Goal: Information Seeking & Learning: Find specific fact

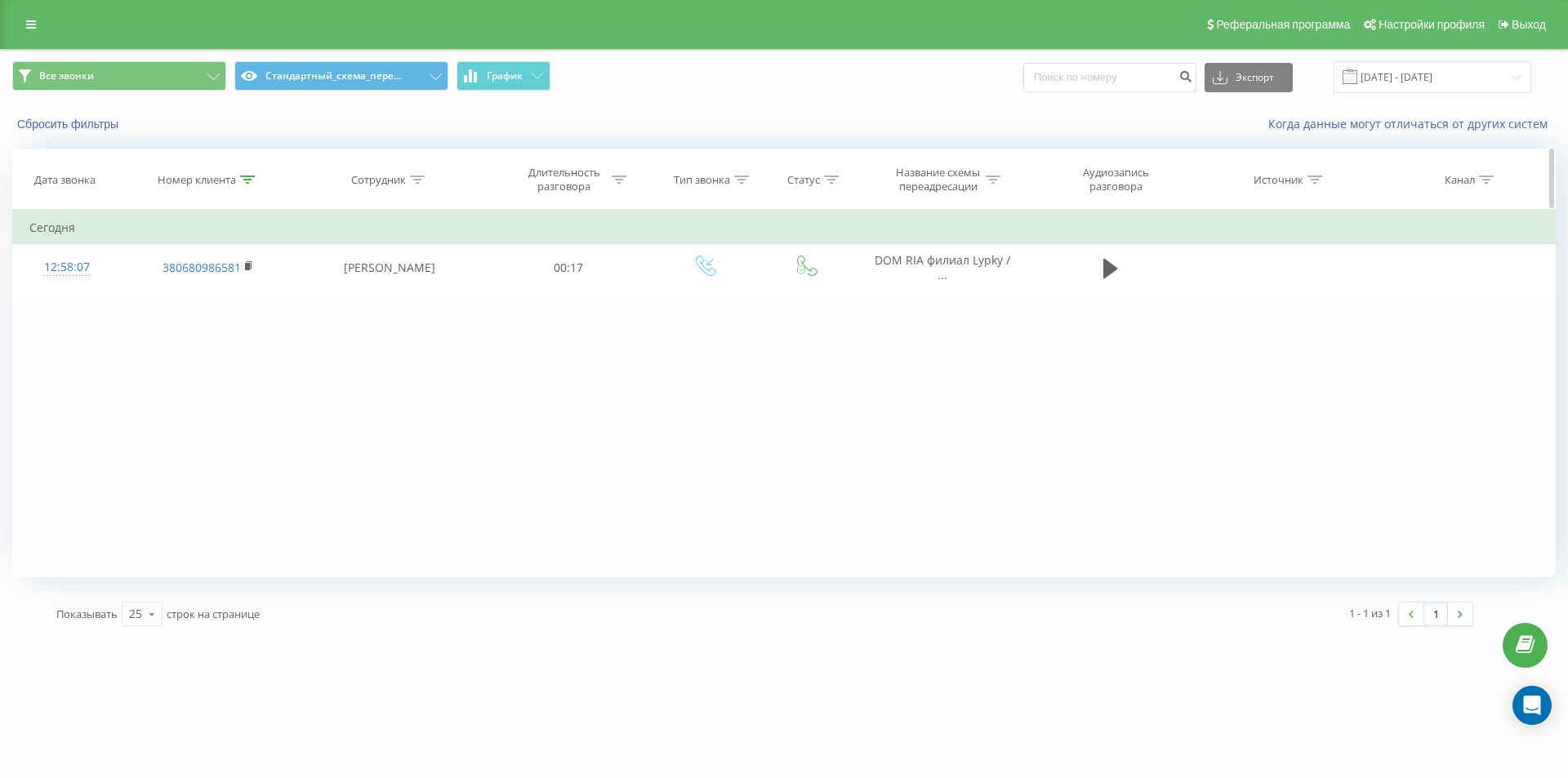
click at [249, 179] on icon at bounding box center [246, 180] width 14 height 9
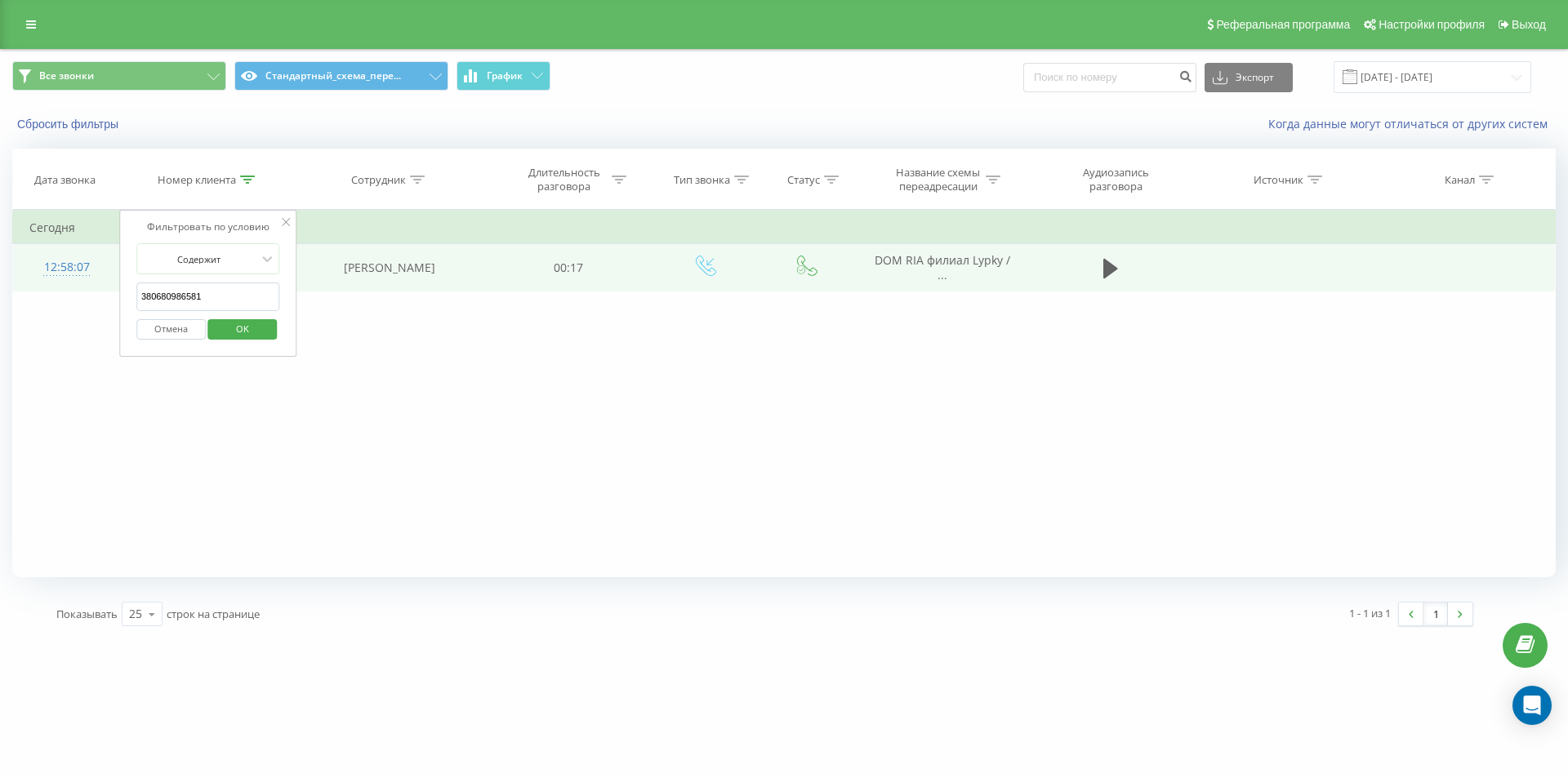
drag, startPoint x: 223, startPoint y: 300, endPoint x: 61, endPoint y: 257, distance: 167.6
click at [71, 263] on table "Фильтровать по условию Содержит 380680986581 Отмена OK Фильтровать по условию С…" at bounding box center [784, 251] width 1543 height 82
paste input "963017957"
click button "OK" at bounding box center [242, 329] width 69 height 20
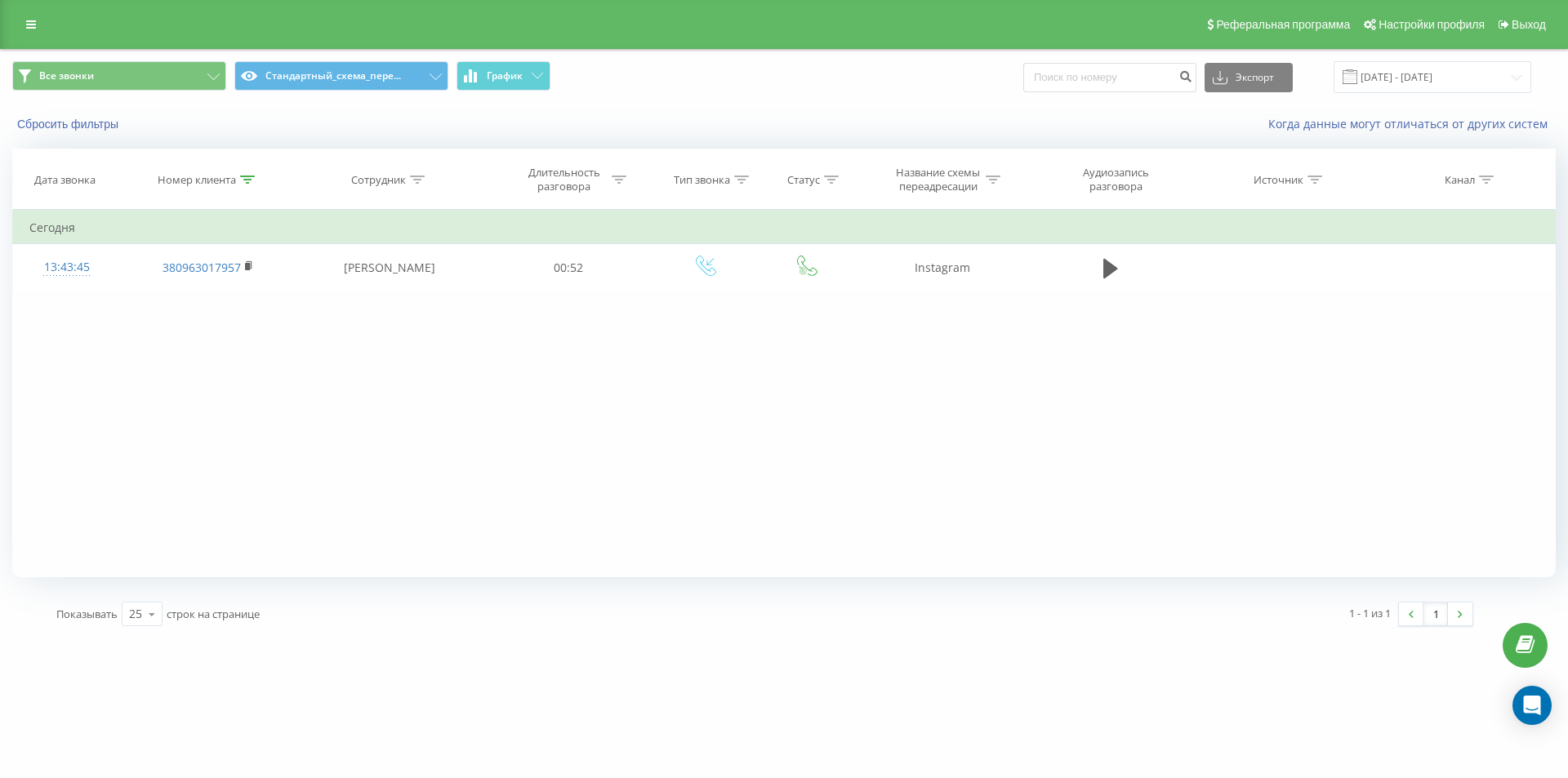
click at [205, 323] on div "Фильтровать по условию Содержит 380963017957 Отмена OK Фильтровать по условию С…" at bounding box center [784, 394] width 1543 height 367
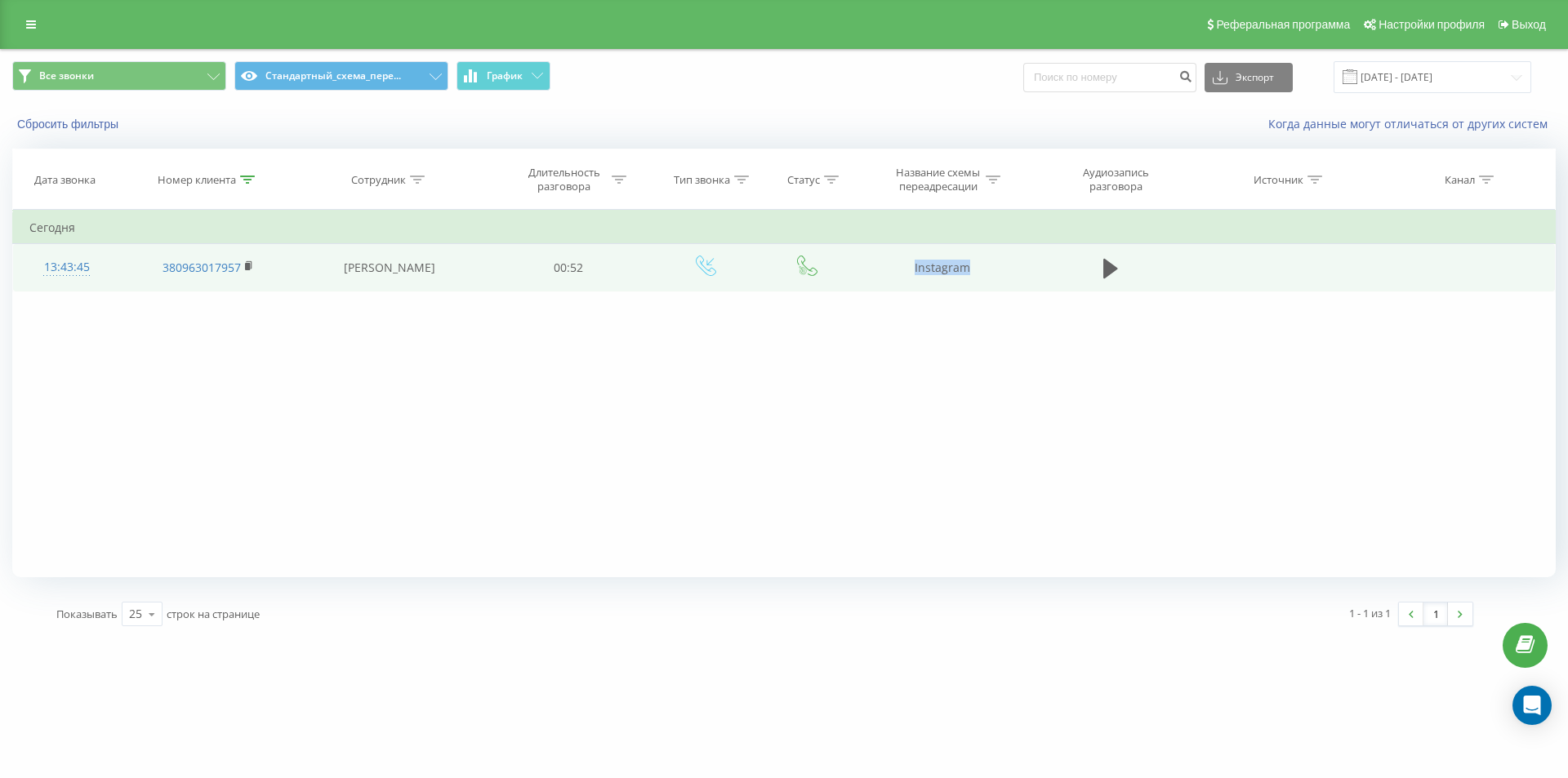
click at [1016, 273] on td "Instagram" at bounding box center [941, 268] width 175 height 48
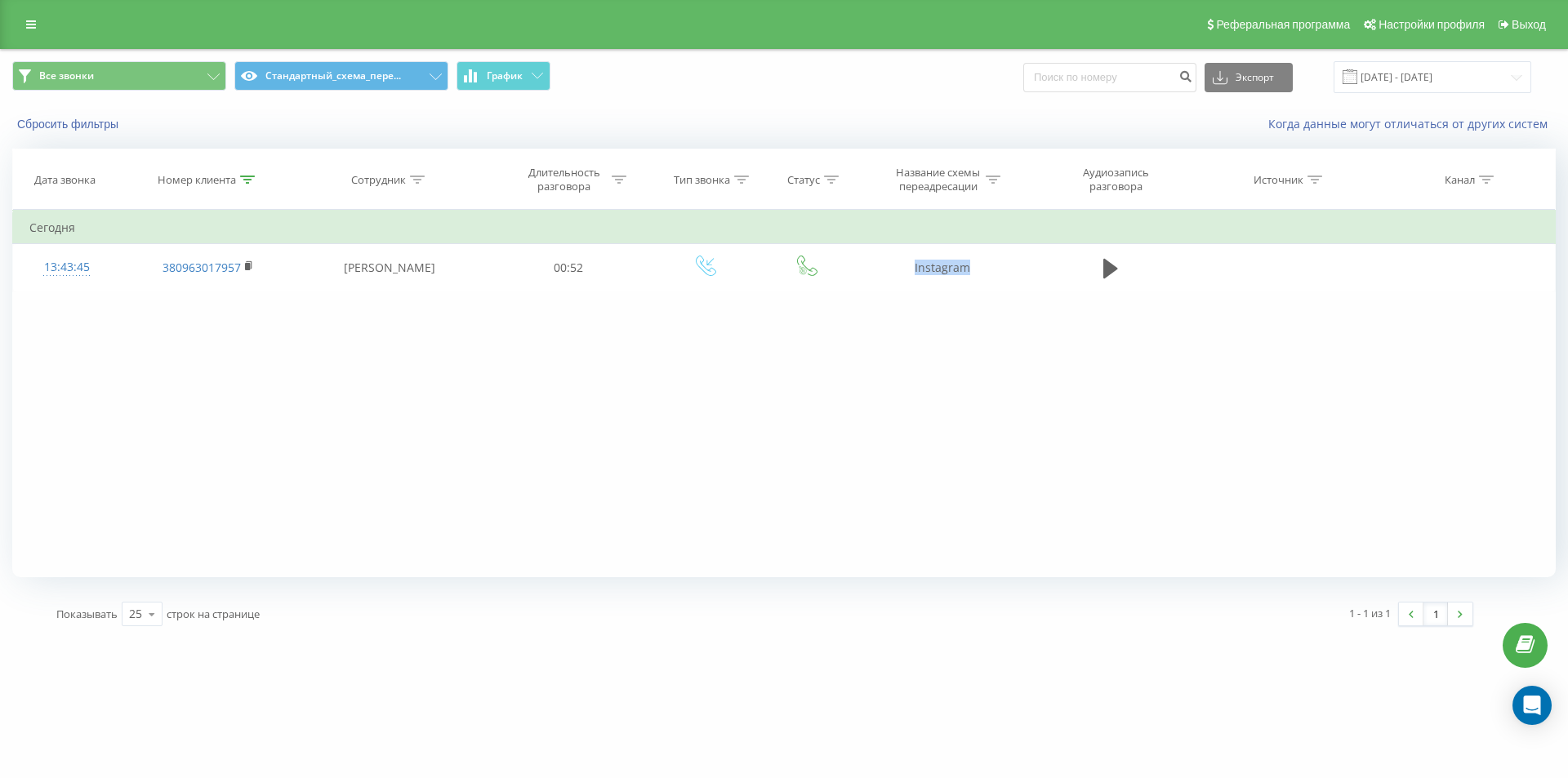
copy td "Instagram"
click at [251, 391] on div "Фильтровать по условию Содержит 380963017957 Отмена OK Фильтровать по условию С…" at bounding box center [784, 394] width 1543 height 367
click at [245, 185] on div at bounding box center [246, 180] width 14 height 14
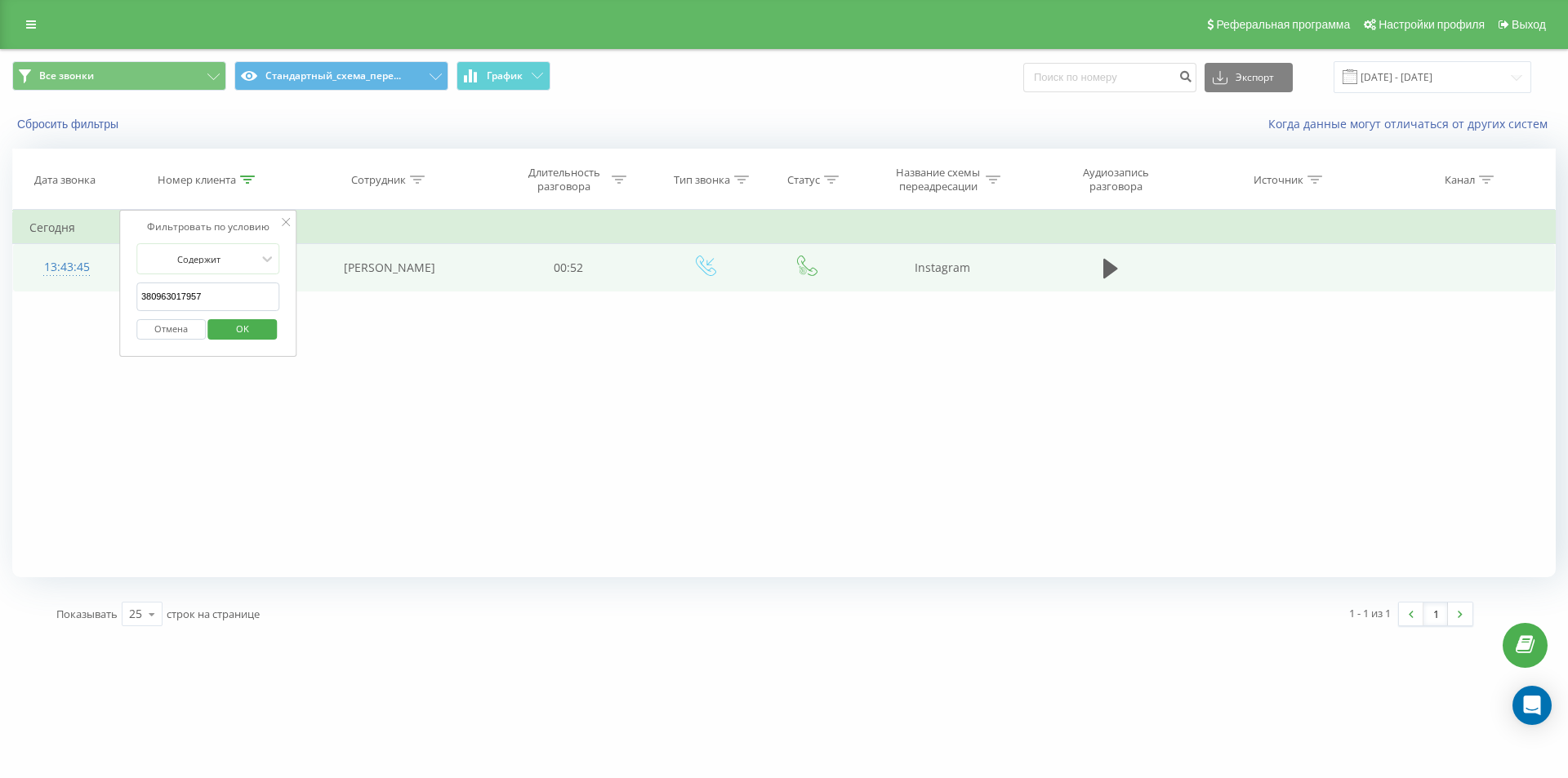
drag, startPoint x: 249, startPoint y: 286, endPoint x: 105, endPoint y: 282, distance: 144.1
click at [120, 287] on div "Фильтровать по условию Содержит 380963017957 Отмена OK" at bounding box center [207, 283] width 178 height 147
paste input "737647085"
type input "380737647085"
click button "OK" at bounding box center [242, 329] width 69 height 20
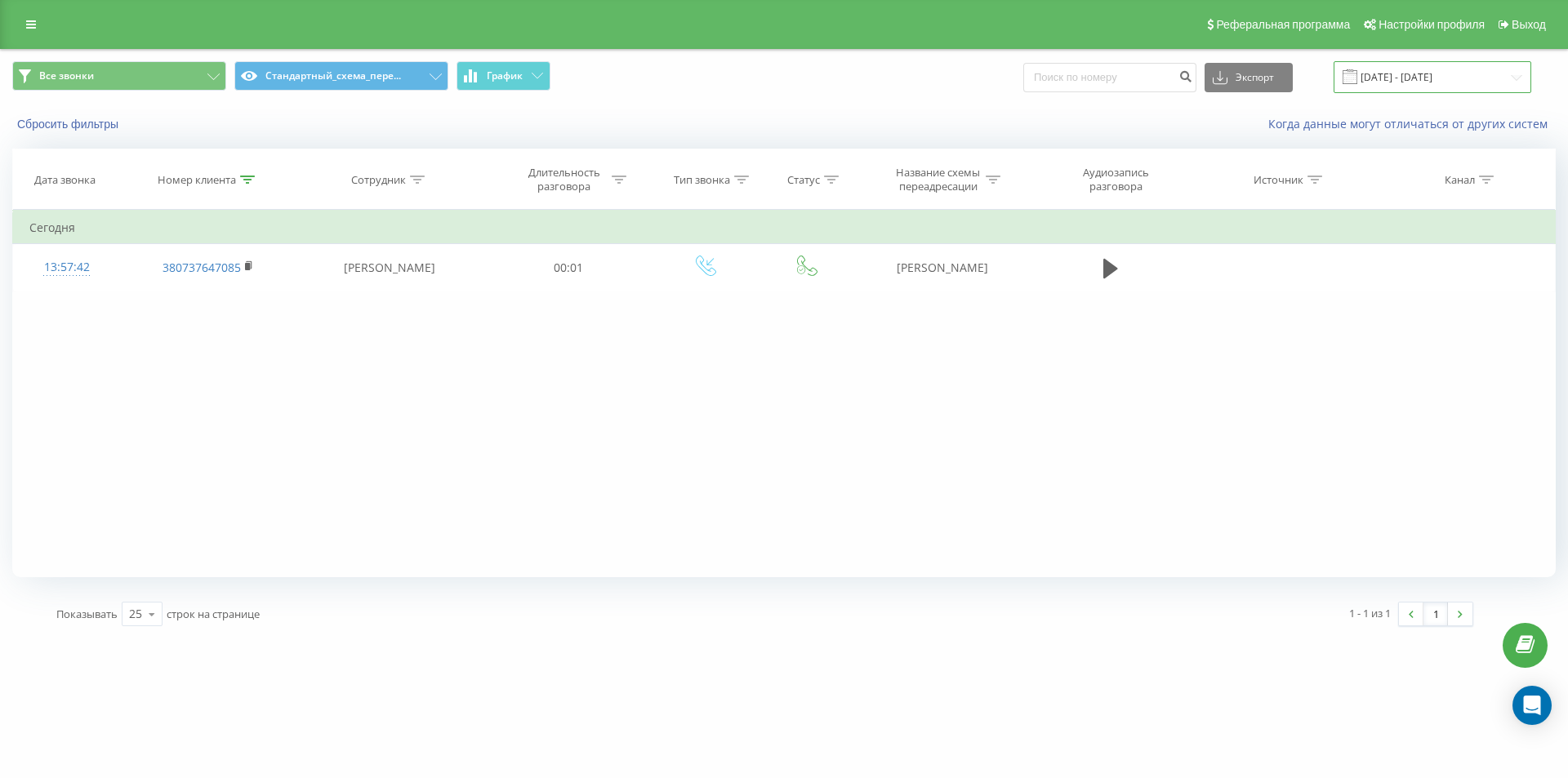
click at [1382, 71] on input "[DATE] - [DATE]" at bounding box center [1432, 76] width 198 height 31
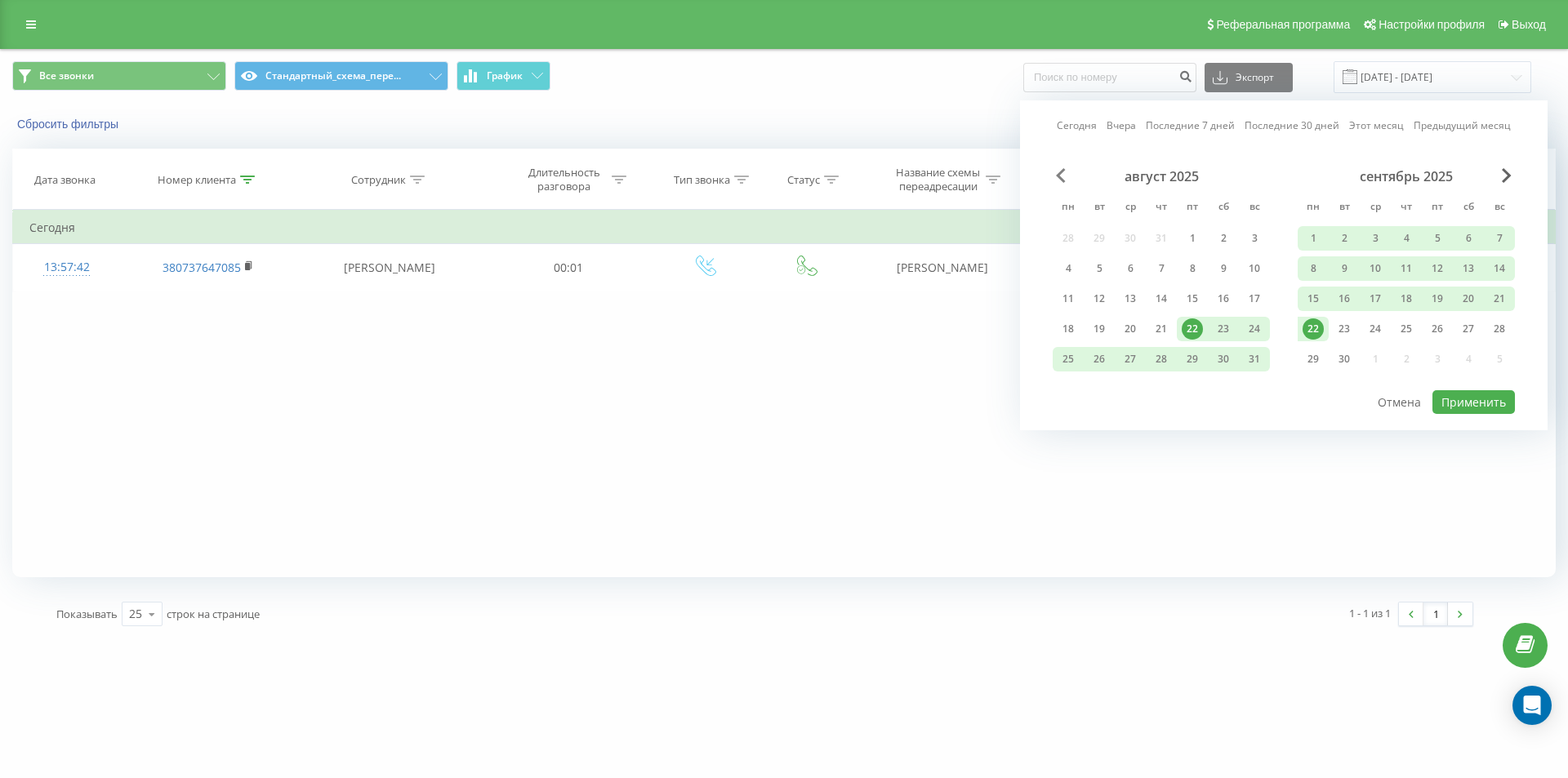
click at [1055, 175] on span "Previous Month" at bounding box center [1060, 175] width 10 height 14
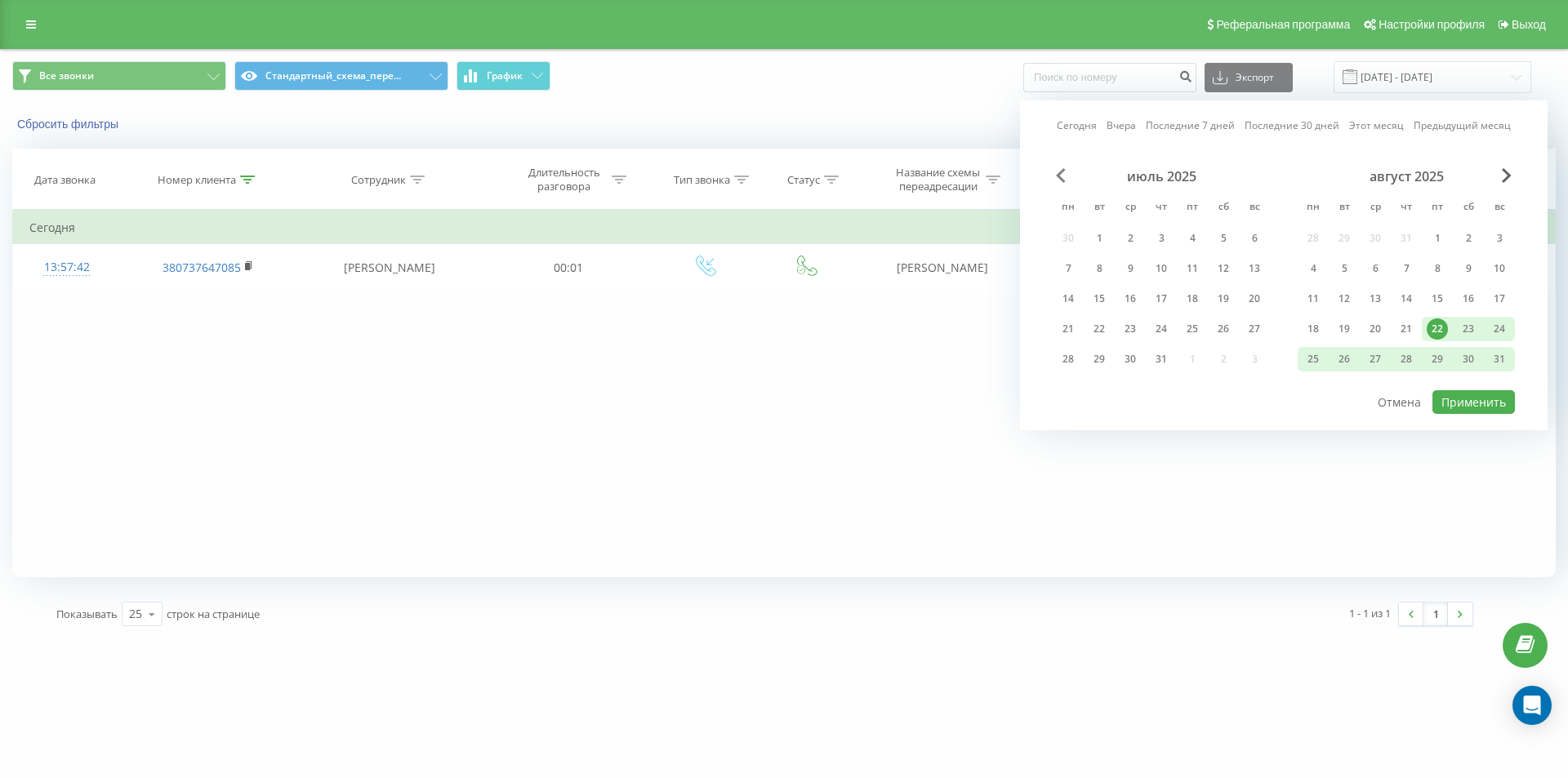
click at [1061, 176] on span "Previous Month" at bounding box center [1060, 175] width 10 height 14
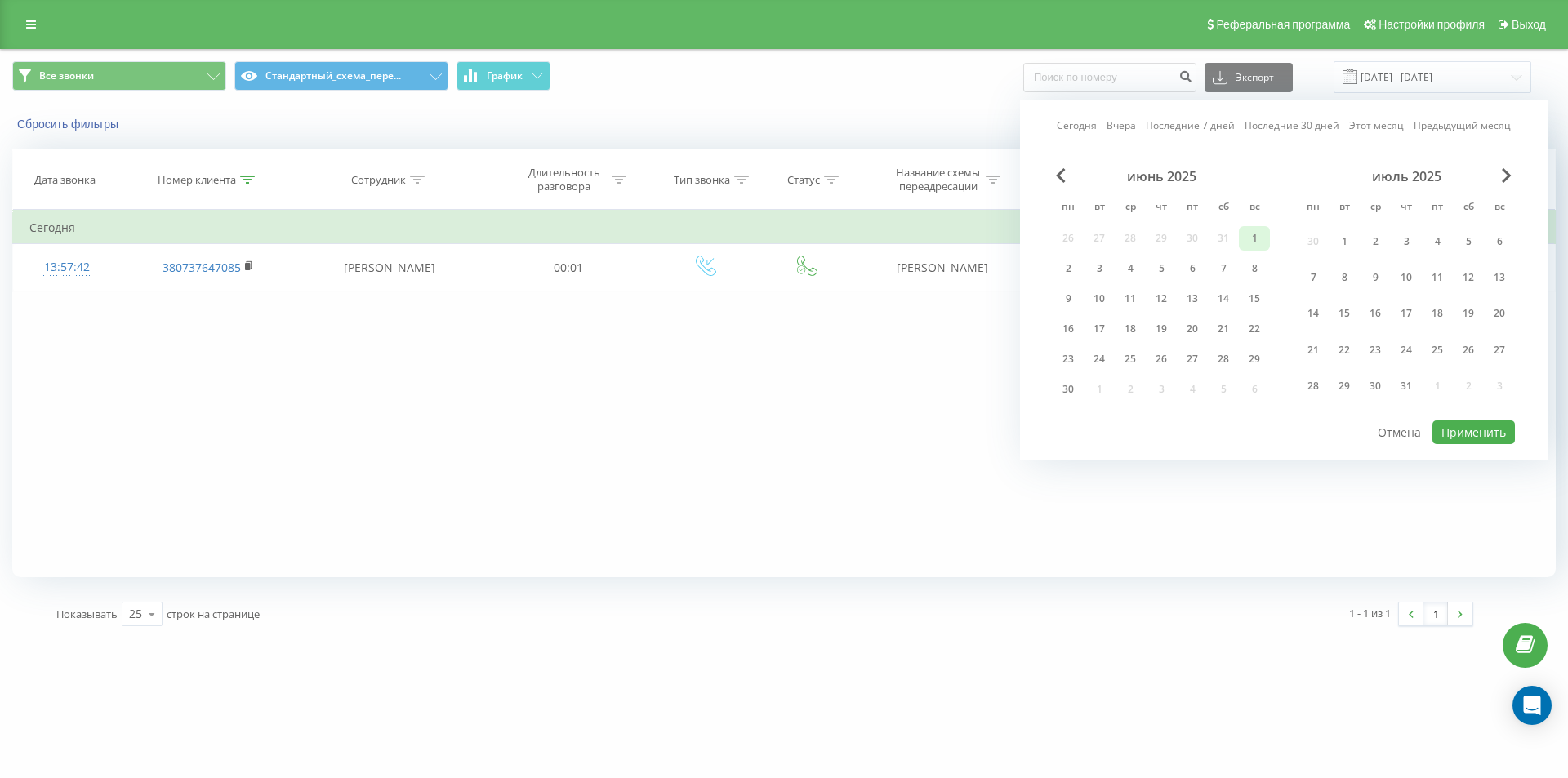
click at [1249, 245] on div "1" at bounding box center [1254, 239] width 21 height 21
click at [1502, 184] on div "июль 2025" at bounding box center [1406, 176] width 217 height 16
click at [1507, 185] on div "июль 2025 пн вт ср чт пт сб вс 30 1 2 3 4 5 6 7 8 9 10 11 12 13 14 15 16 17 18 …" at bounding box center [1406, 288] width 217 height 240
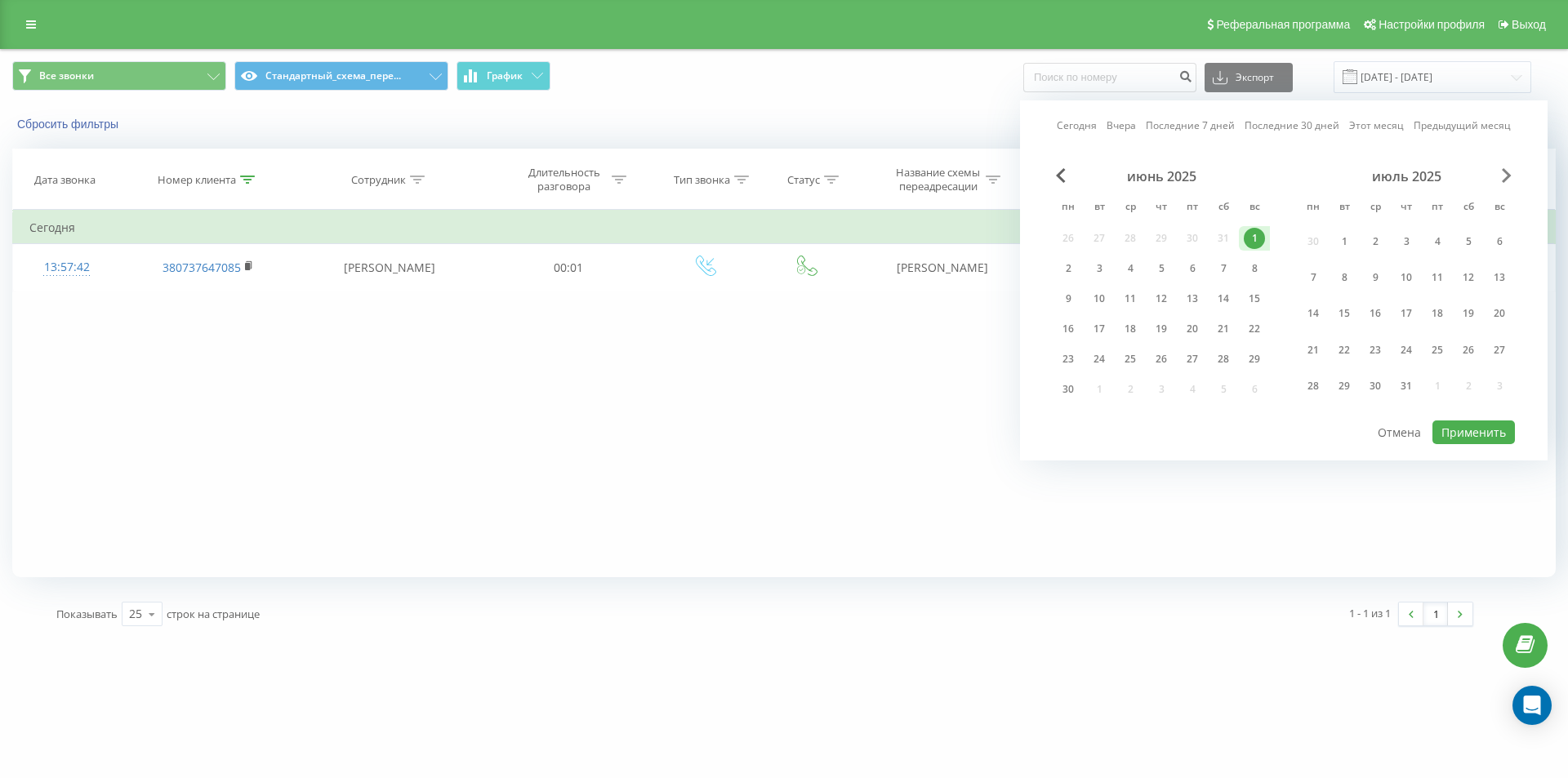
click at [1511, 182] on span "Next Month" at bounding box center [1506, 175] width 10 height 14
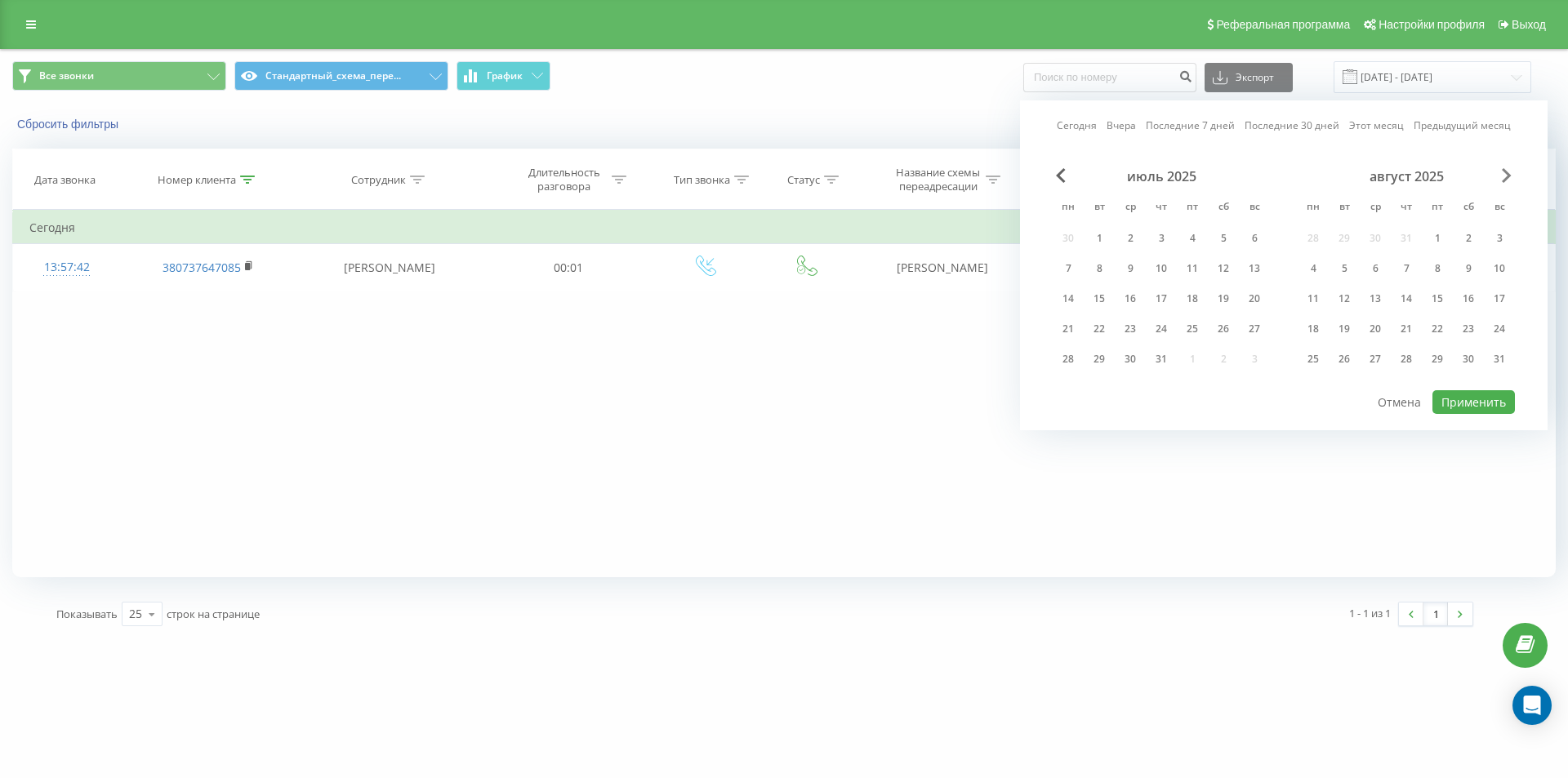
click at [1511, 182] on span "Next Month" at bounding box center [1506, 175] width 10 height 14
click at [1317, 334] on div "22" at bounding box center [1313, 329] width 21 height 21
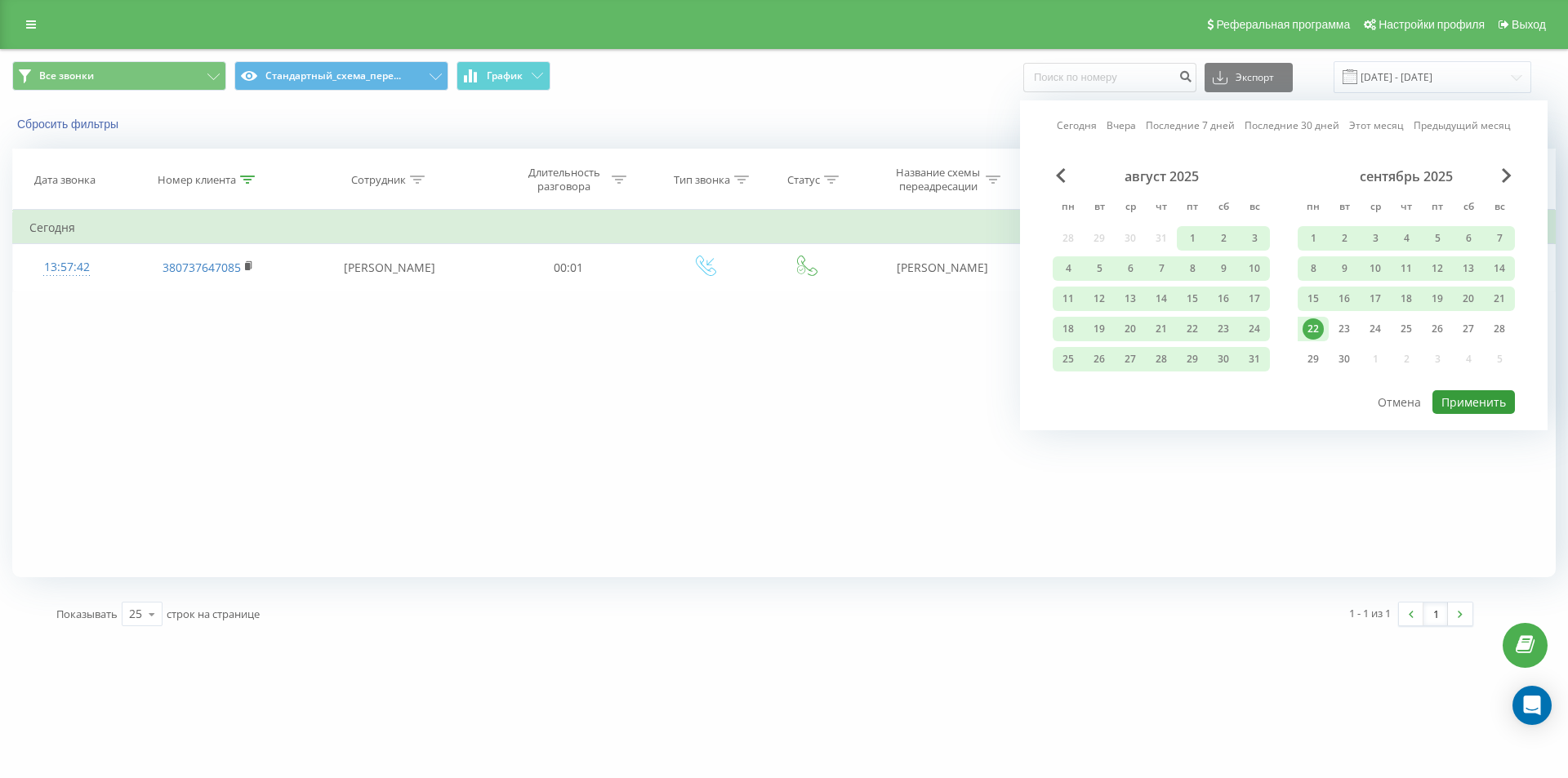
click at [1454, 401] on button "Применить" at bounding box center [1473, 401] width 83 height 24
type input "[DATE] - [DATE]"
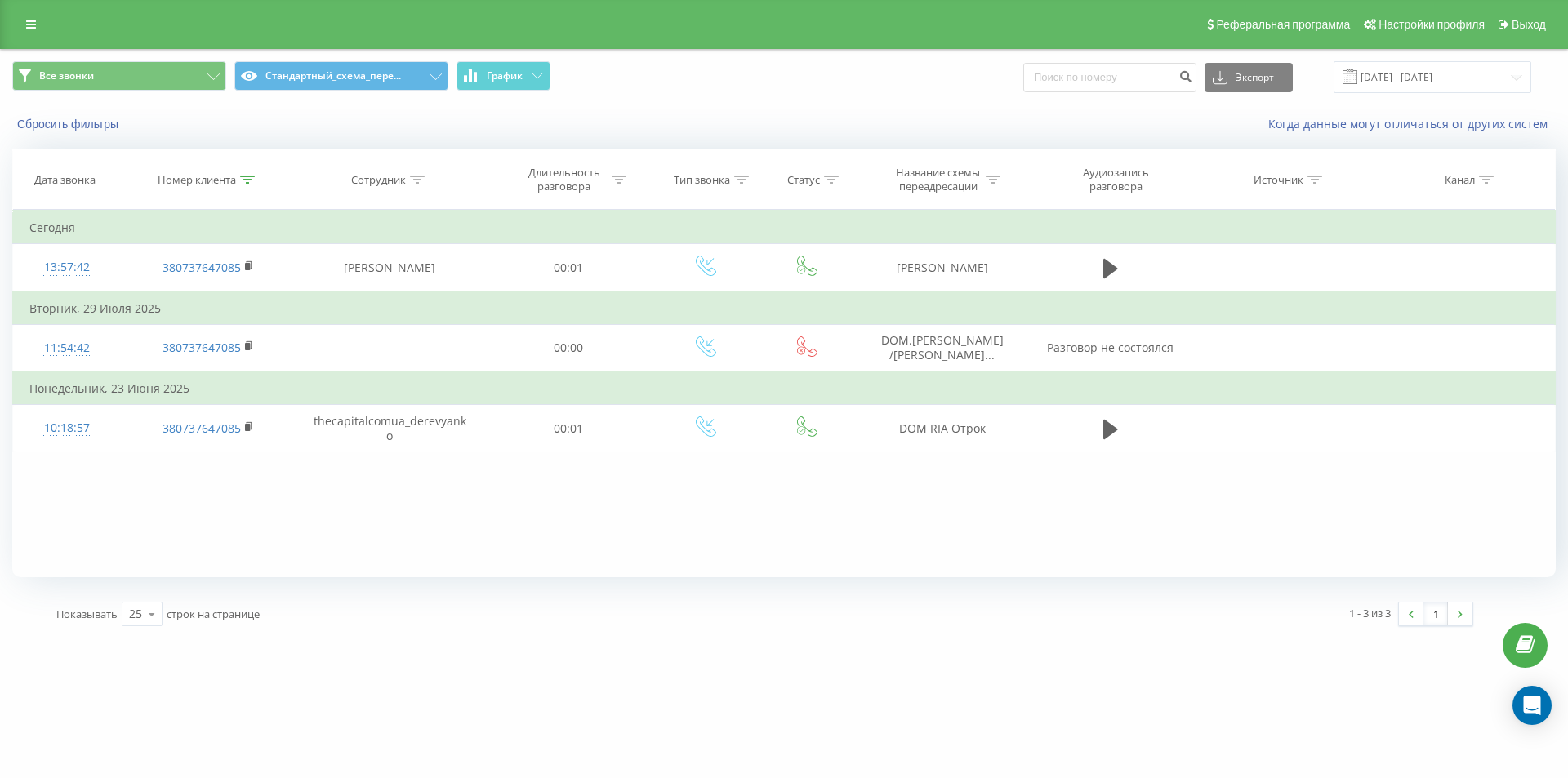
drag, startPoint x: 250, startPoint y: 178, endPoint x: 242, endPoint y: 247, distance: 69.5
click at [249, 178] on icon at bounding box center [246, 180] width 14 height 9
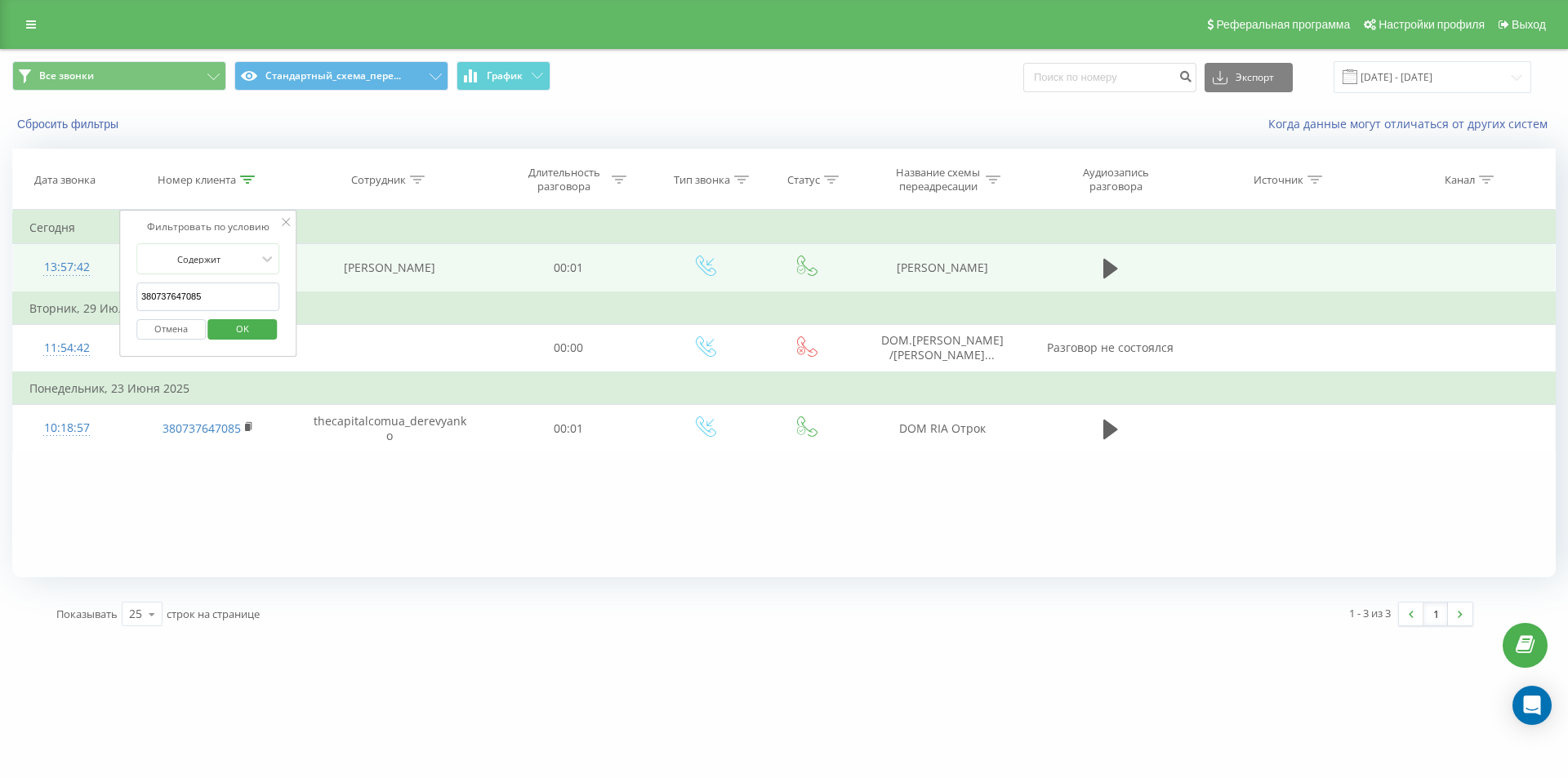
drag, startPoint x: 228, startPoint y: 302, endPoint x: 51, endPoint y: 280, distance: 178.4
click at [55, 281] on table "Фильтровать по условию Содержит 380737647085 Отмена OK Фильтровать по условию С…" at bounding box center [784, 331] width 1543 height 243
paste input "50444681"
type input "380504446815"
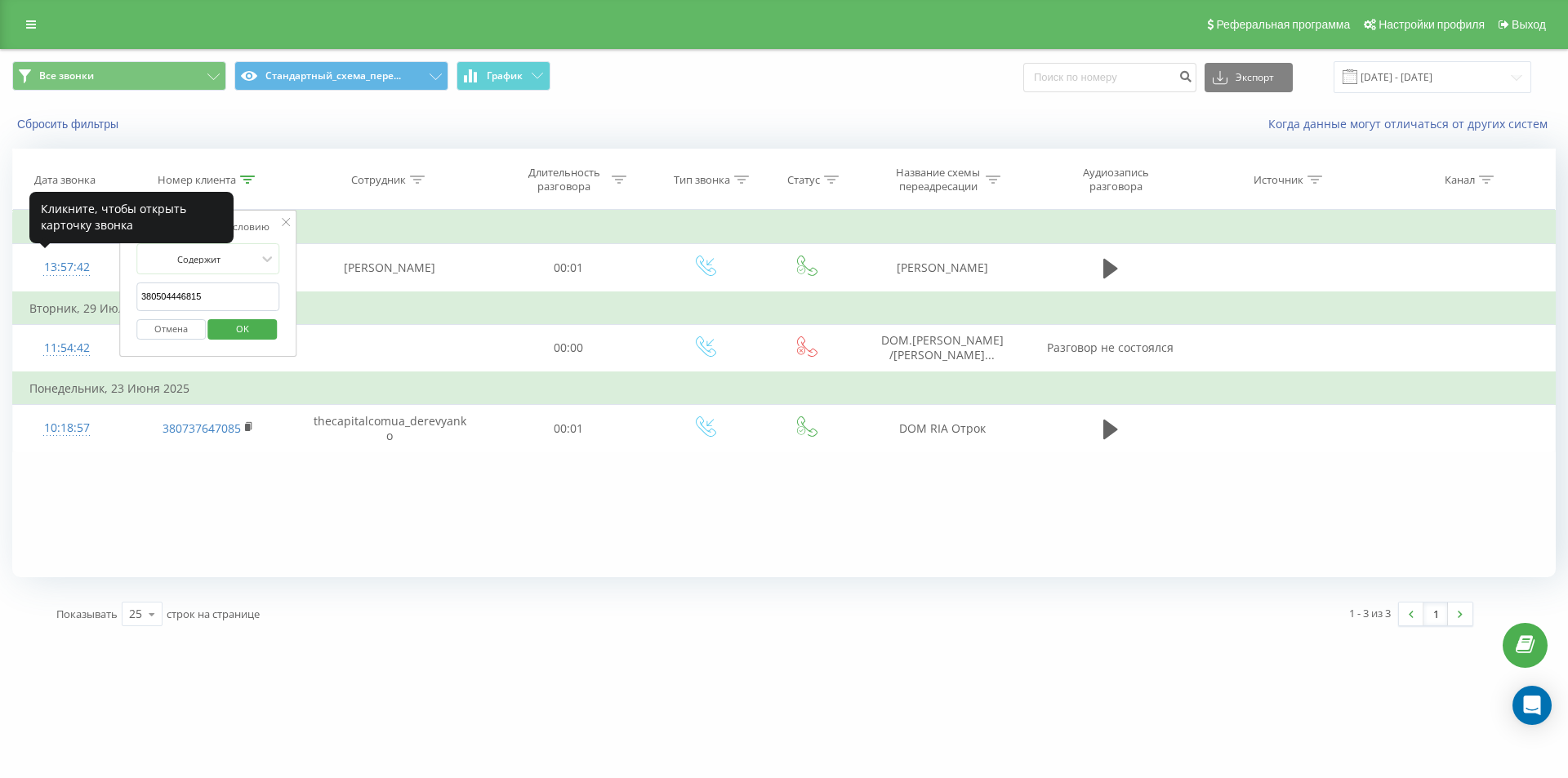
click button "OK" at bounding box center [242, 329] width 69 height 20
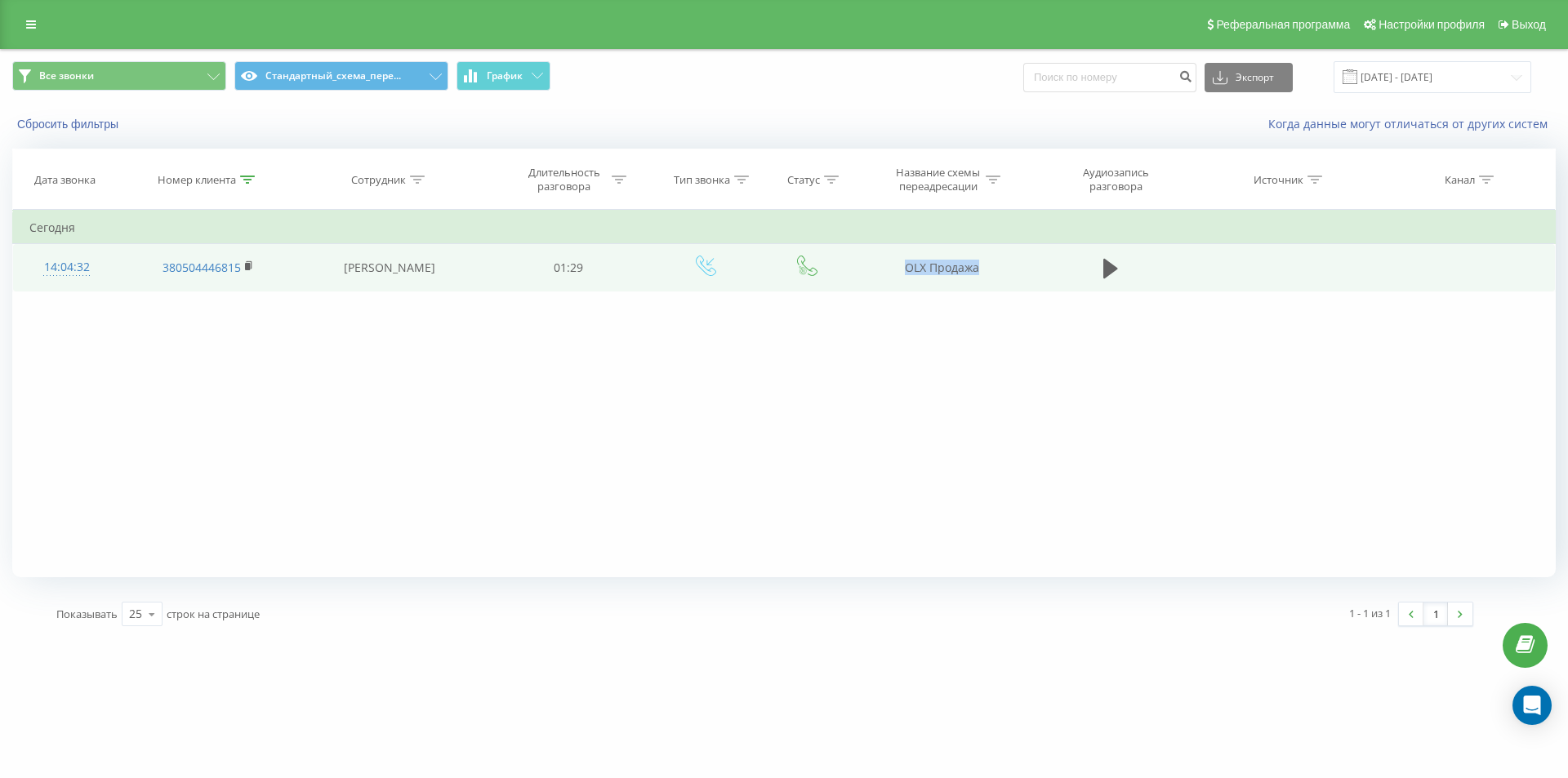
drag, startPoint x: 900, startPoint y: 275, endPoint x: 1062, endPoint y: 290, distance: 162.7
click at [1062, 290] on tr "14:04:32 380504446815 [PERSON_NAME] 01:29 OLX Продажа" at bounding box center [784, 268] width 1542 height 48
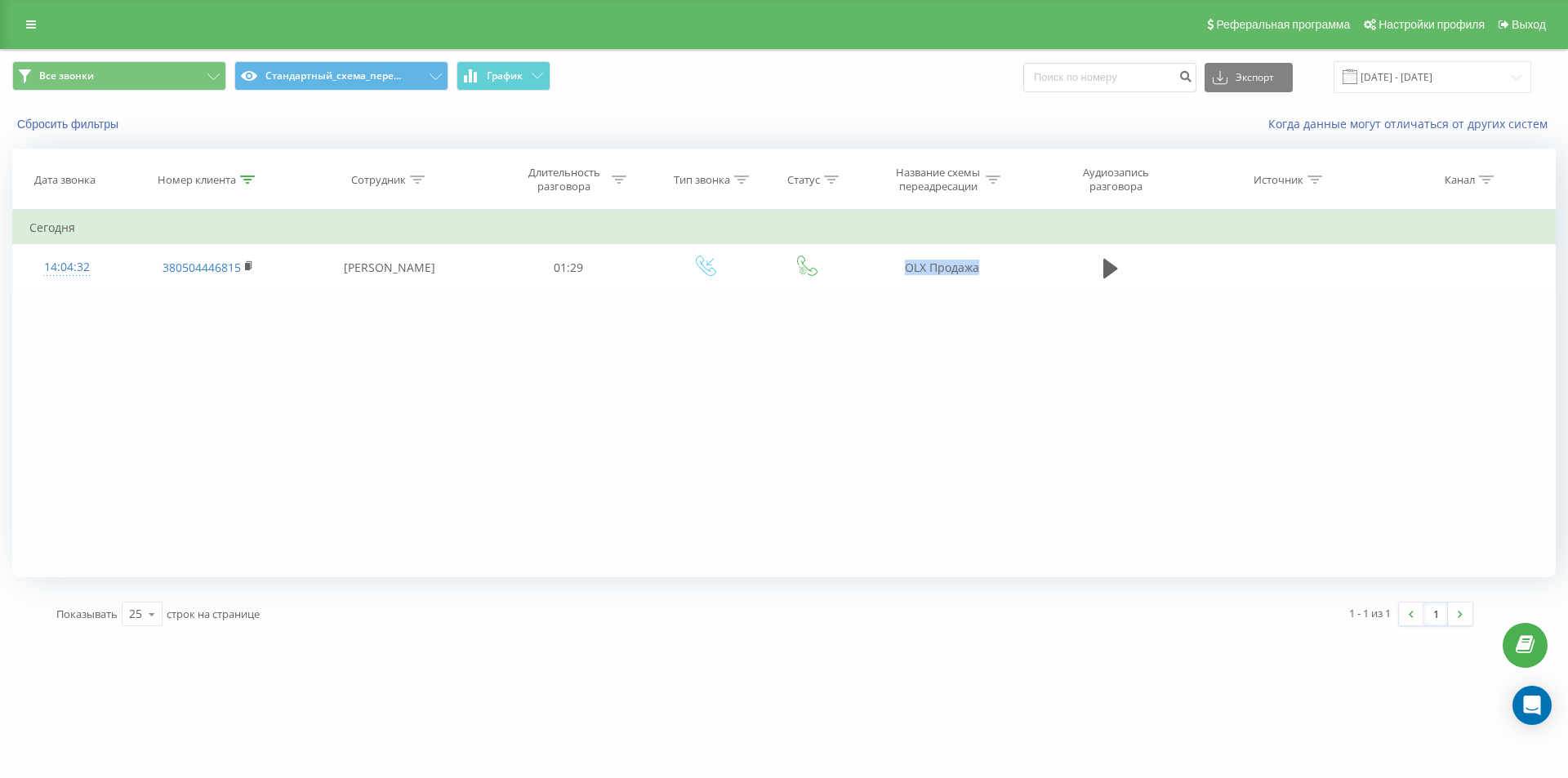
copy tr "OLX Продажа"
click at [251, 176] on icon at bounding box center [246, 180] width 14 height 9
click at [182, 340] on div "Отмена OK" at bounding box center [207, 329] width 144 height 37
click at [182, 339] on button "Отмена" at bounding box center [170, 329] width 69 height 20
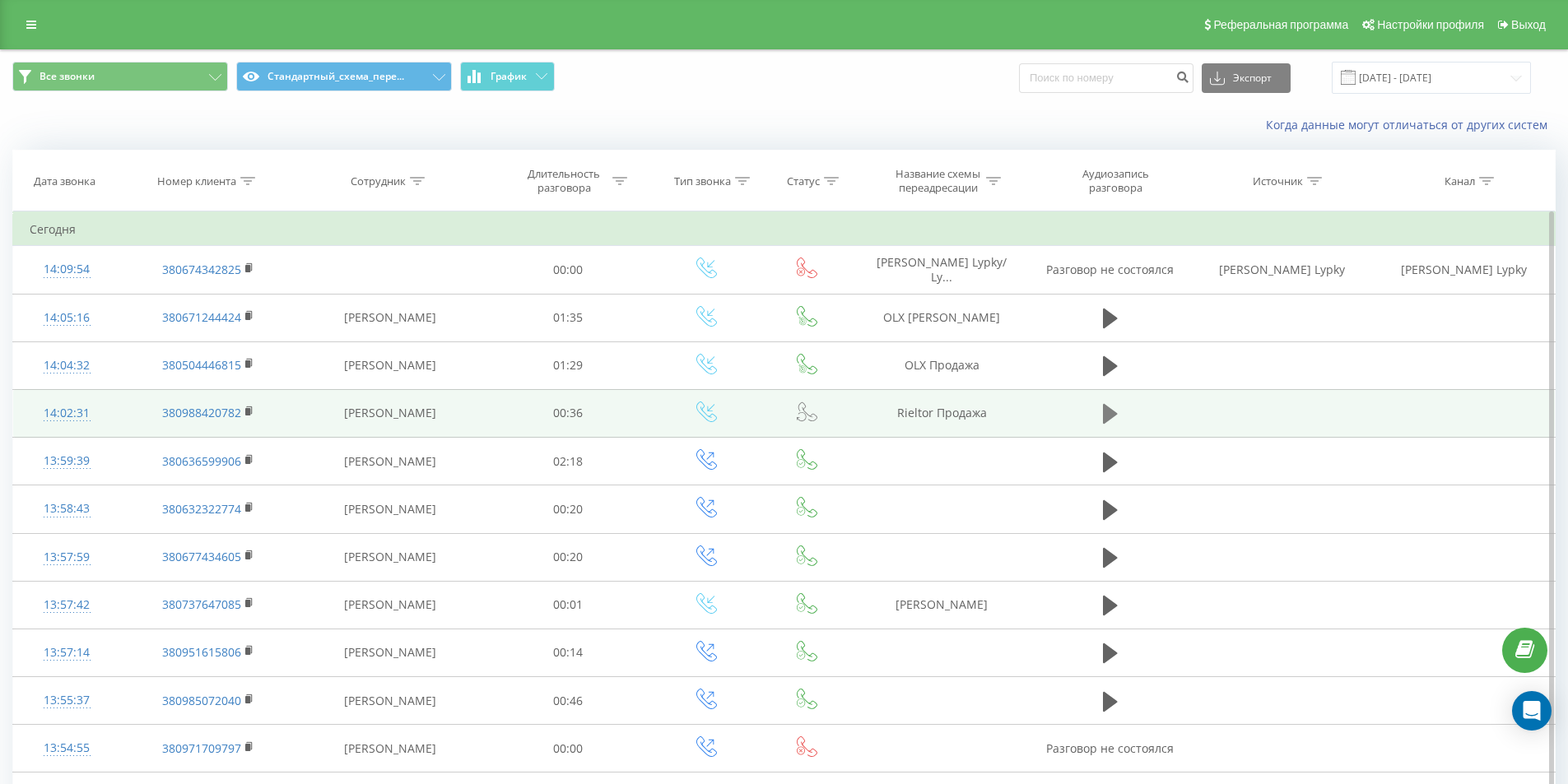
click at [1112, 415] on icon at bounding box center [1110, 414] width 14 height 20
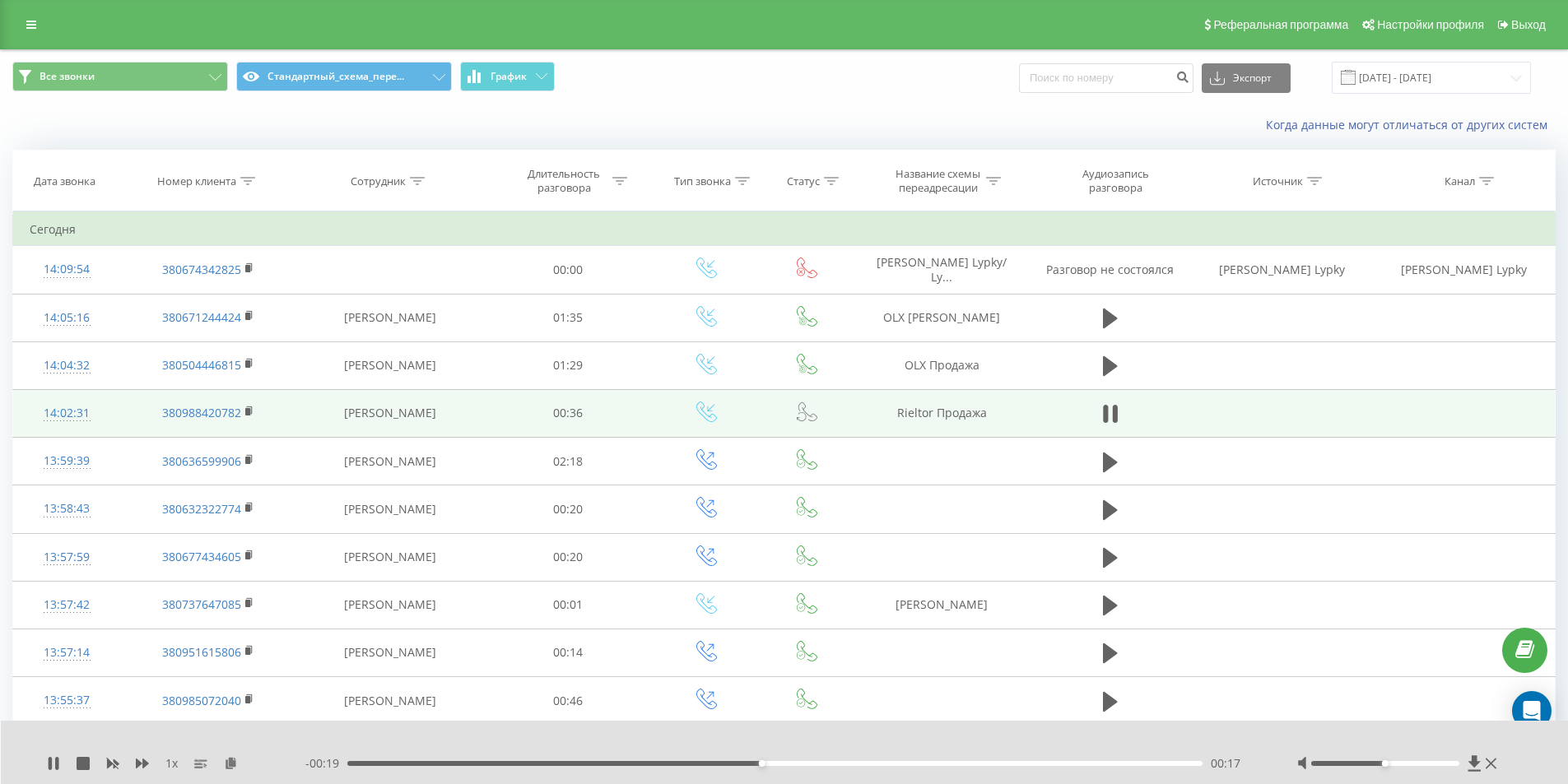
click at [44, 763] on div "1 x - 00:19 00:17 00:17" at bounding box center [785, 752] width 1568 height 63
click at [50, 765] on icon at bounding box center [50, 764] width 3 height 13
drag, startPoint x: 242, startPoint y: 173, endPoint x: 244, endPoint y: 187, distance: 14.1
click at [242, 176] on div at bounding box center [247, 181] width 14 height 14
click at [234, 294] on input "text" at bounding box center [208, 299] width 145 height 29
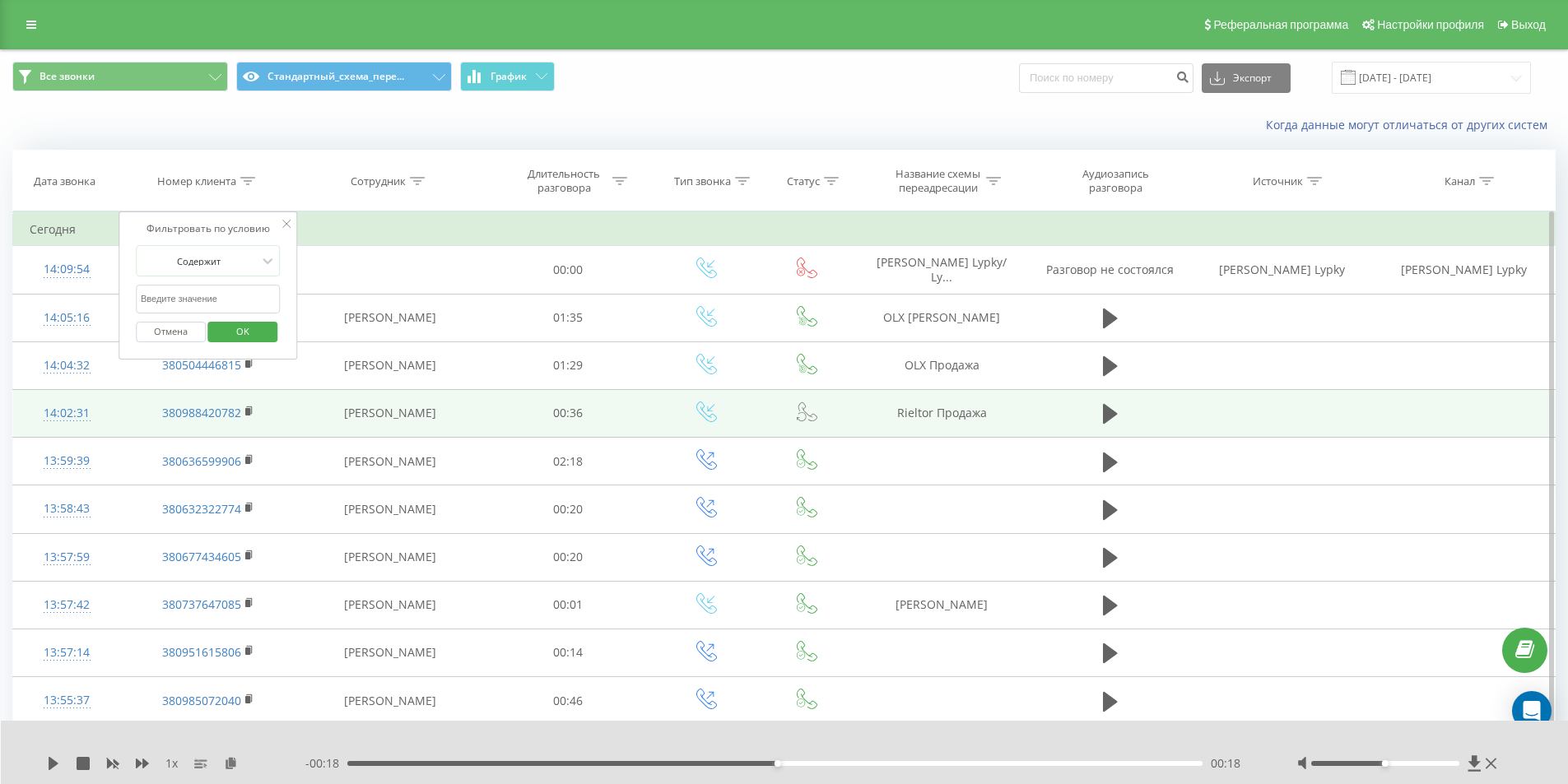
paste input "380963017957"
click button "OK" at bounding box center [242, 332] width 70 height 20
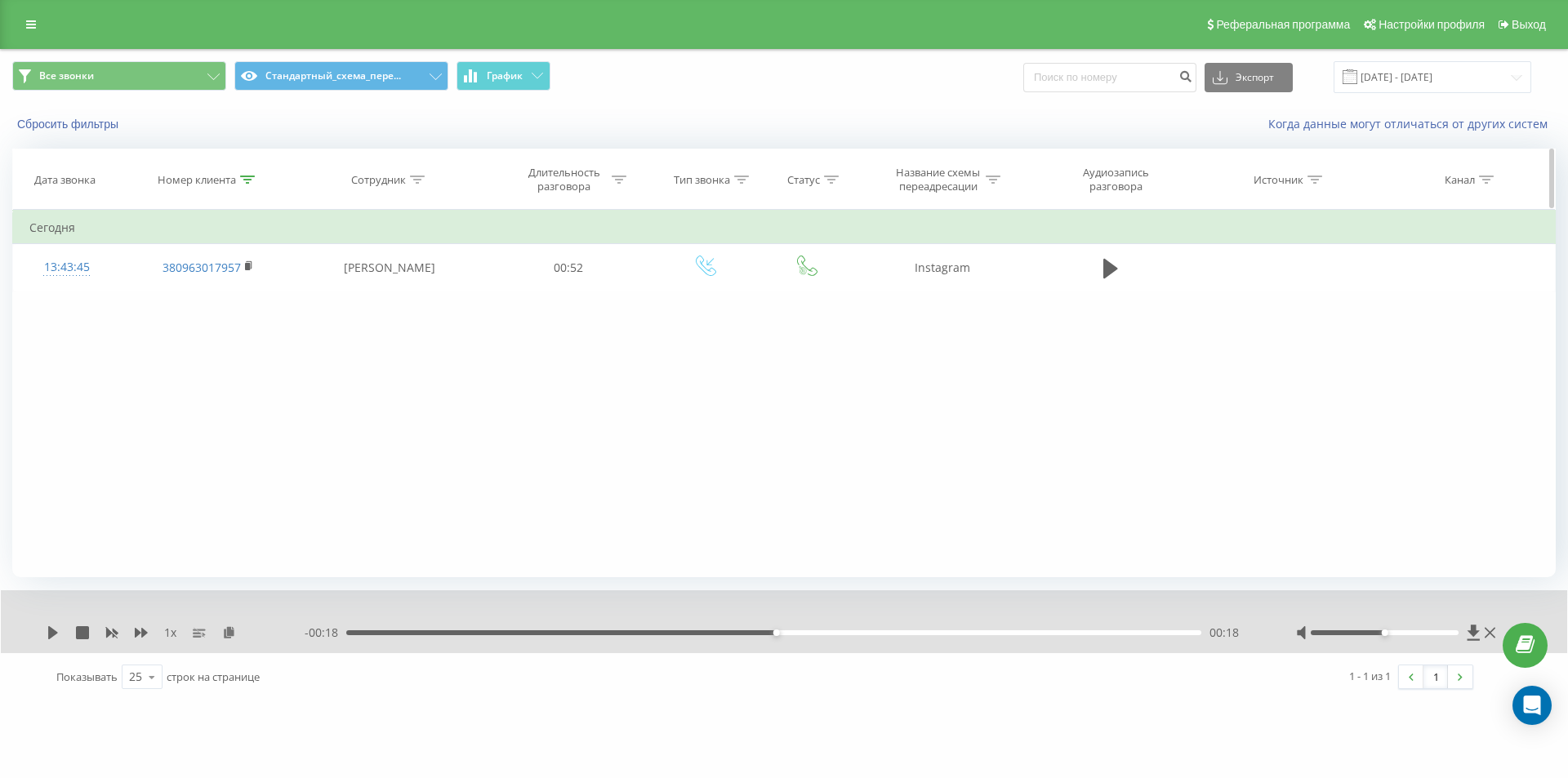
click at [251, 179] on icon at bounding box center [246, 180] width 14 height 9
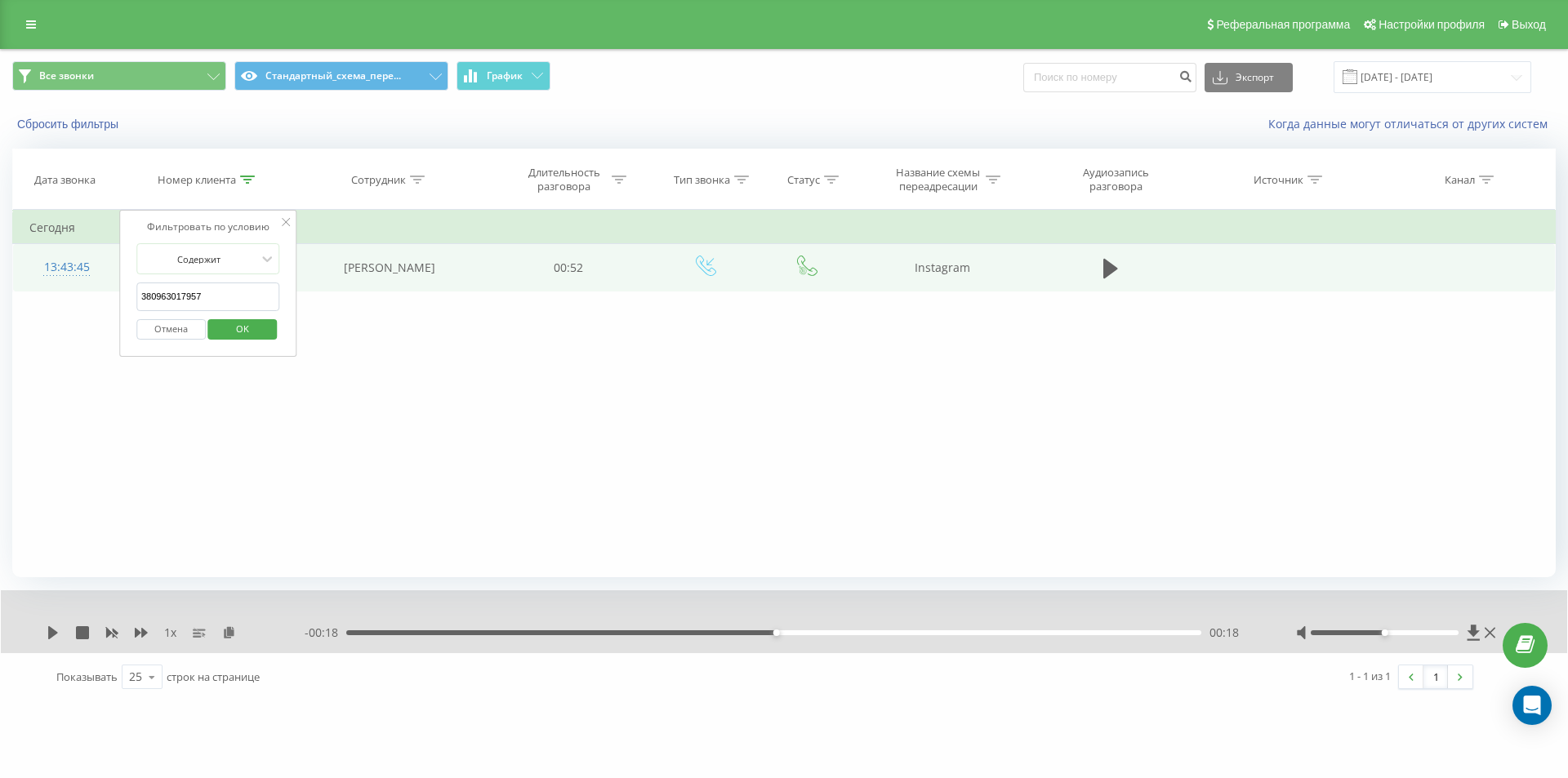
drag, startPoint x: 118, startPoint y: 299, endPoint x: 21, endPoint y: 281, distance: 98.7
click at [35, 282] on table "Фильтровать по условию Содержит 380963017957 Отмена OK Фильтровать по условию С…" at bounding box center [784, 251] width 1543 height 82
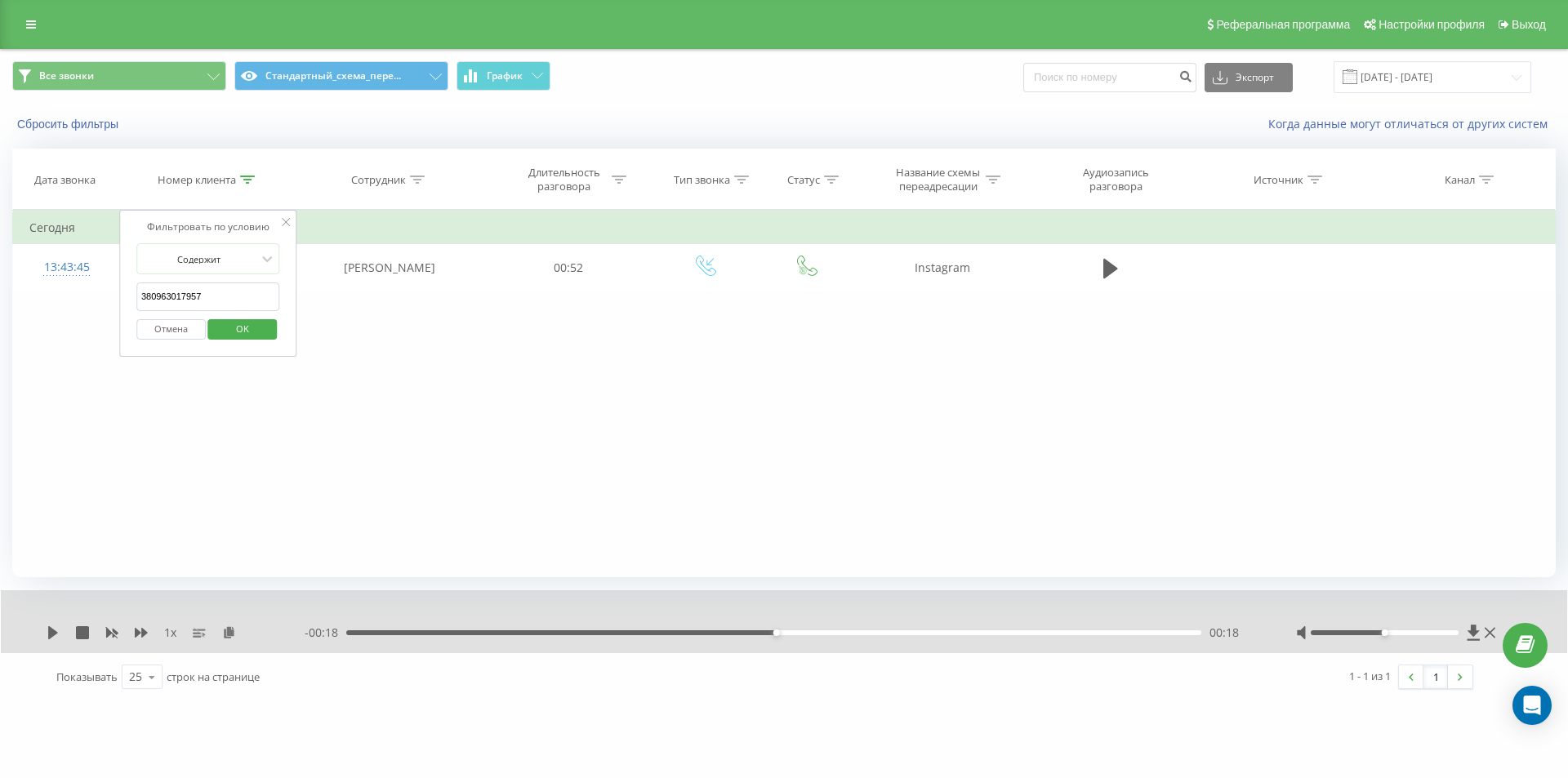
paste input "35825975"
type input "380935825975"
click button "OK" at bounding box center [242, 329] width 69 height 20
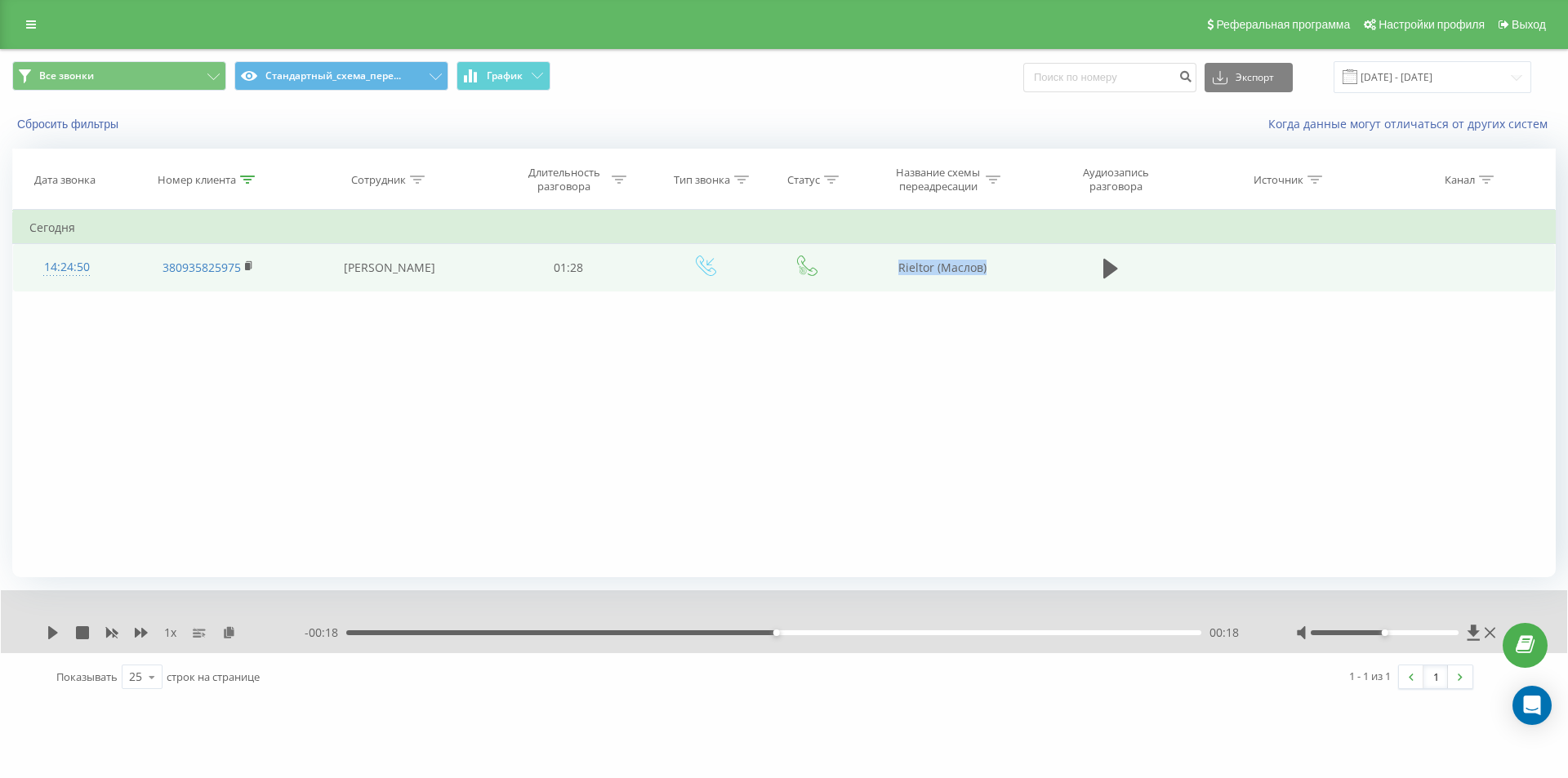
drag, startPoint x: 891, startPoint y: 258, endPoint x: 1034, endPoint y: 264, distance: 143.1
click at [1034, 264] on tr "14:24:50 380935825975 [PERSON_NAME] 01:28 [PERSON_NAME] ([PERSON_NAME])" at bounding box center [784, 268] width 1542 height 48
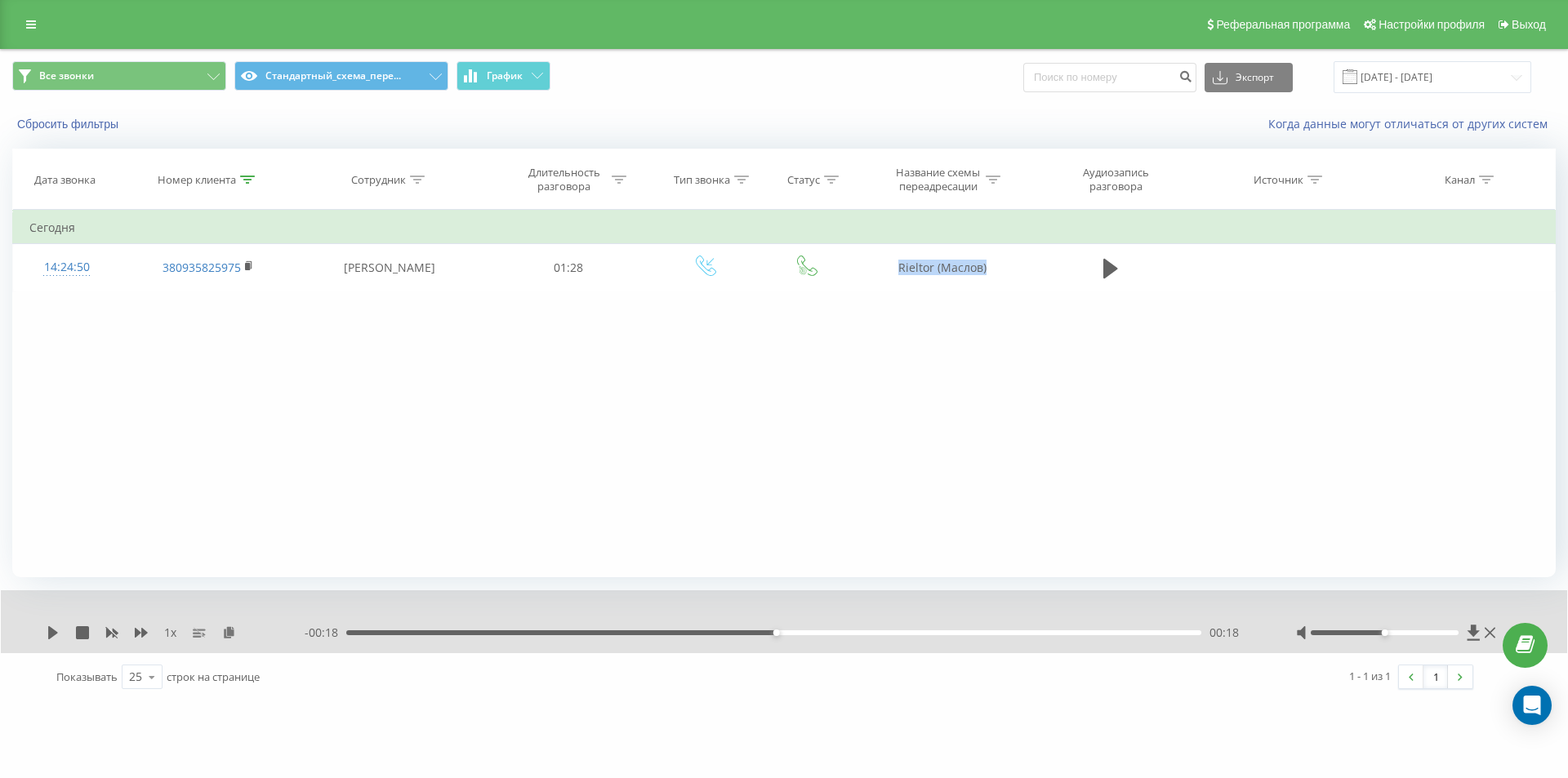
copy tr "Rieltor (Маслов)"
click at [248, 177] on icon at bounding box center [246, 180] width 14 height 9
click at [184, 326] on button "Отмена" at bounding box center [170, 329] width 69 height 20
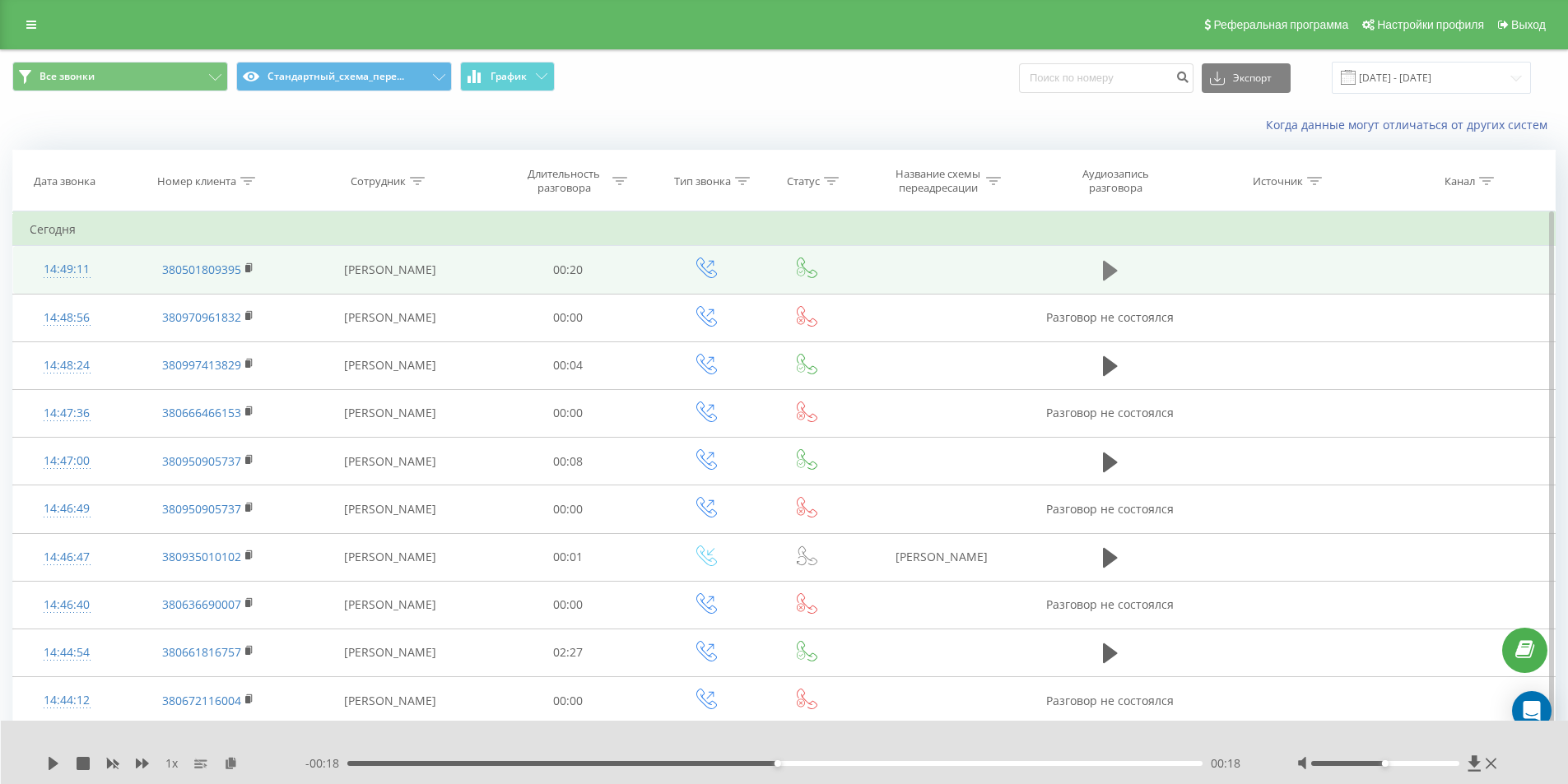
click at [1116, 278] on icon at bounding box center [1110, 271] width 14 height 23
click at [53, 769] on icon at bounding box center [54, 764] width 13 height 13
drag, startPoint x: 247, startPoint y: 183, endPoint x: 238, endPoint y: 263, distance: 80.5
click at [247, 187] on div at bounding box center [247, 181] width 14 height 14
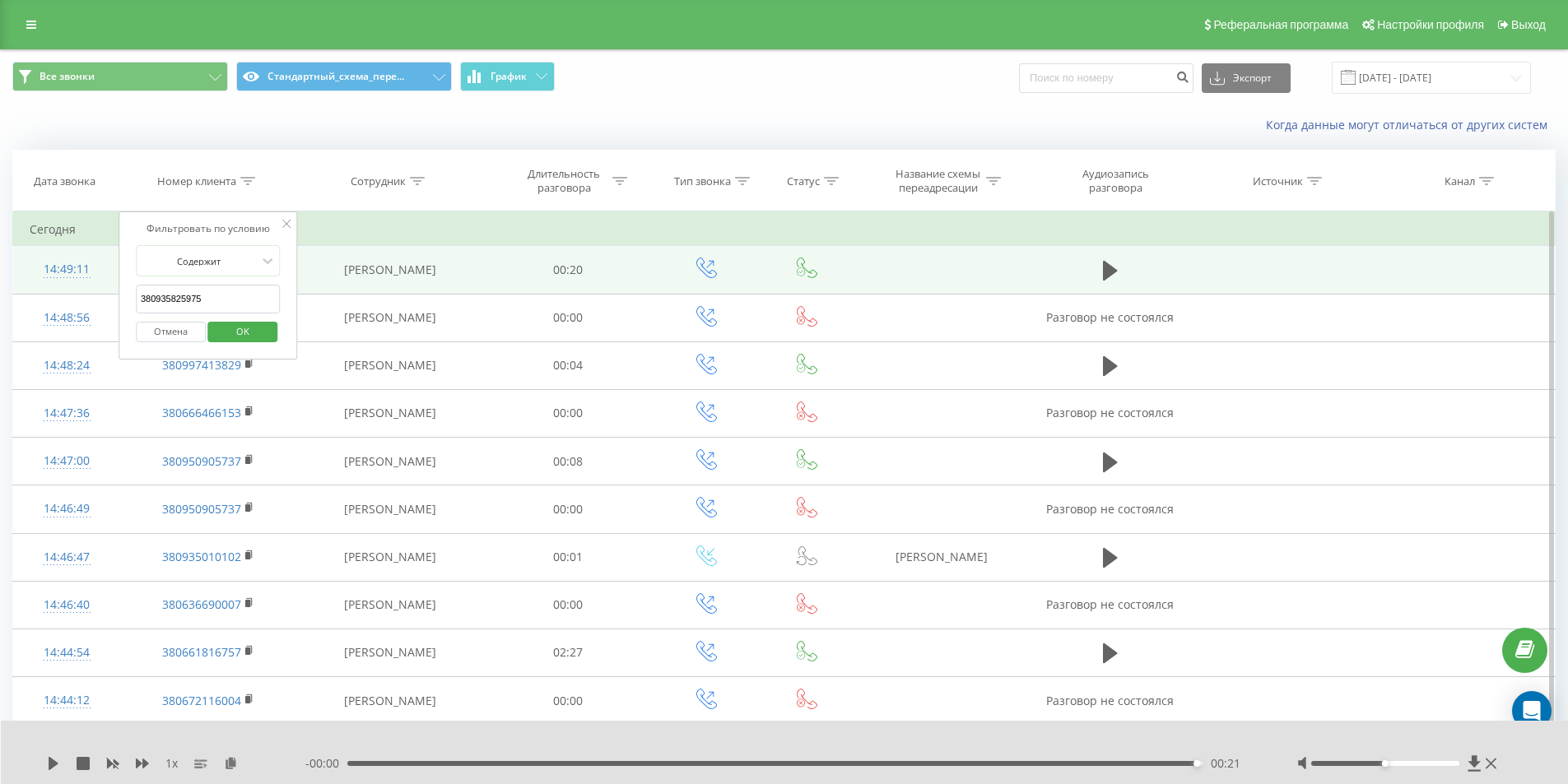
click at [229, 294] on input "380935825975" at bounding box center [208, 299] width 145 height 29
paste input "380967630001"
click button "OK" at bounding box center [242, 332] width 70 height 20
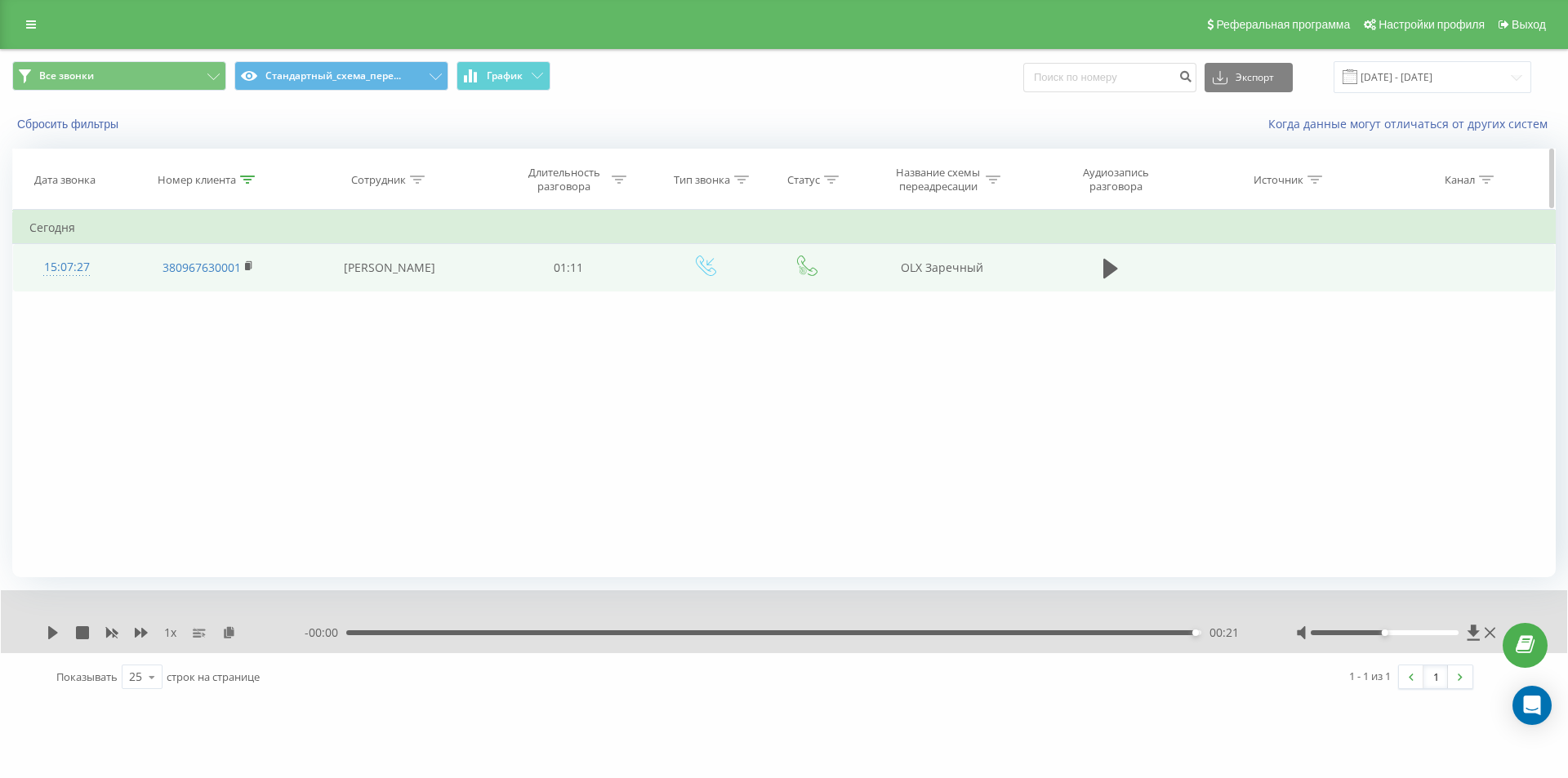
click at [245, 183] on icon at bounding box center [246, 180] width 14 height 9
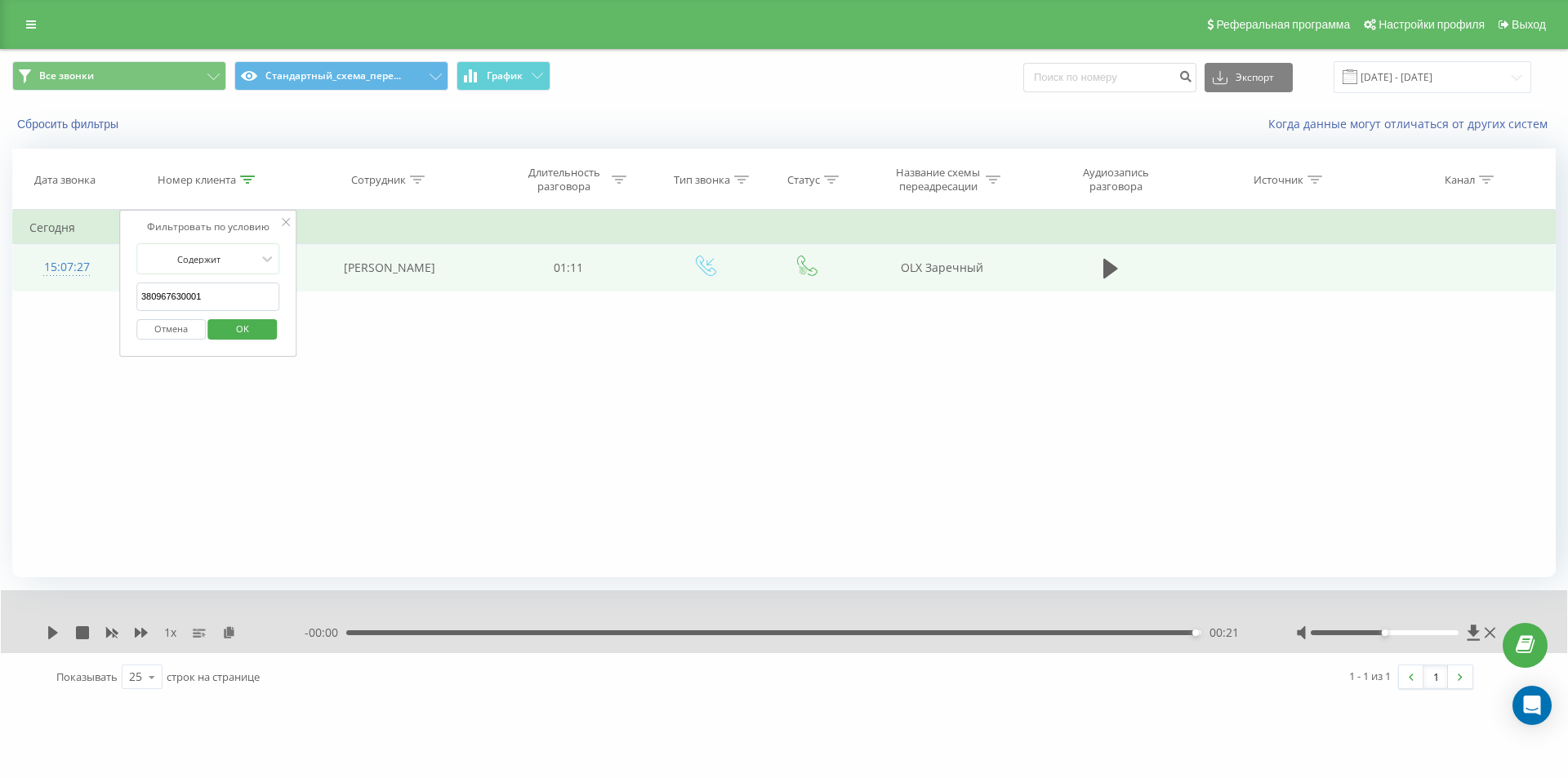
drag, startPoint x: 224, startPoint y: 298, endPoint x: 0, endPoint y: 234, distance: 233.0
click at [0, 238] on div "Все звонки Стандартный_схема_пере... График Экспорт .csv .xls .xlsx [DATE] - [D…" at bounding box center [784, 376] width 1568 height 652
paste input "54386857"
click button "OK" at bounding box center [242, 329] width 69 height 20
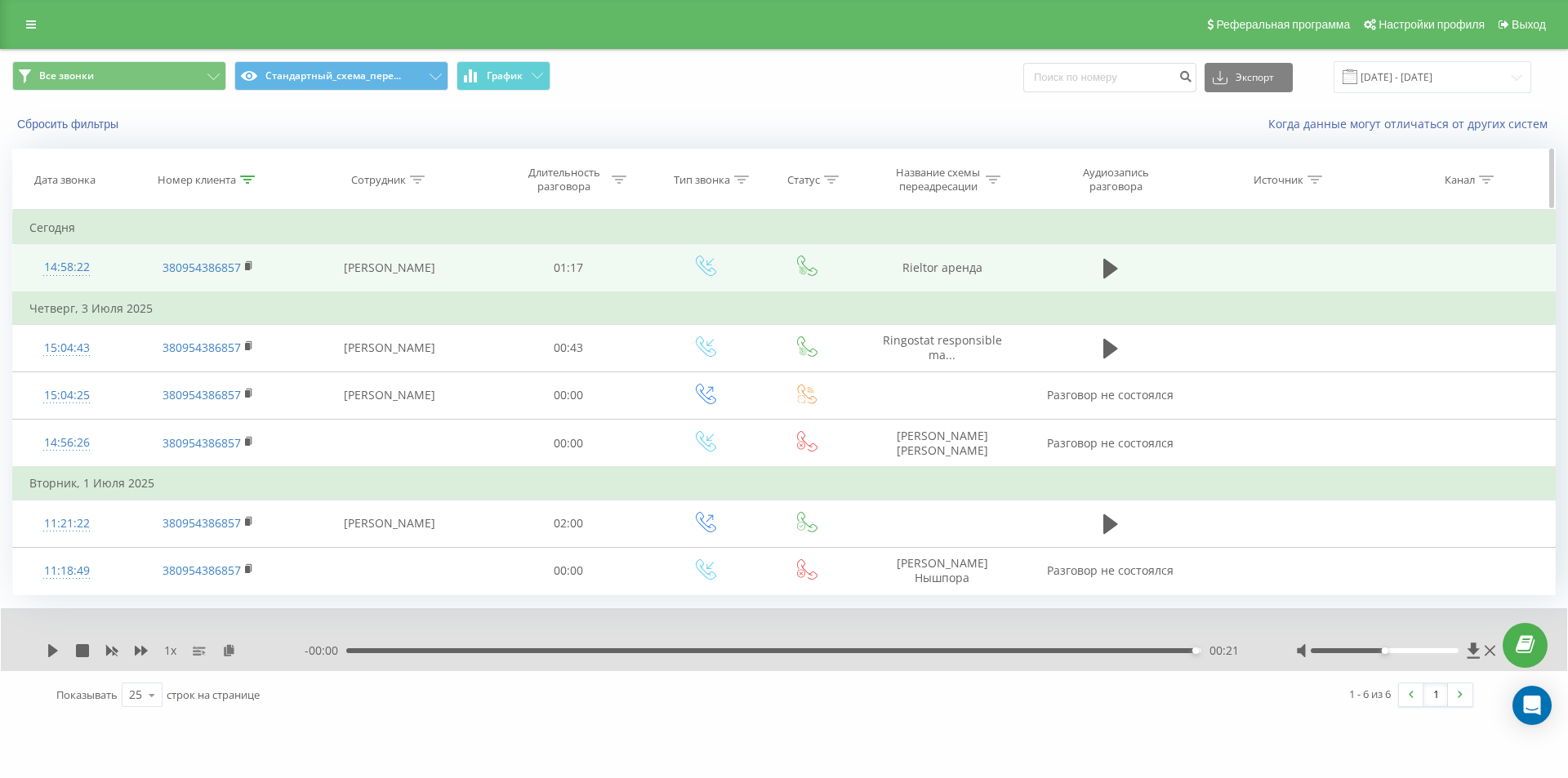
drag, startPoint x: 247, startPoint y: 176, endPoint x: 221, endPoint y: 252, distance: 80.3
click at [248, 177] on icon at bounding box center [246, 180] width 14 height 9
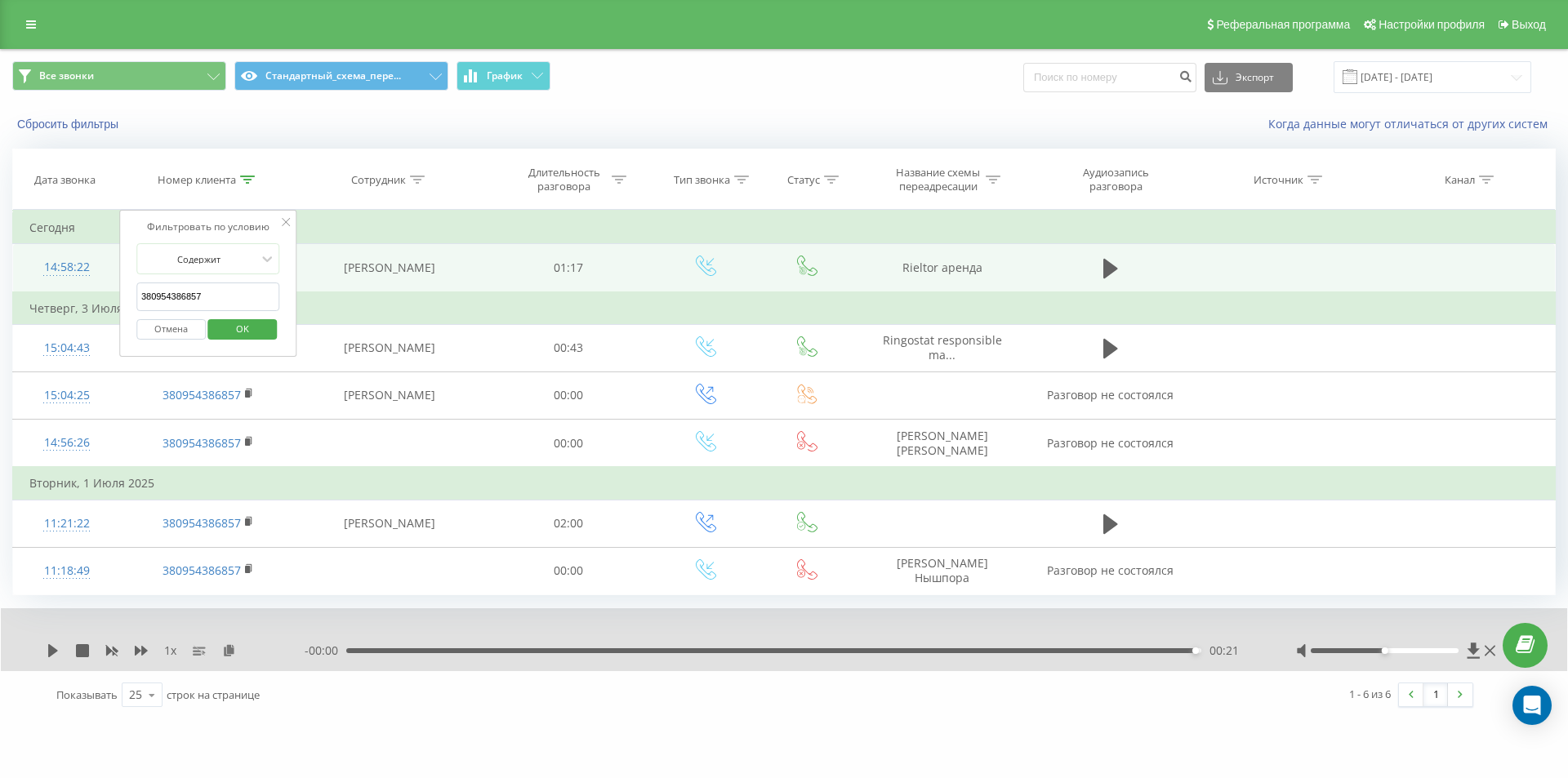
click at [40, 237] on table "Фильтровать по условию Содержит 380954386857 Отмена OK Фильтровать по условию С…" at bounding box center [784, 402] width 1543 height 385
paste input "63693214"
click button "OK" at bounding box center [242, 329] width 69 height 20
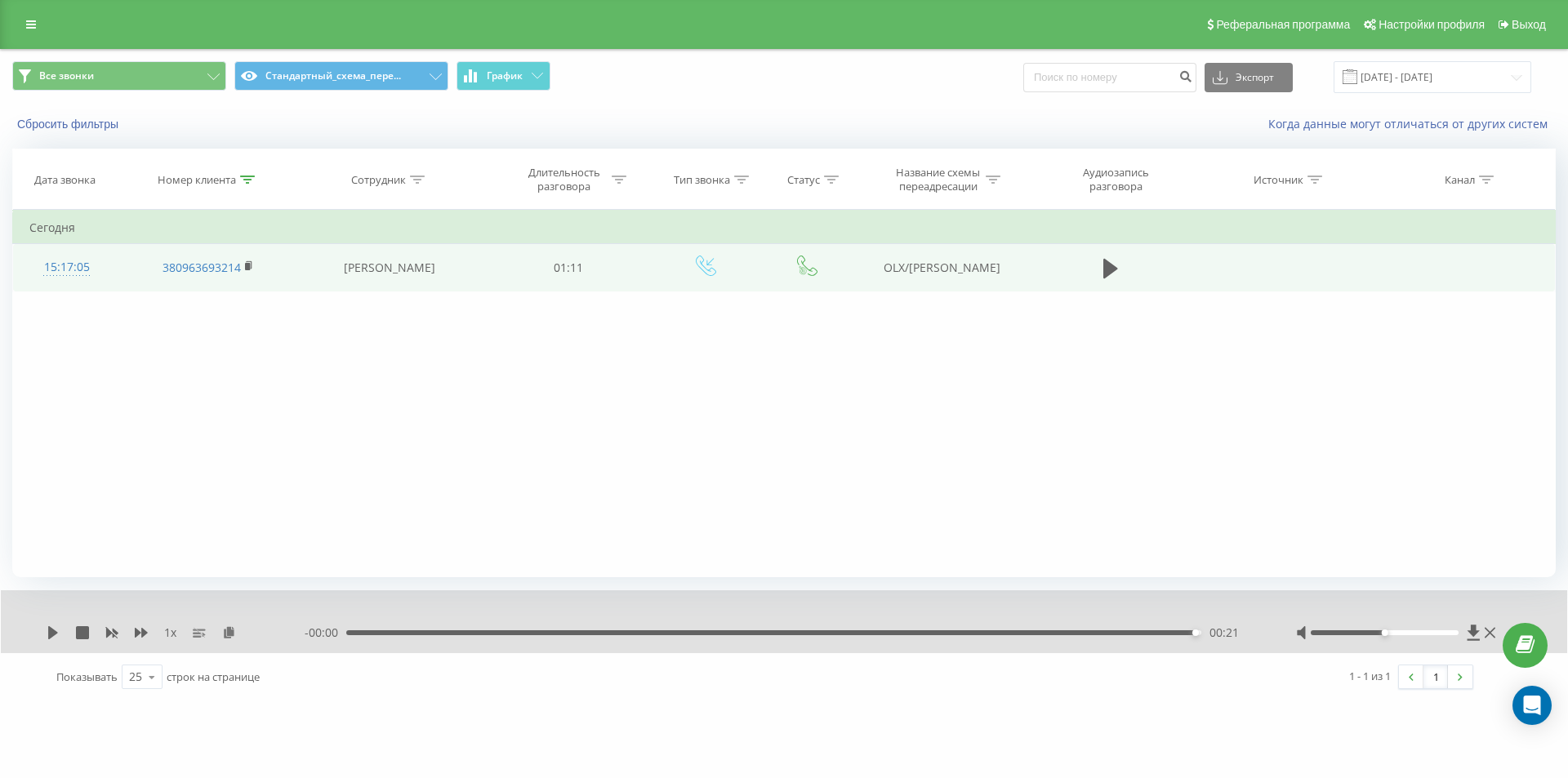
click at [78, 270] on div "15:17:05" at bounding box center [67, 266] width 74 height 31
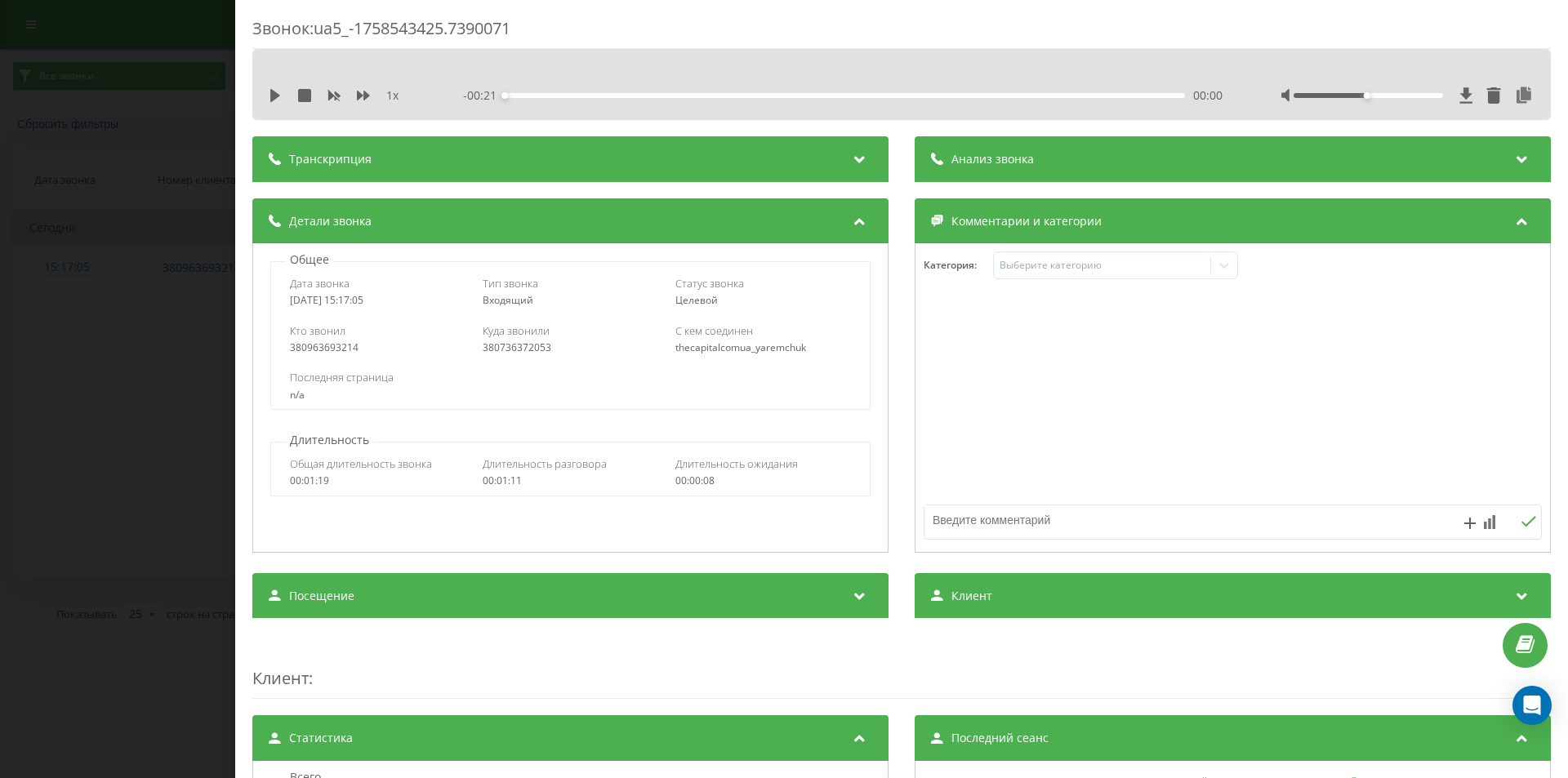
click at [510, 350] on div "380736372053" at bounding box center [571, 348] width 176 height 11
copy div "380736372053"
click at [91, 361] on div "Звонок : ua5_-1758543425.7390071 1 x - 00:21 00:00 00:00 Транскрипция Для анали…" at bounding box center [784, 389] width 1568 height 778
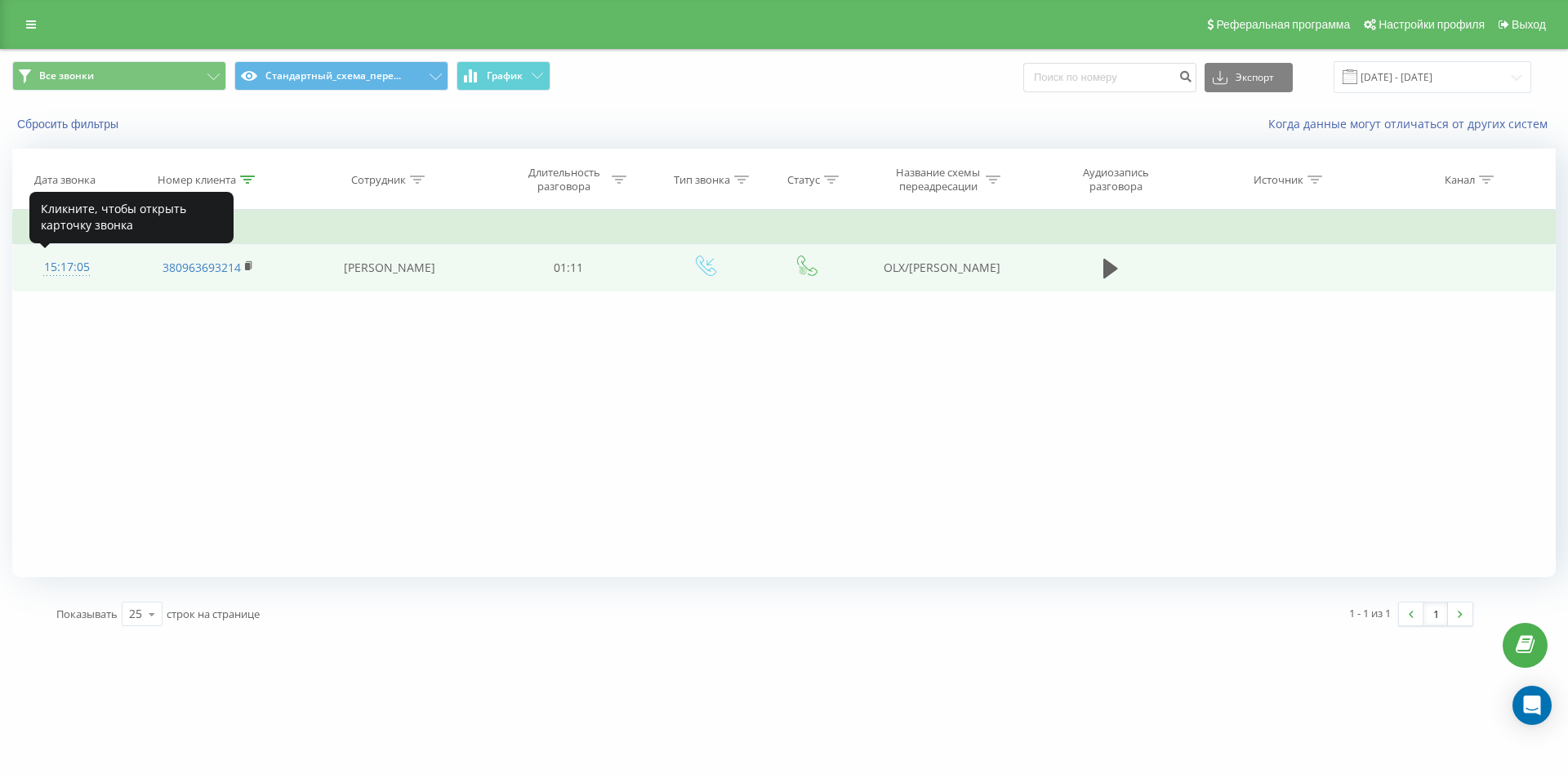
click at [61, 262] on div "15:17:05" at bounding box center [67, 266] width 74 height 31
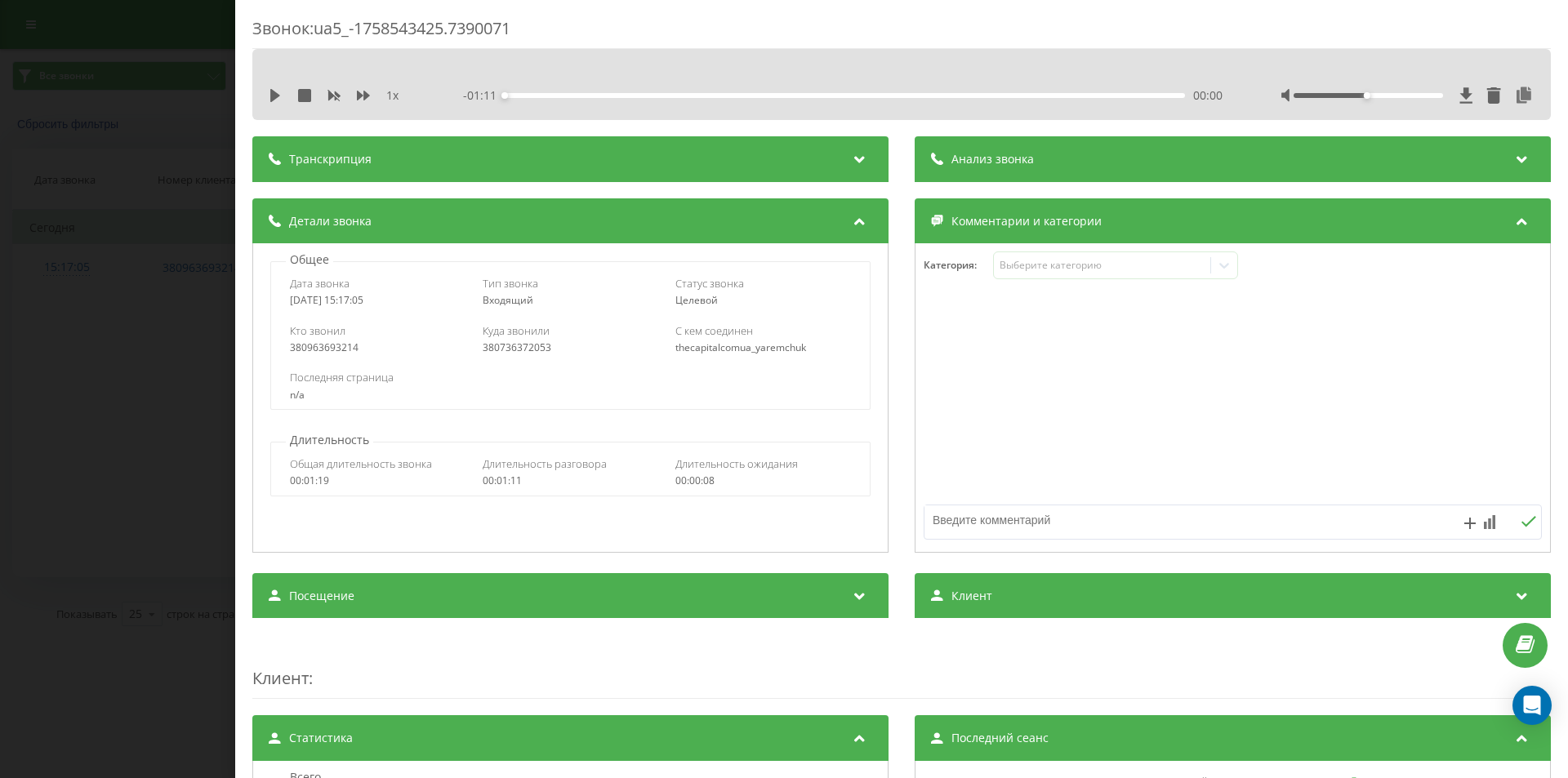
click at [508, 358] on div "Кто звонил 380963693214 Куда звонили 380736372053 С кем соединен thecapitalcomu…" at bounding box center [570, 339] width 598 height 48
click at [512, 351] on div "380736372053" at bounding box center [571, 348] width 176 height 11
copy div "380736372053"
drag, startPoint x: 136, startPoint y: 309, endPoint x: 136, endPoint y: 136, distance: 173.0
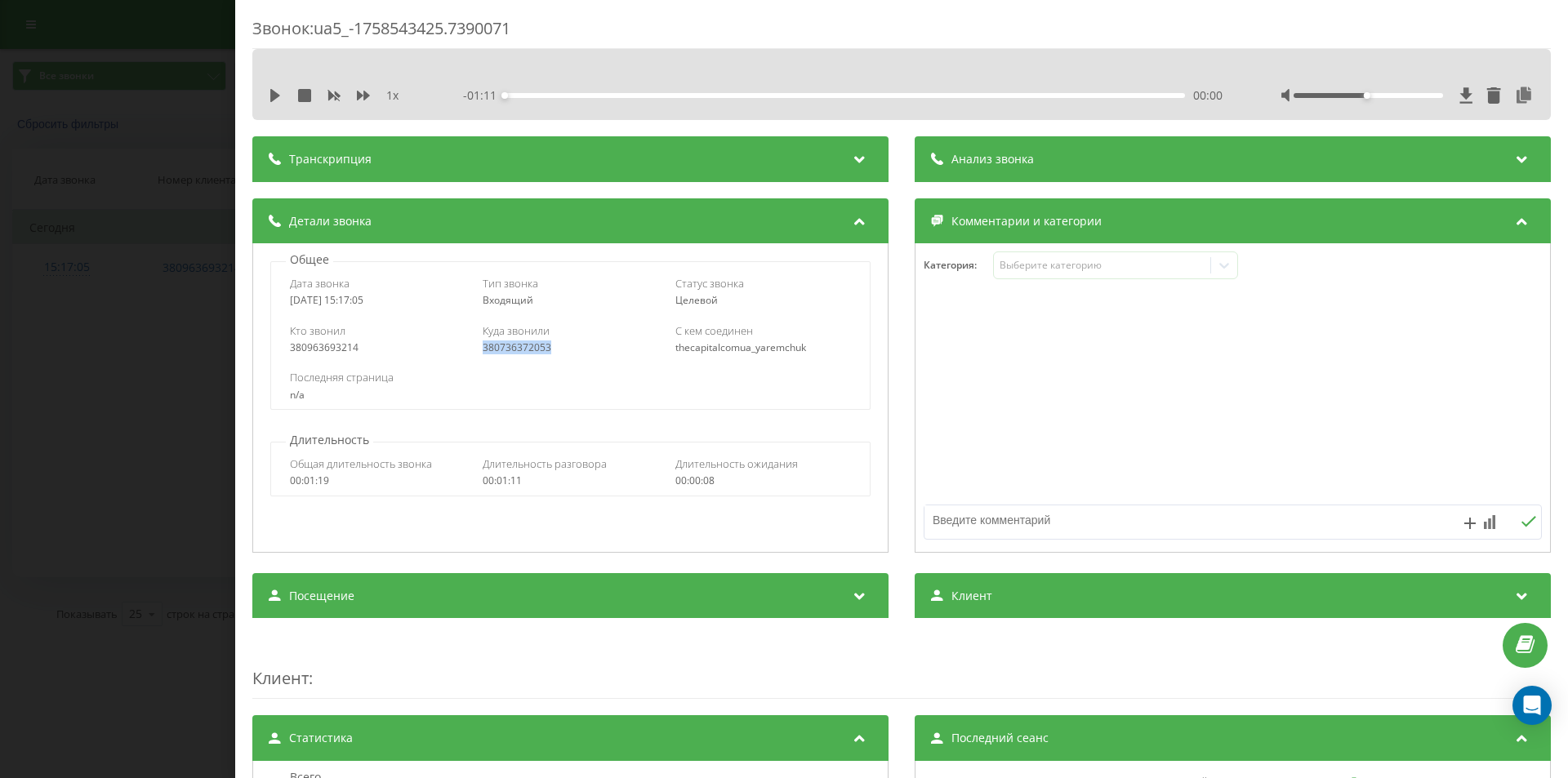
click at [136, 307] on div "Звонок : ua5_-1758543425.7390071 1 x - 01:11 00:00 00:00 Транскрипция Для анали…" at bounding box center [784, 389] width 1568 height 778
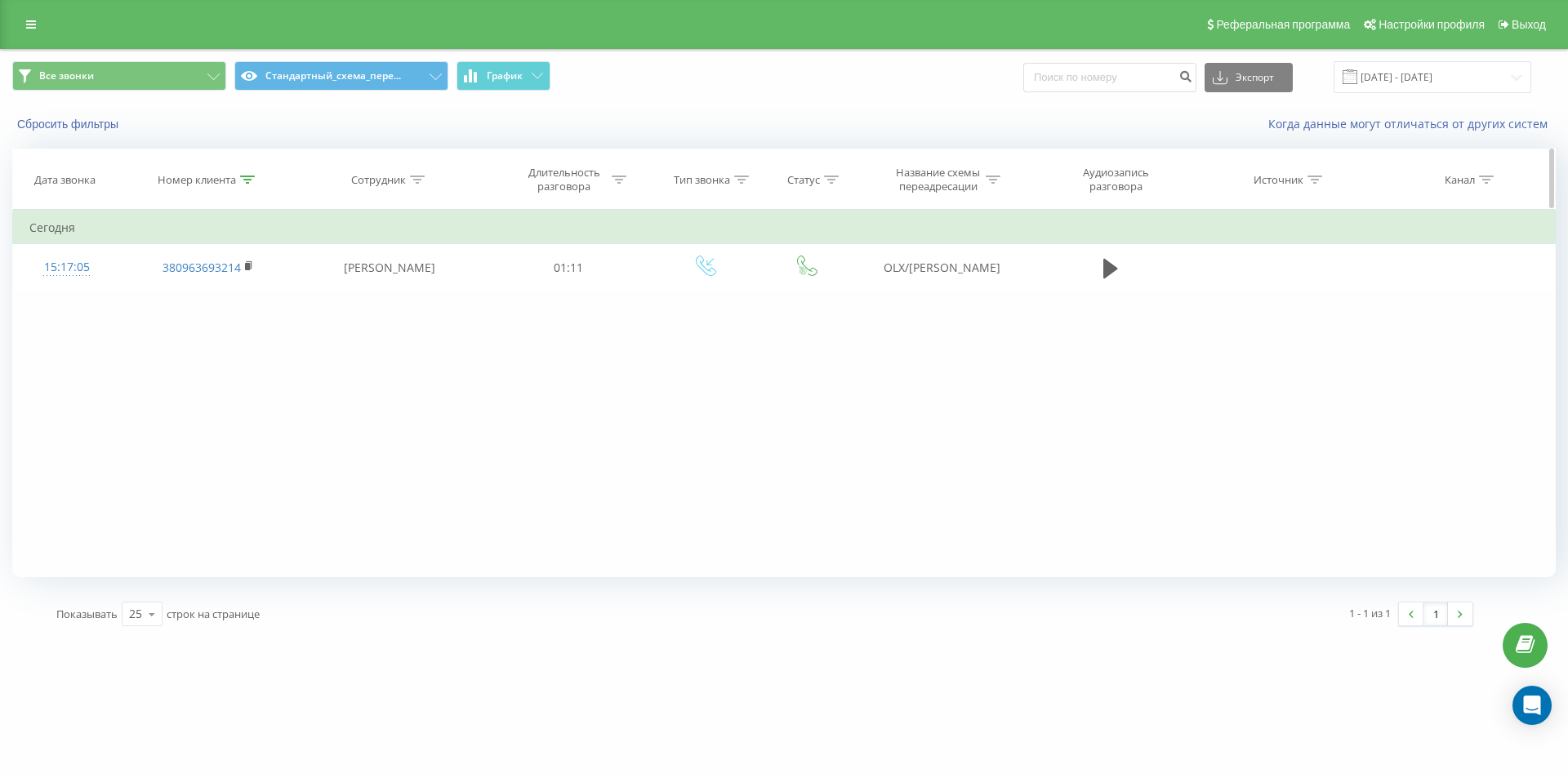
drag, startPoint x: 245, startPoint y: 191, endPoint x: 245, endPoint y: 180, distance: 11.0
click at [245, 190] on th "Номер клиента" at bounding box center [207, 180] width 175 height 61
click at [245, 180] on icon at bounding box center [246, 180] width 14 height 9
drag, startPoint x: 217, startPoint y: 285, endPoint x: 13, endPoint y: 207, distance: 218.4
click at [82, 249] on table "Фильтровать по условию Содержит 380963693214 Отмена OK Фильтровать по условию С…" at bounding box center [784, 251] width 1543 height 82
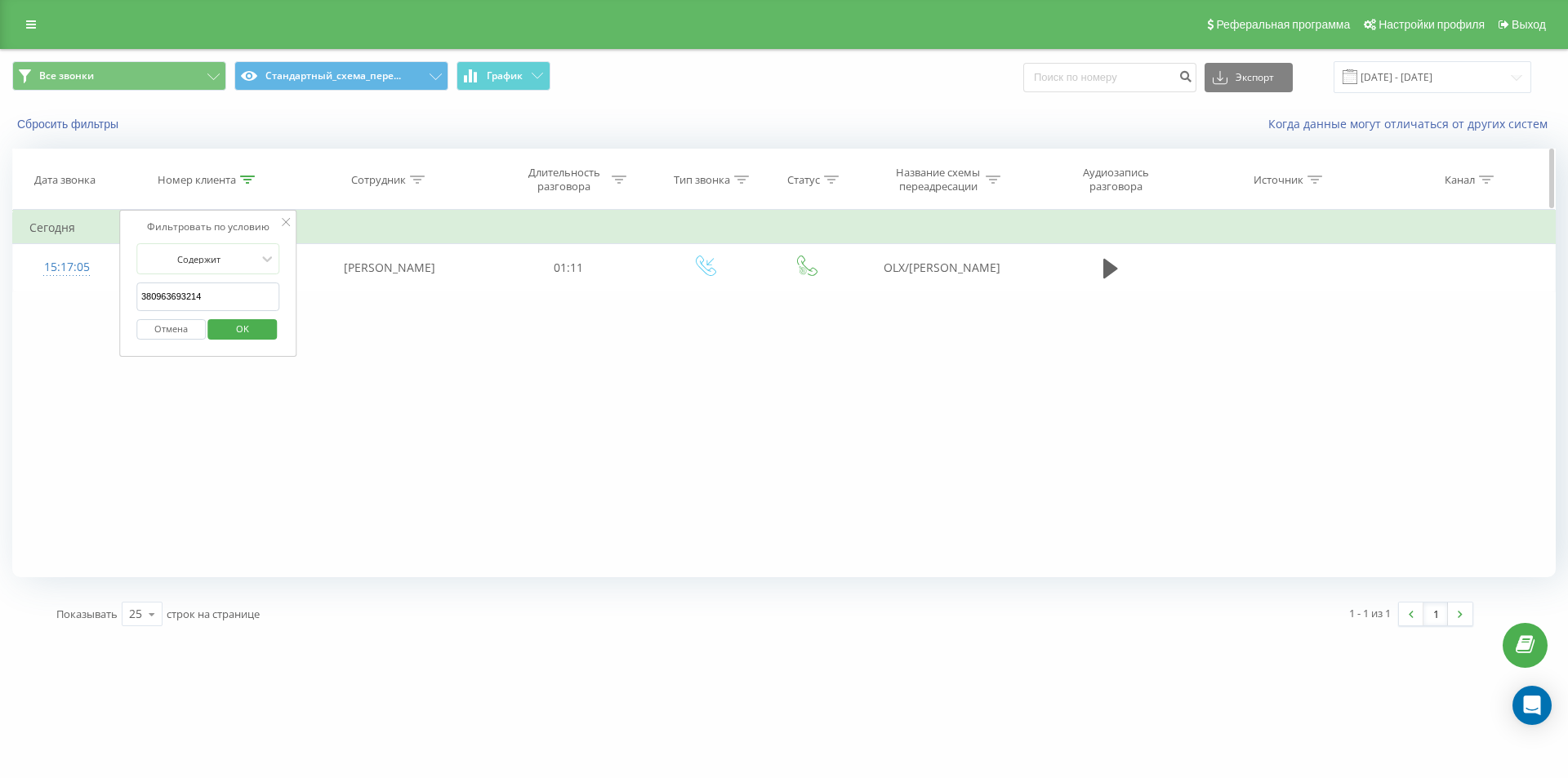
paste input "35921672"
type input "380935921672"
click button "OK" at bounding box center [242, 329] width 69 height 20
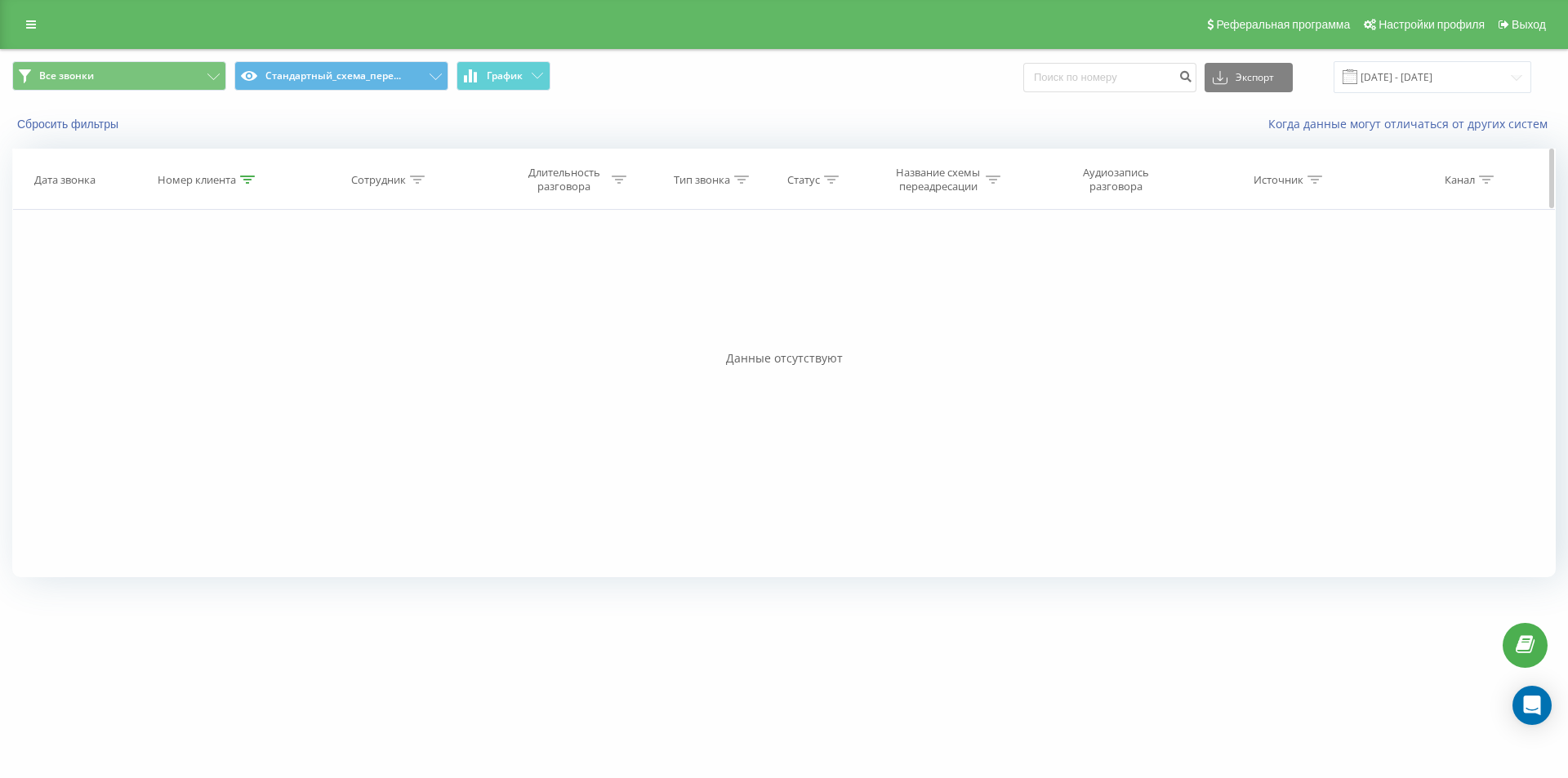
click at [244, 179] on icon at bounding box center [246, 180] width 14 height 9
click at [165, 336] on button "Отмена" at bounding box center [170, 329] width 69 height 20
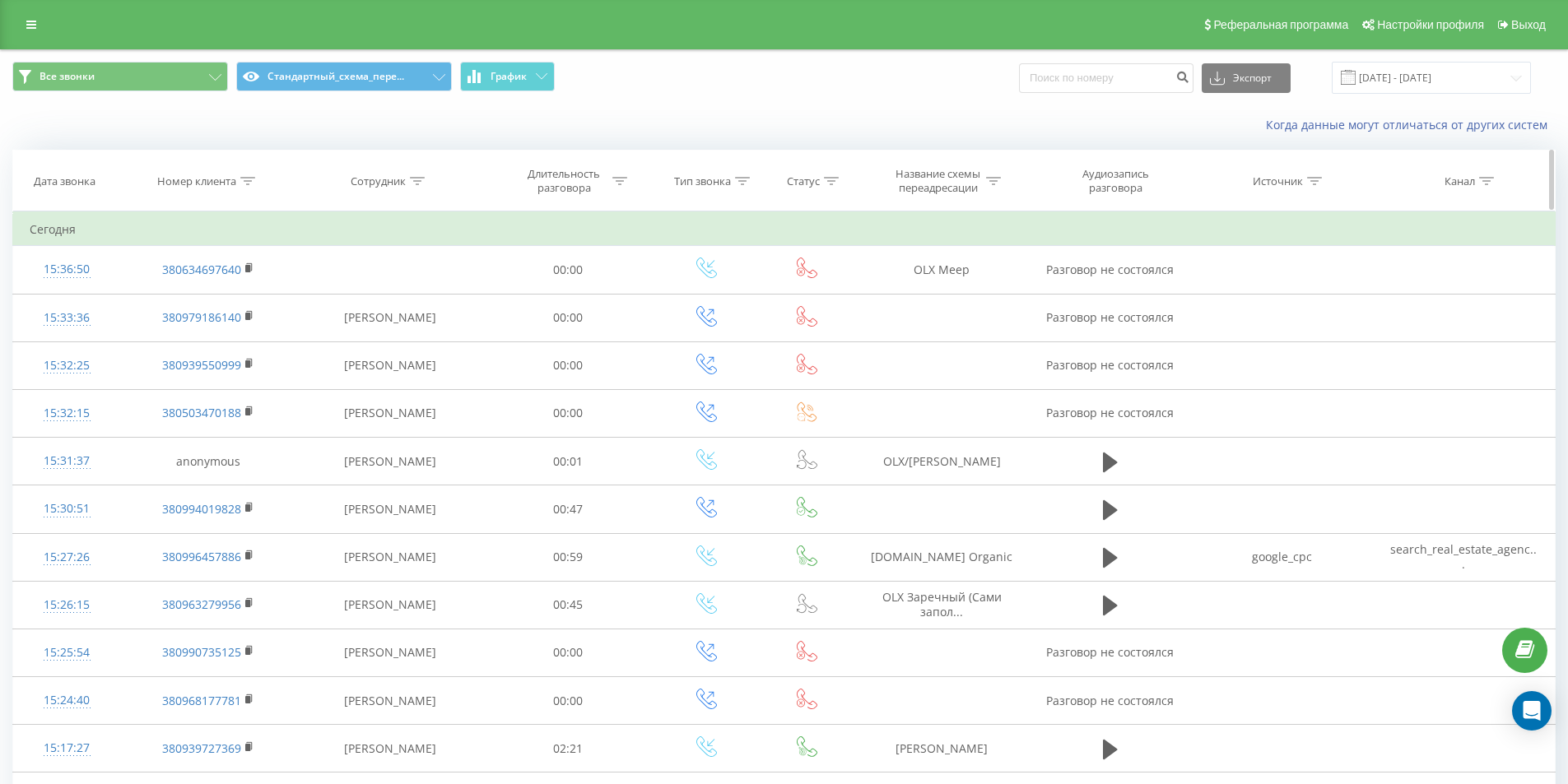
click at [251, 178] on icon at bounding box center [247, 181] width 14 height 9
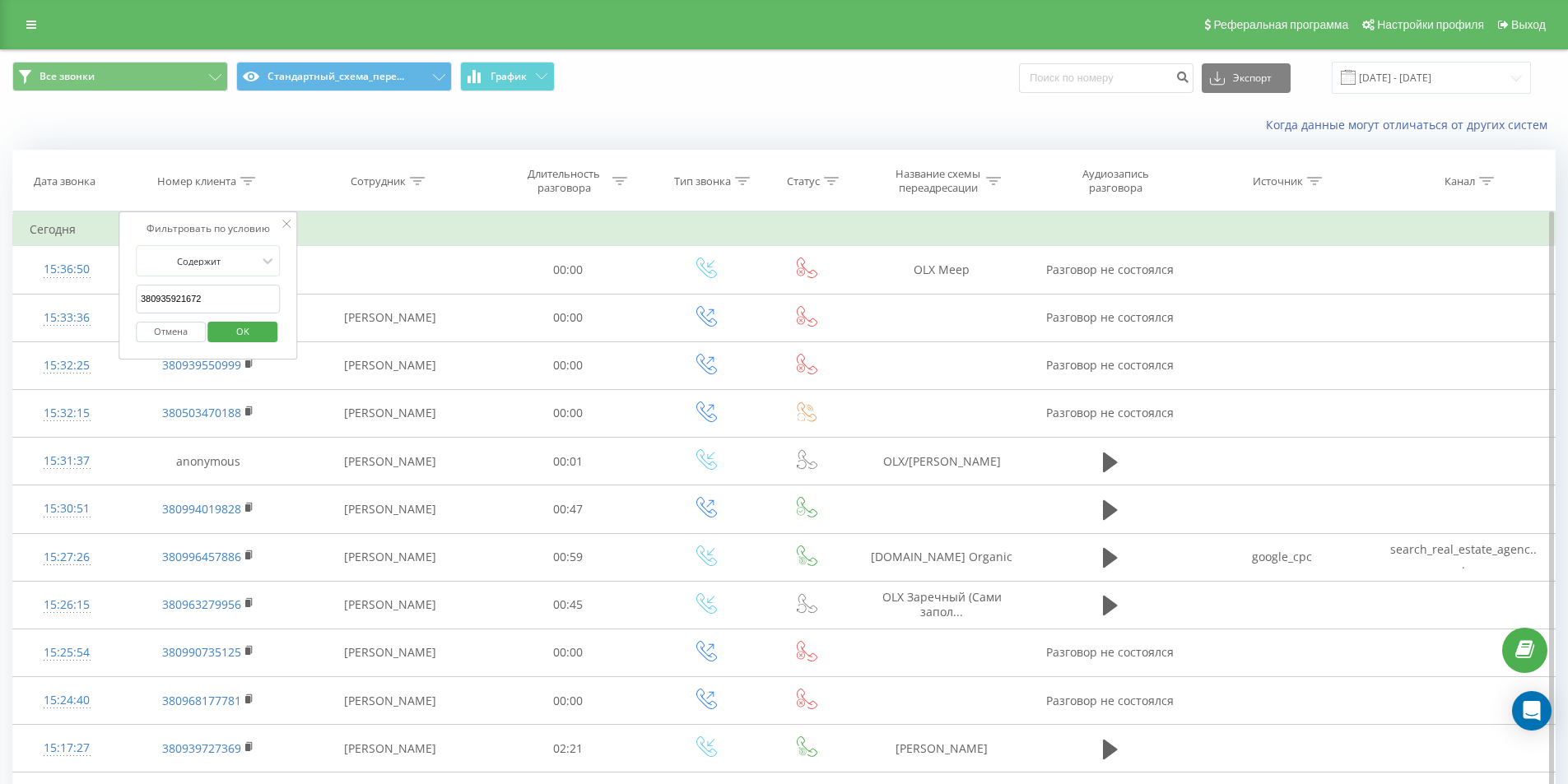
drag, startPoint x: 235, startPoint y: 310, endPoint x: 241, endPoint y: 294, distance: 17.1
click at [235, 310] on input "380935921672" at bounding box center [208, 299] width 145 height 29
paste input "380958700098"
click button "OK" at bounding box center [242, 332] width 70 height 20
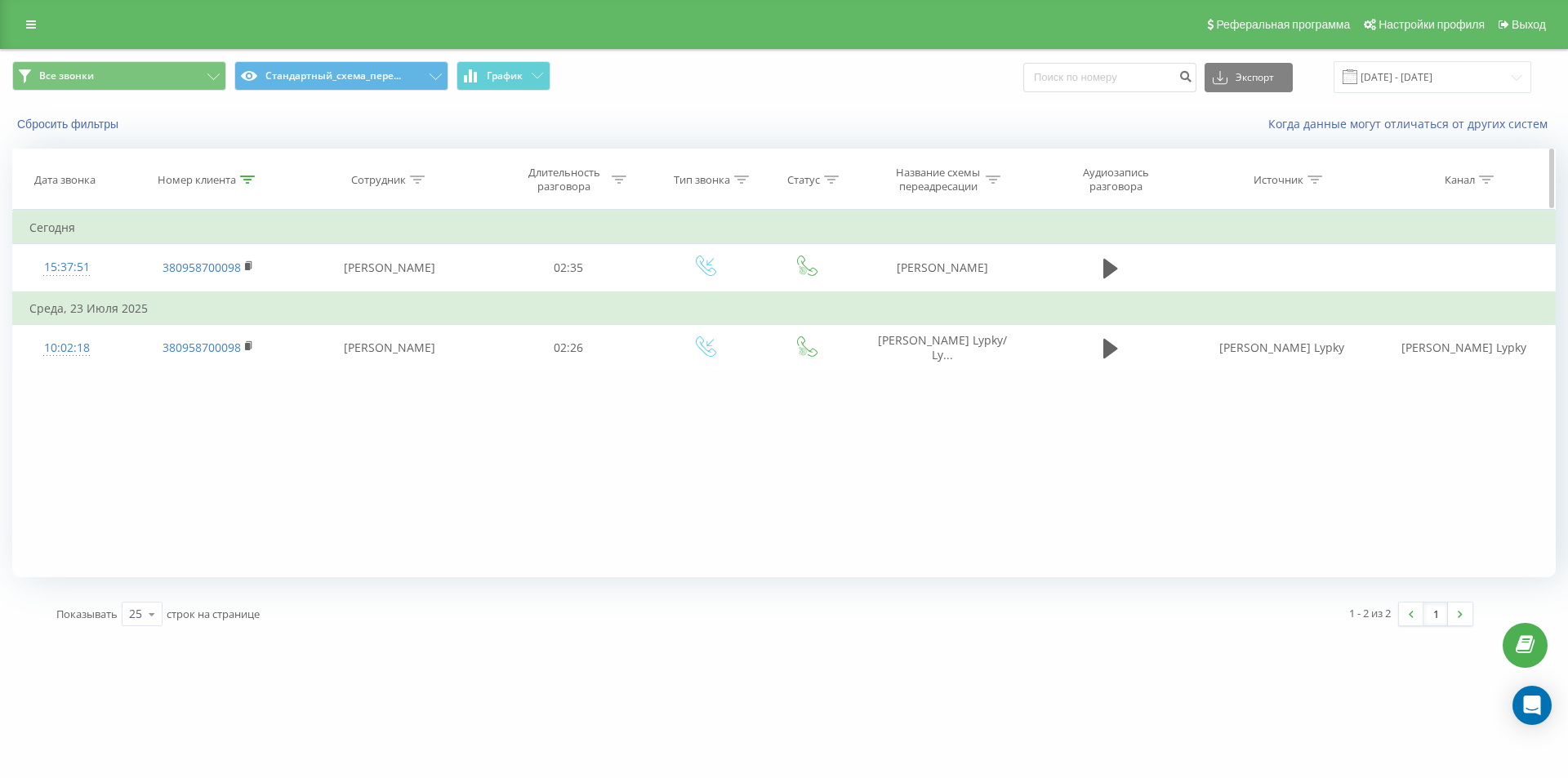
click at [245, 180] on icon at bounding box center [246, 180] width 14 height 9
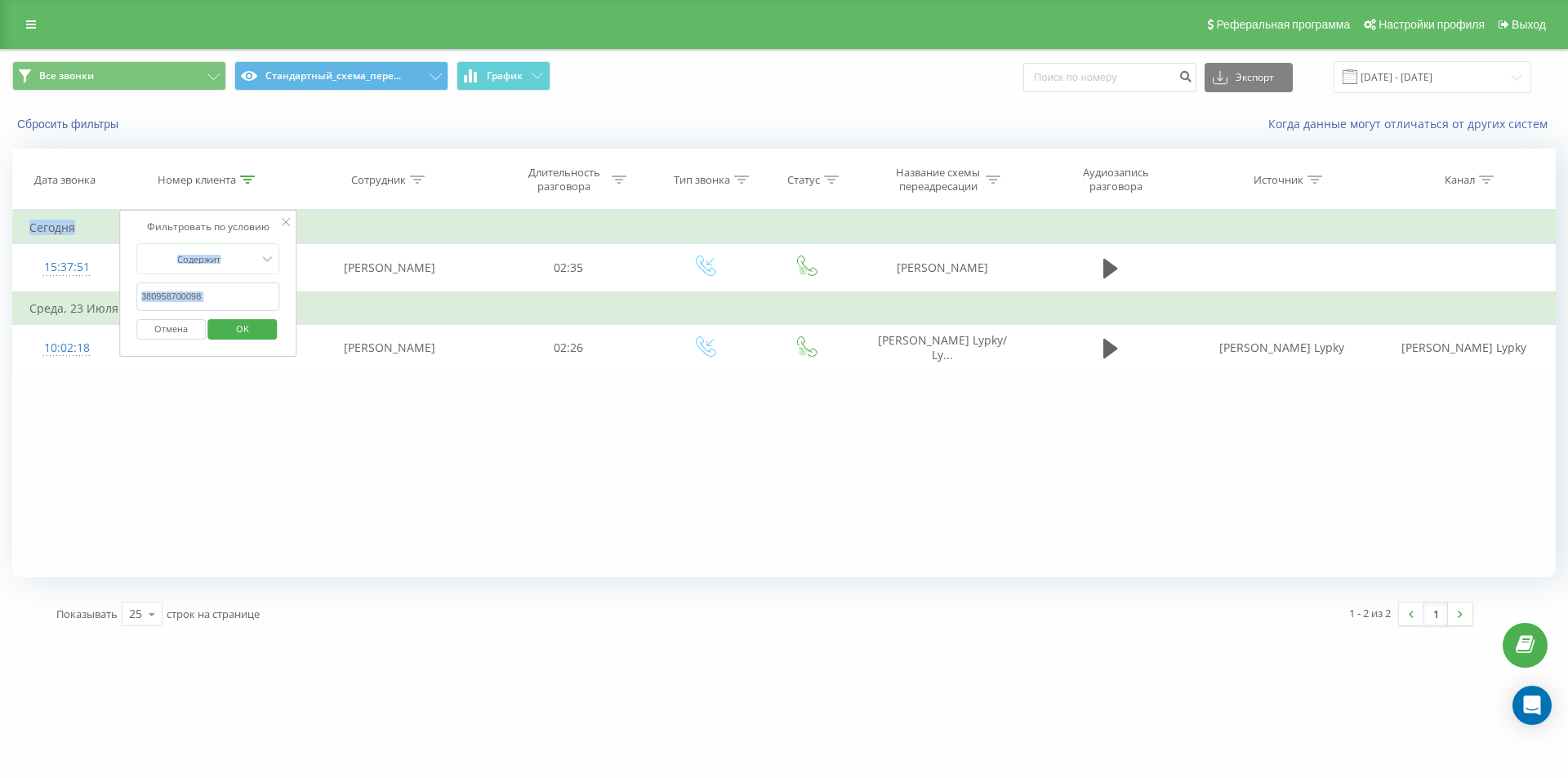
drag, startPoint x: 219, startPoint y: 281, endPoint x: 50, endPoint y: 215, distance: 181.4
click at [58, 219] on table "Фильтровать по условию Содержит 380958700098 Отмена OK Фильтровать по условию С…" at bounding box center [784, 291] width 1543 height 163
click at [194, 301] on input "380958700098" at bounding box center [207, 297] width 144 height 29
click at [210, 301] on input "380958700098" at bounding box center [207, 297] width 144 height 29
drag, startPoint x: 210, startPoint y: 299, endPoint x: 193, endPoint y: 293, distance: 18.0
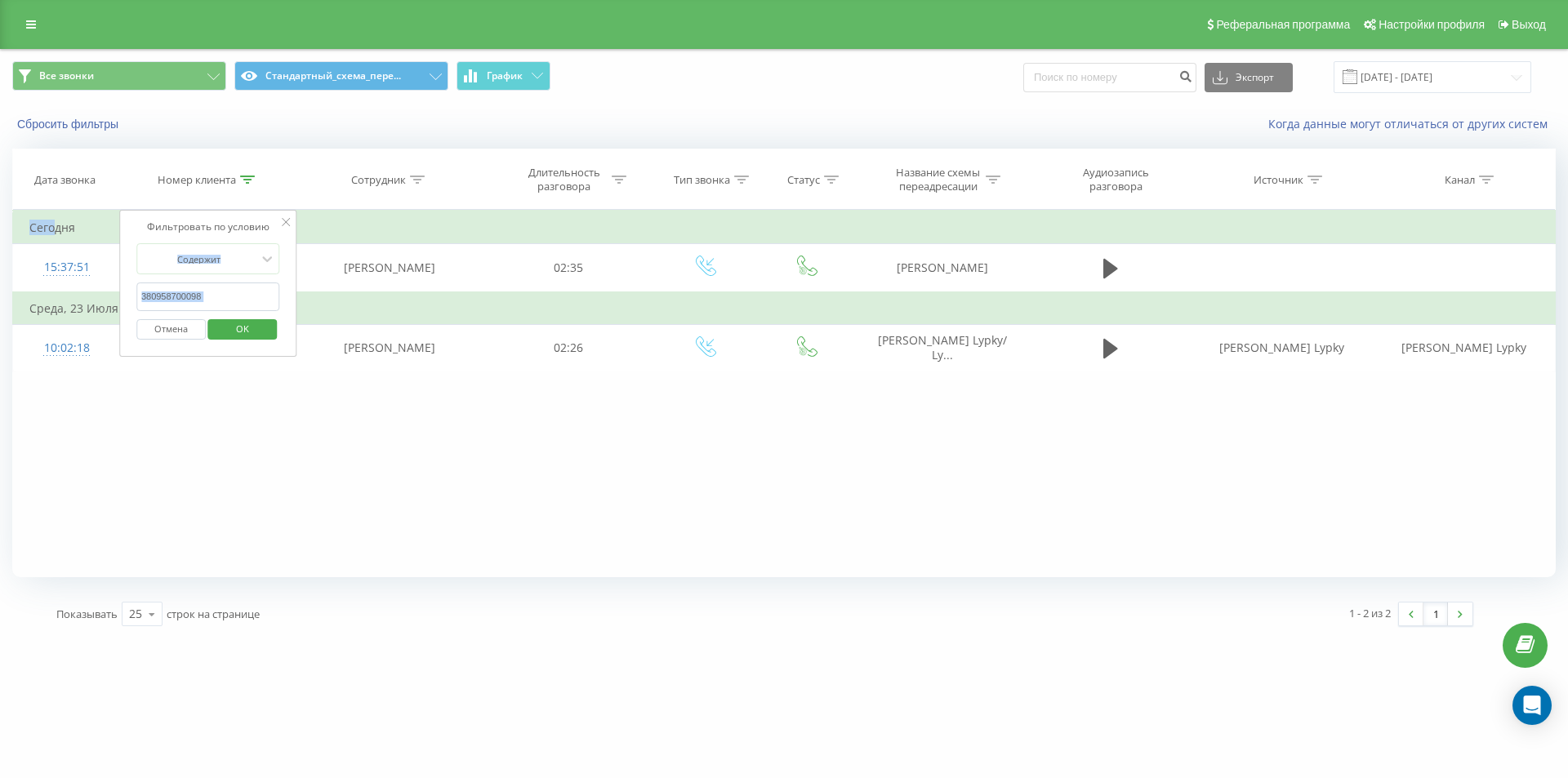
click at [209, 298] on input "380958700098" at bounding box center [207, 297] width 144 height 29
click at [193, 293] on input "380958700098" at bounding box center [207, 297] width 144 height 29
paste input "675945727"
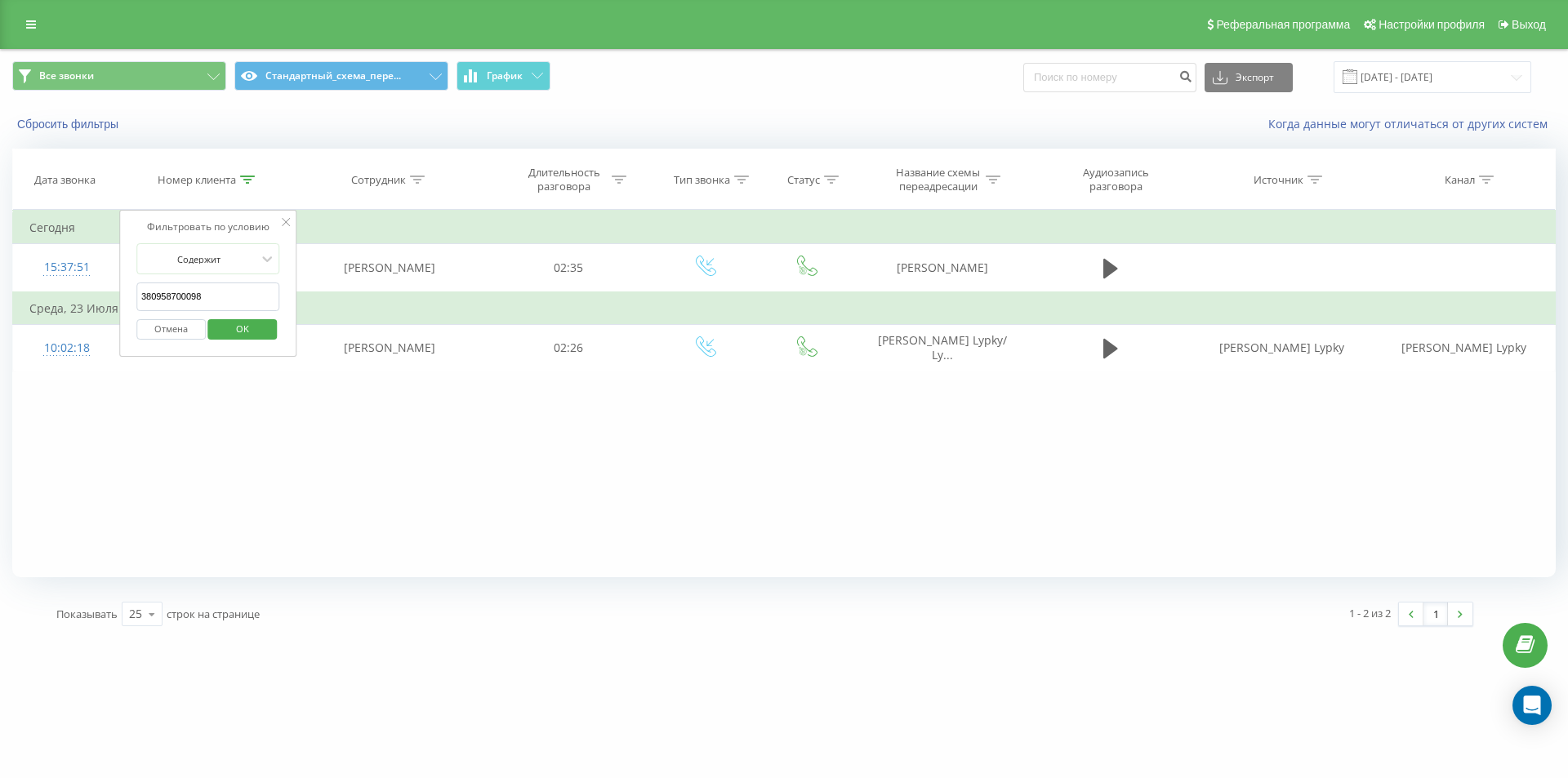
type input "380675945727"
click button "OK" at bounding box center [242, 329] width 69 height 20
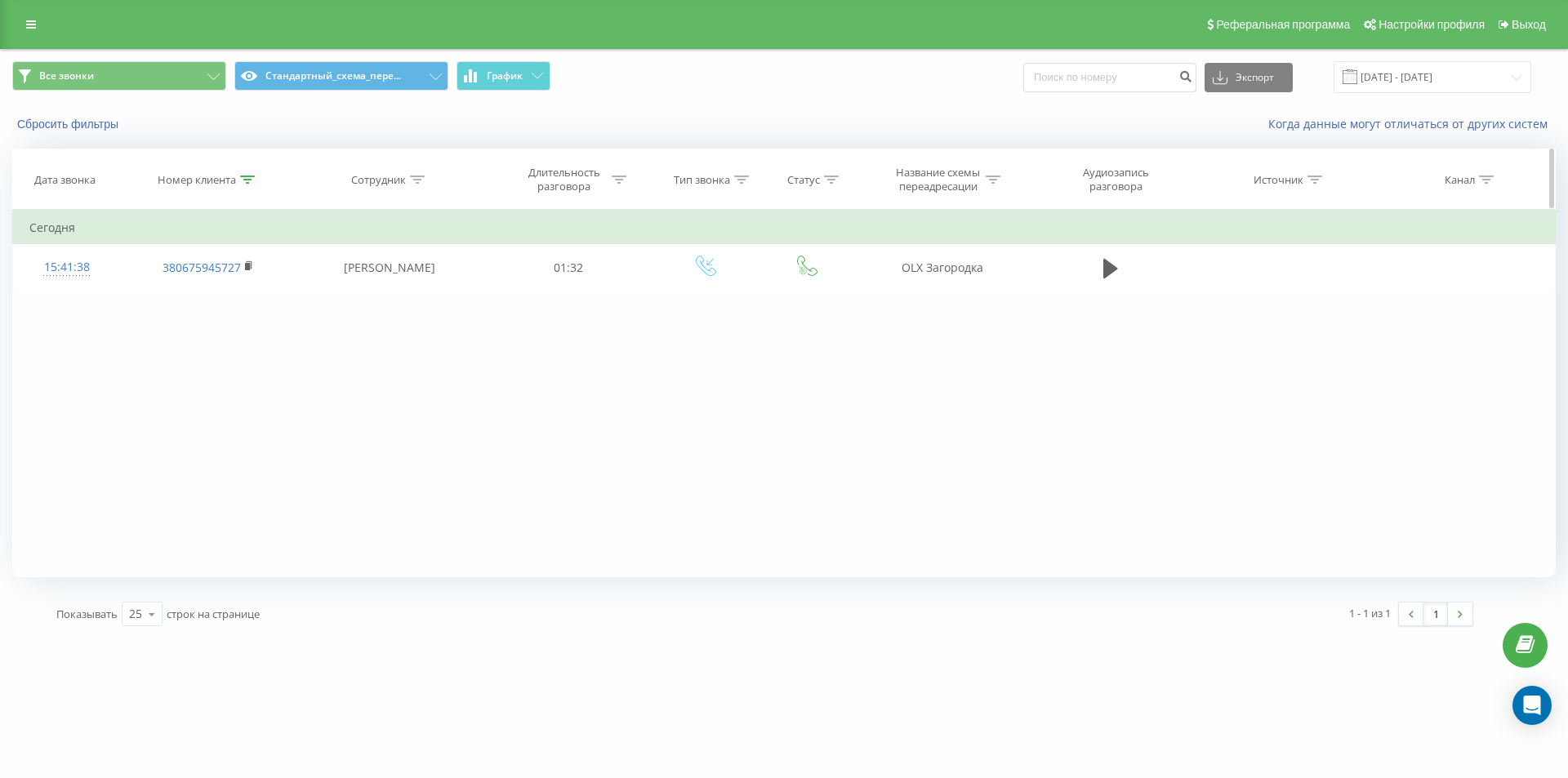
click at [246, 180] on icon at bounding box center [246, 180] width 14 height 9
click at [165, 339] on button "Отмена" at bounding box center [170, 329] width 69 height 20
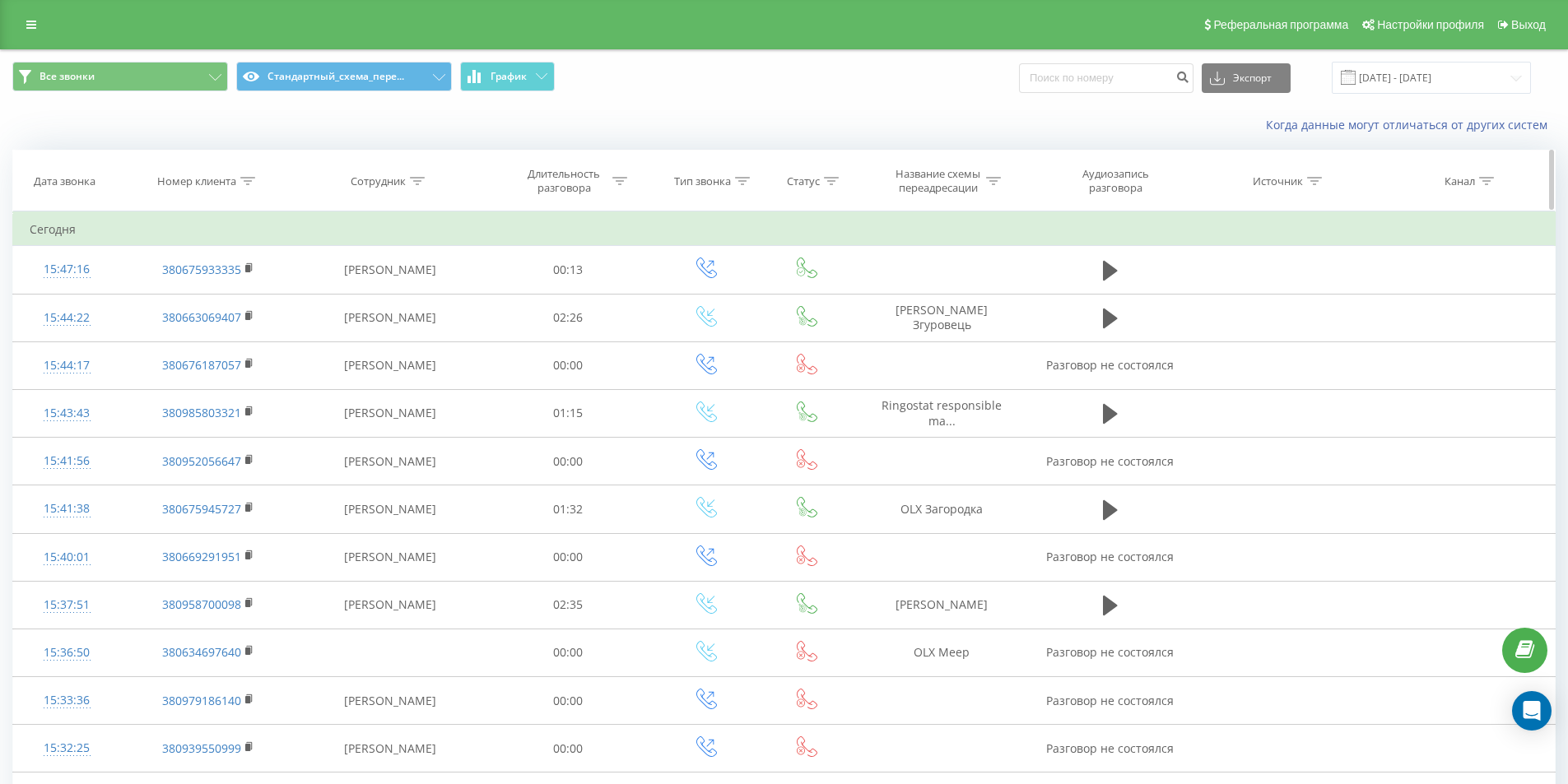
click at [237, 177] on div "Номер клиента" at bounding box center [206, 181] width 98 height 14
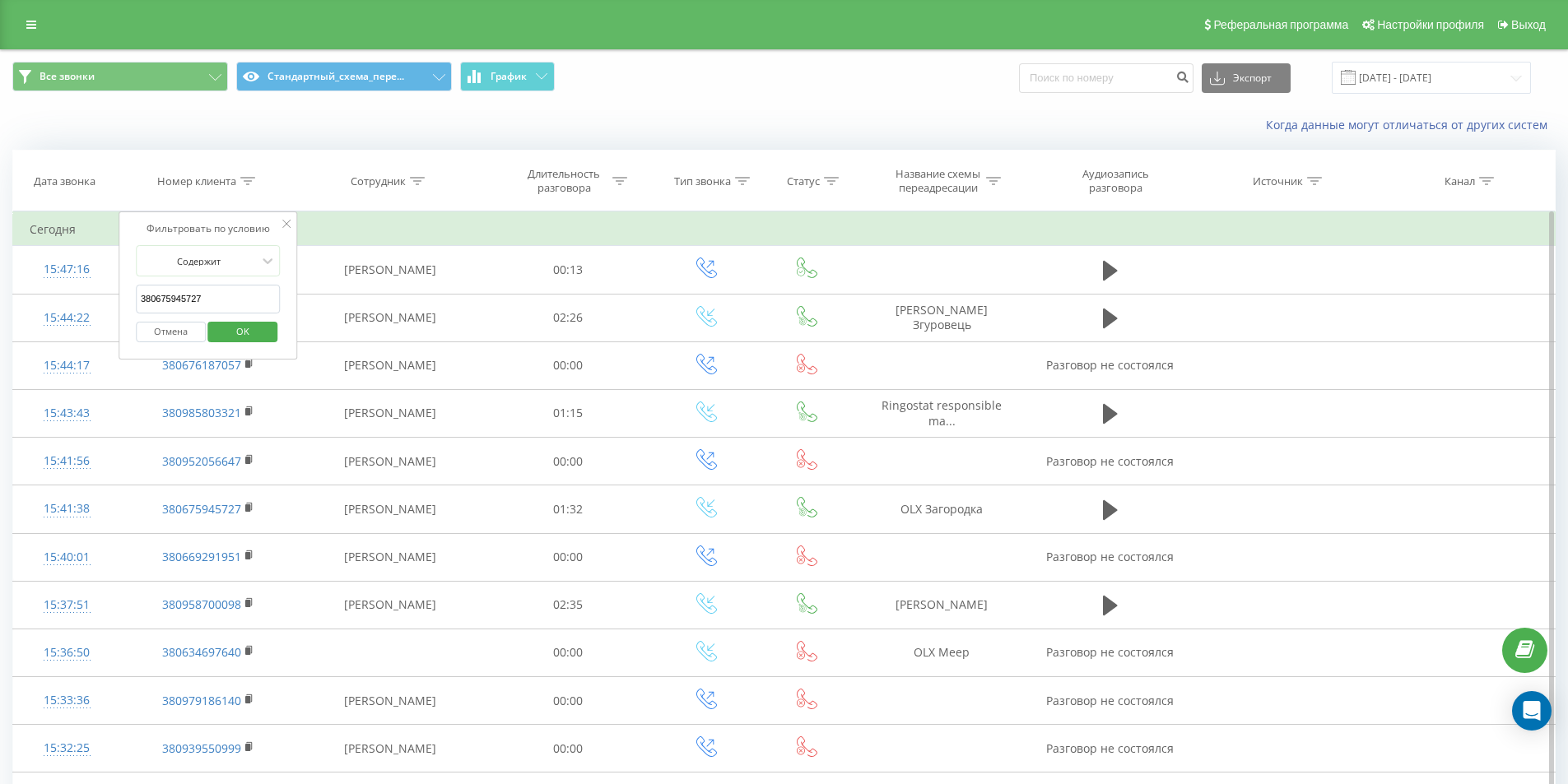
drag, startPoint x: 225, startPoint y: 283, endPoint x: 215, endPoint y: 288, distance: 11.2
click at [223, 284] on form "Содержит 380675945727 Отмена OK" at bounding box center [208, 298] width 145 height 105
click at [215, 294] on input "text" at bounding box center [208, 299] width 145 height 29
paste input "380985803321"
type input "380985803321"
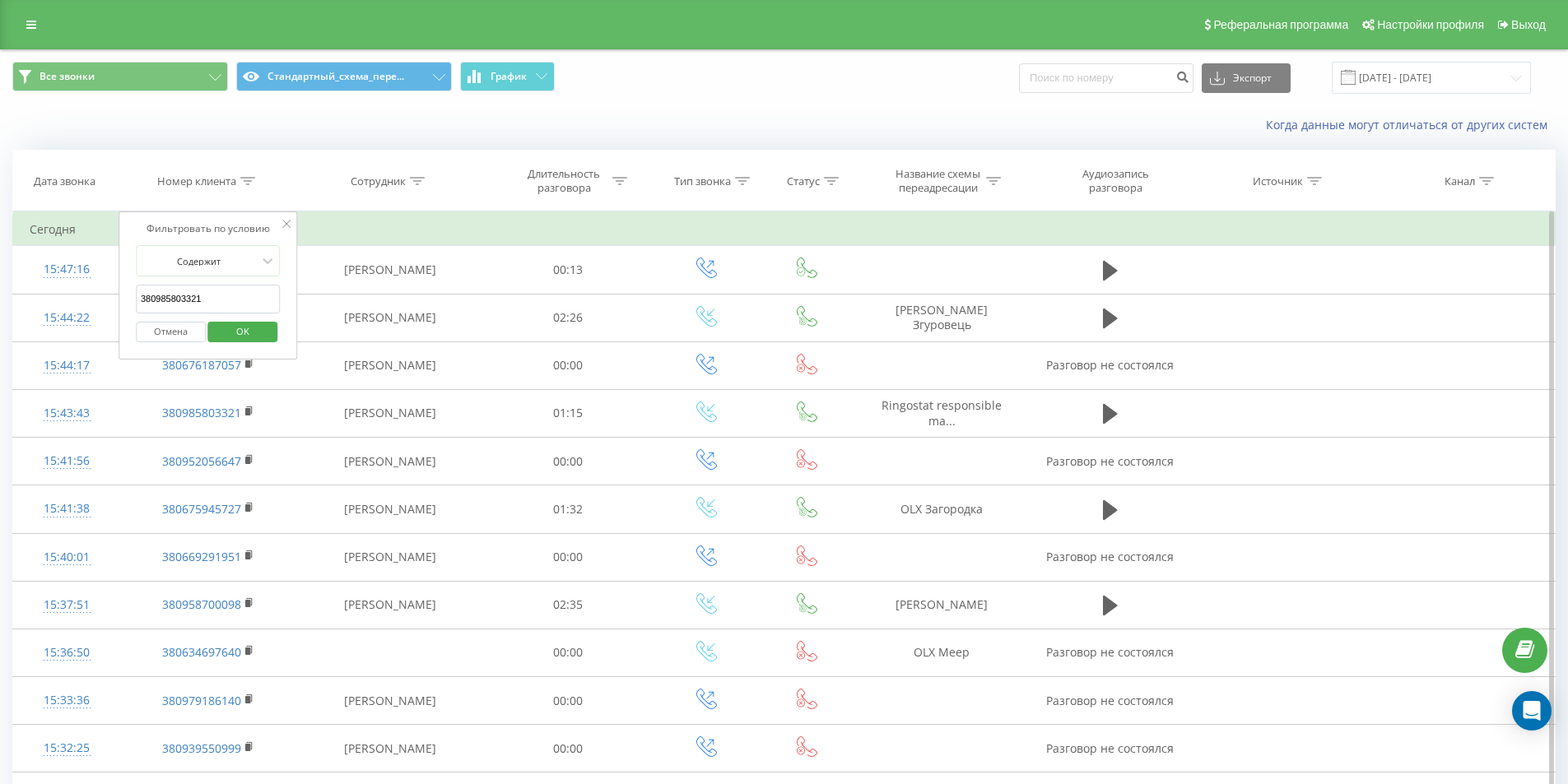
click button "OK" at bounding box center [242, 332] width 70 height 20
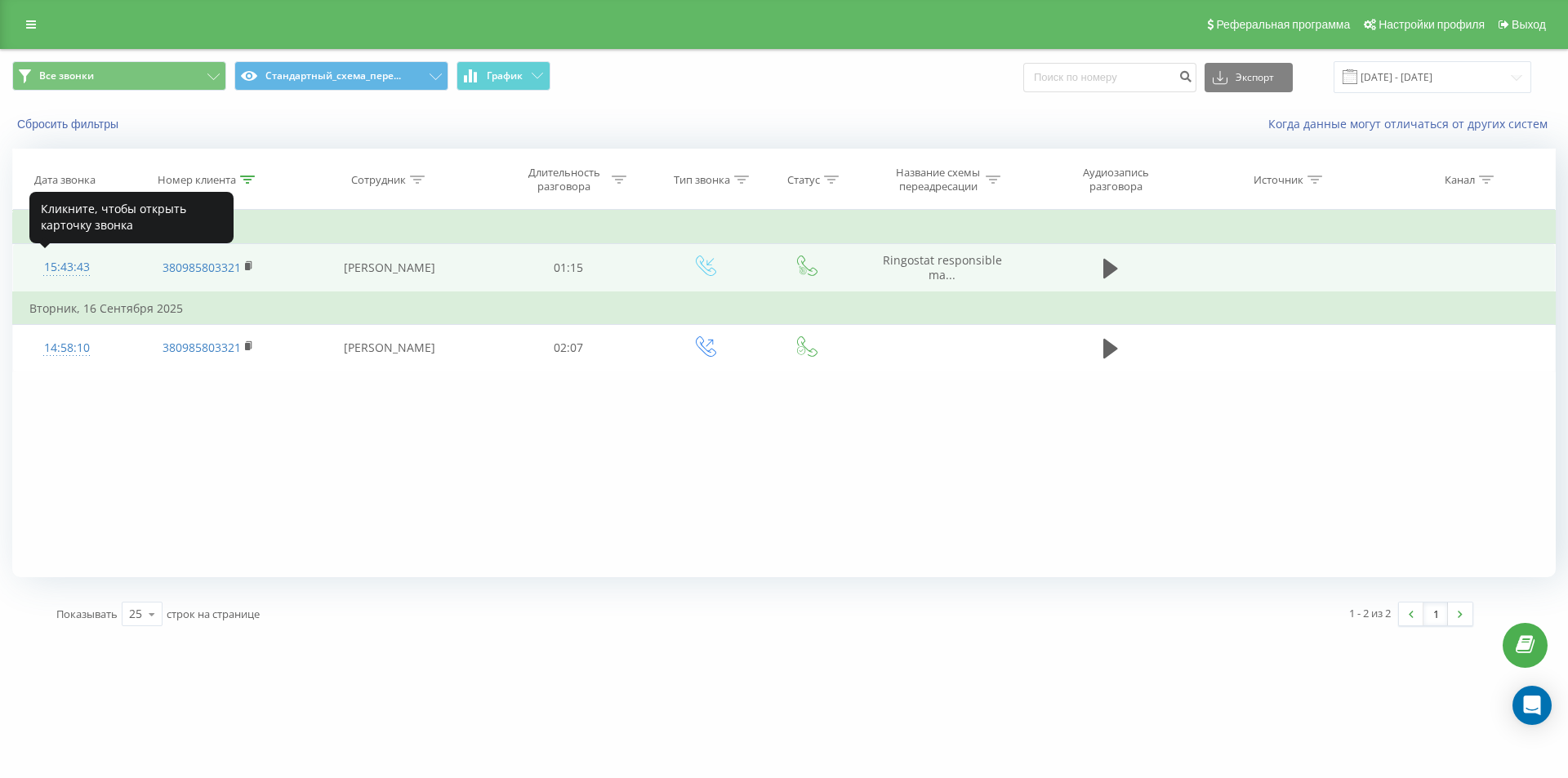
click at [68, 263] on div "15:43:43" at bounding box center [67, 266] width 74 height 31
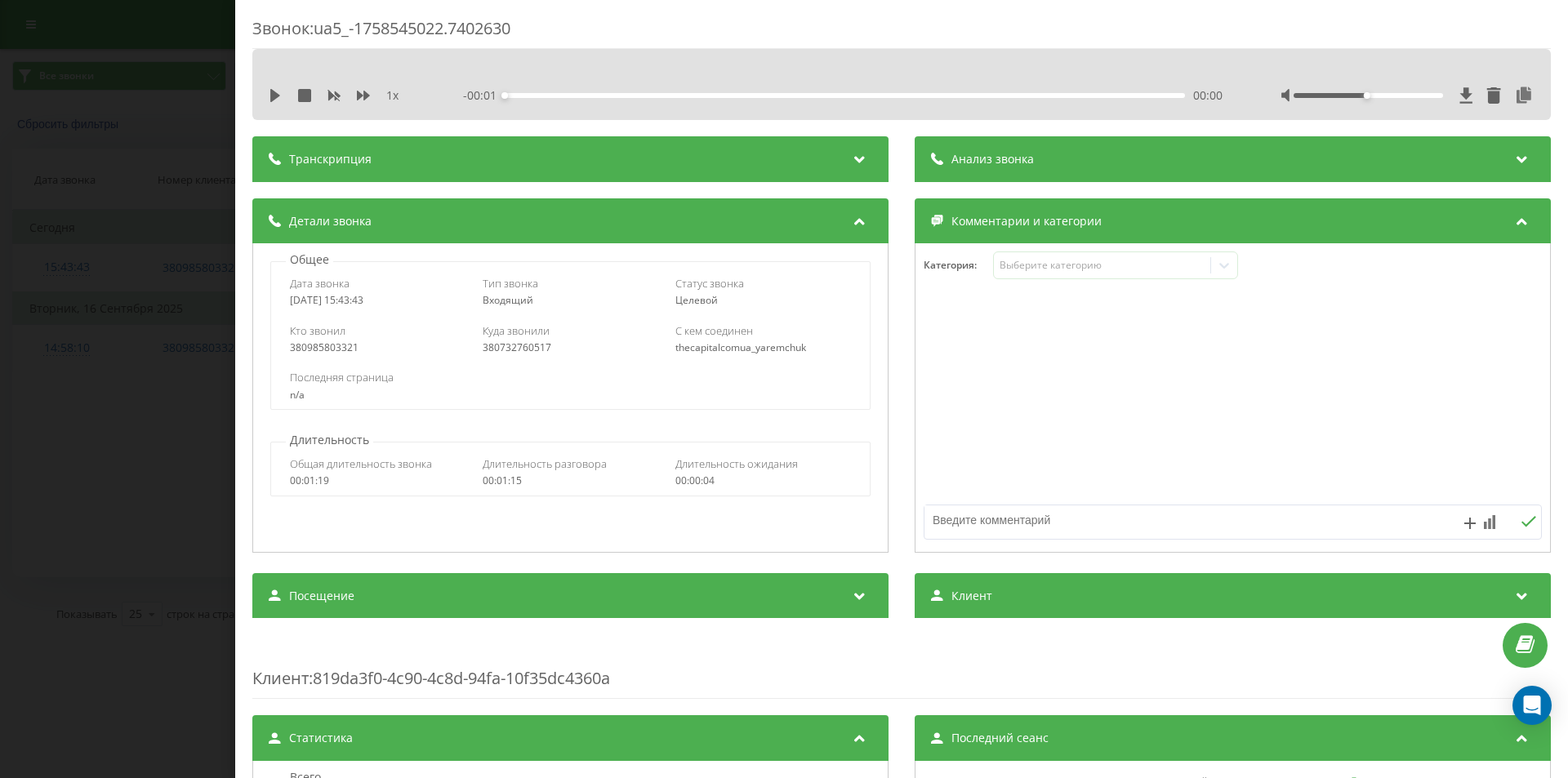
click at [506, 347] on div "380732760517" at bounding box center [571, 348] width 176 height 11
copy div "380732760517"
click at [129, 402] on div "Звонок : ua5_-1758545022.7402630 1 x - 01:15 00:00 00:00 Транскрипция Для анали…" at bounding box center [784, 389] width 1568 height 778
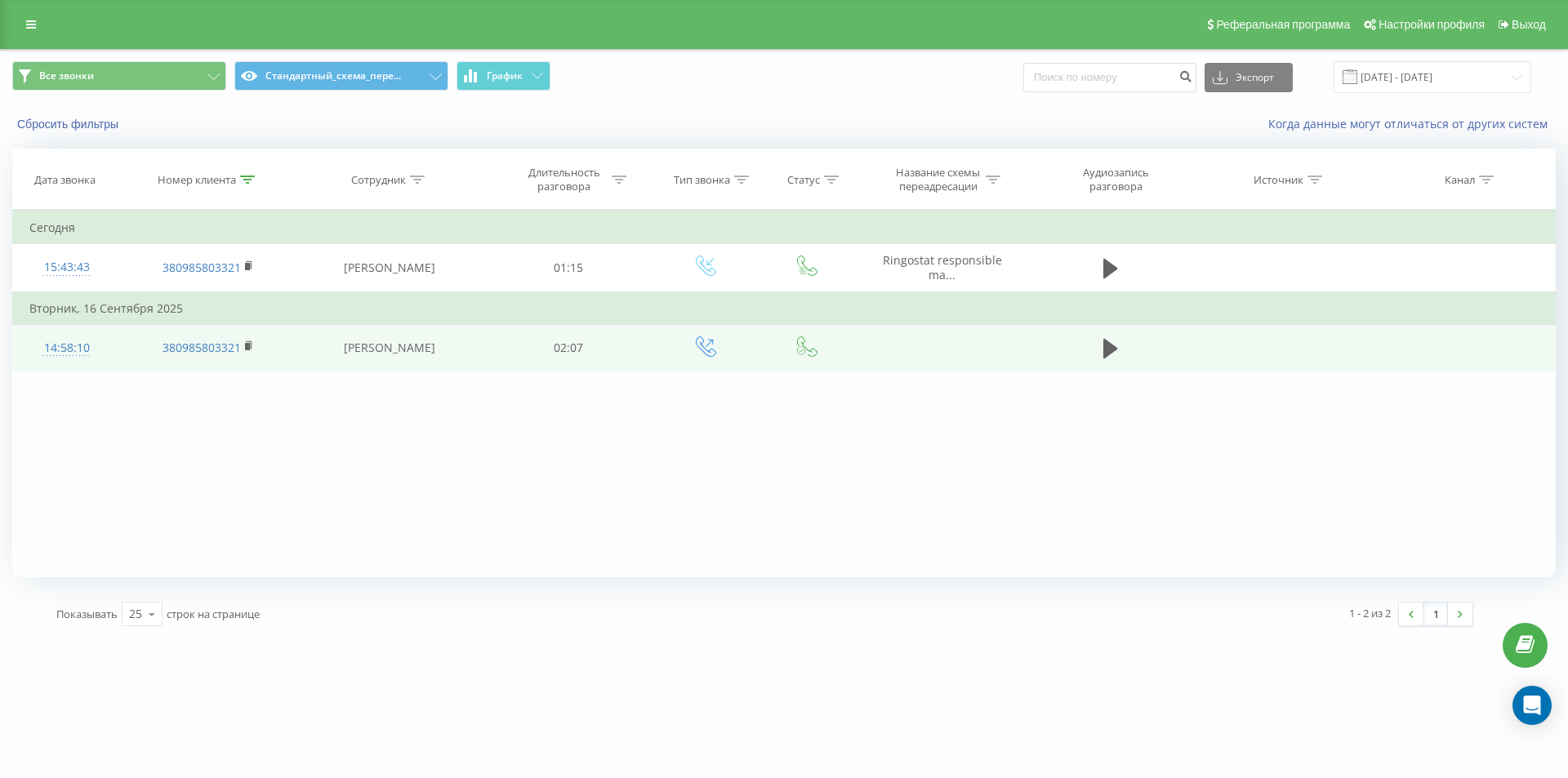
click at [69, 346] on div "14:58:10" at bounding box center [67, 348] width 74 height 31
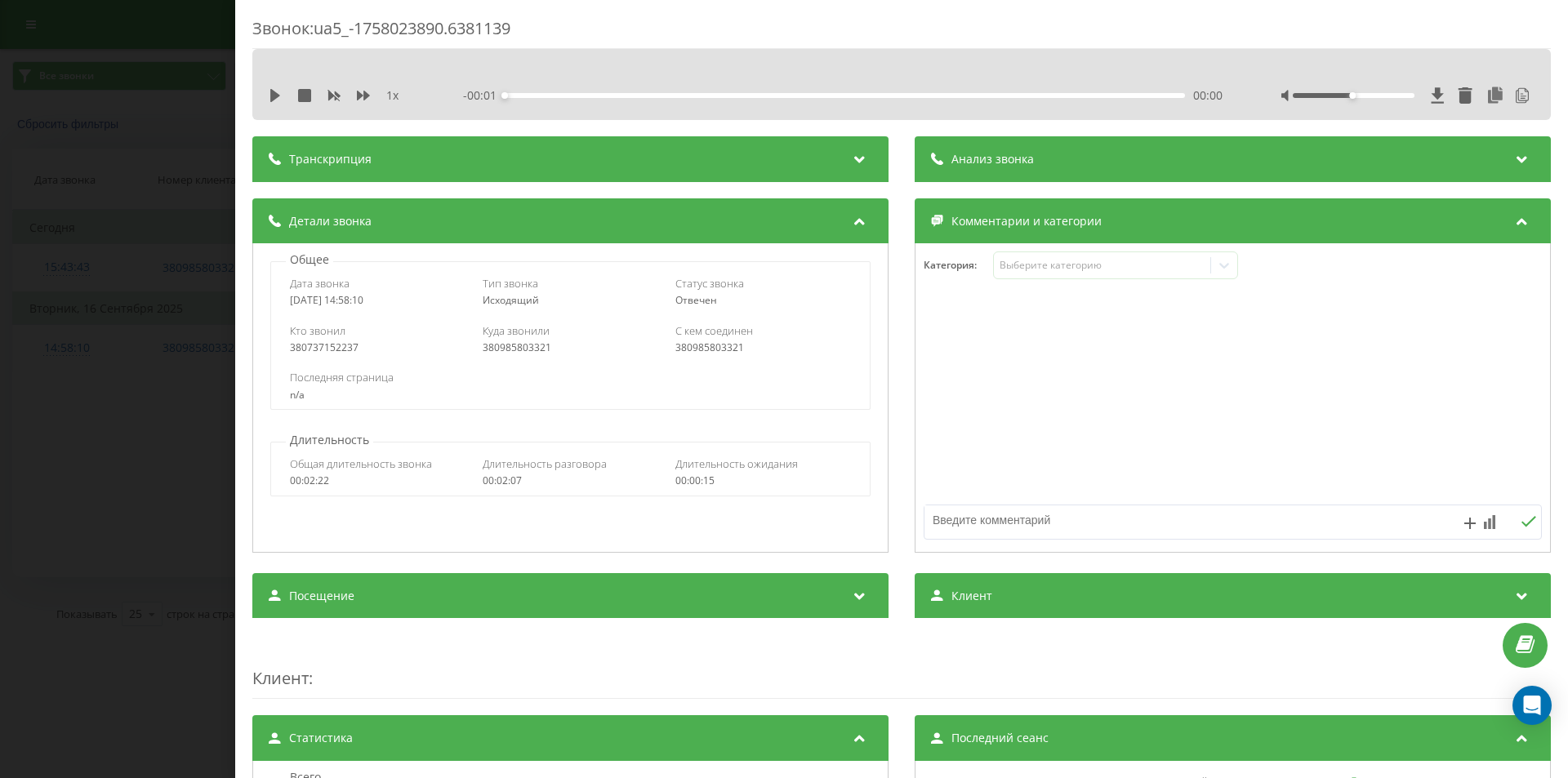
click at [512, 352] on div "380985803321" at bounding box center [571, 348] width 176 height 11
copy div "380985803321"
click at [162, 440] on div "Звонок : ua5_-1758023890.6381139 1 x - 02:08 00:00 00:00 Транскрипция 00:00 Алл…" at bounding box center [784, 389] width 1568 height 778
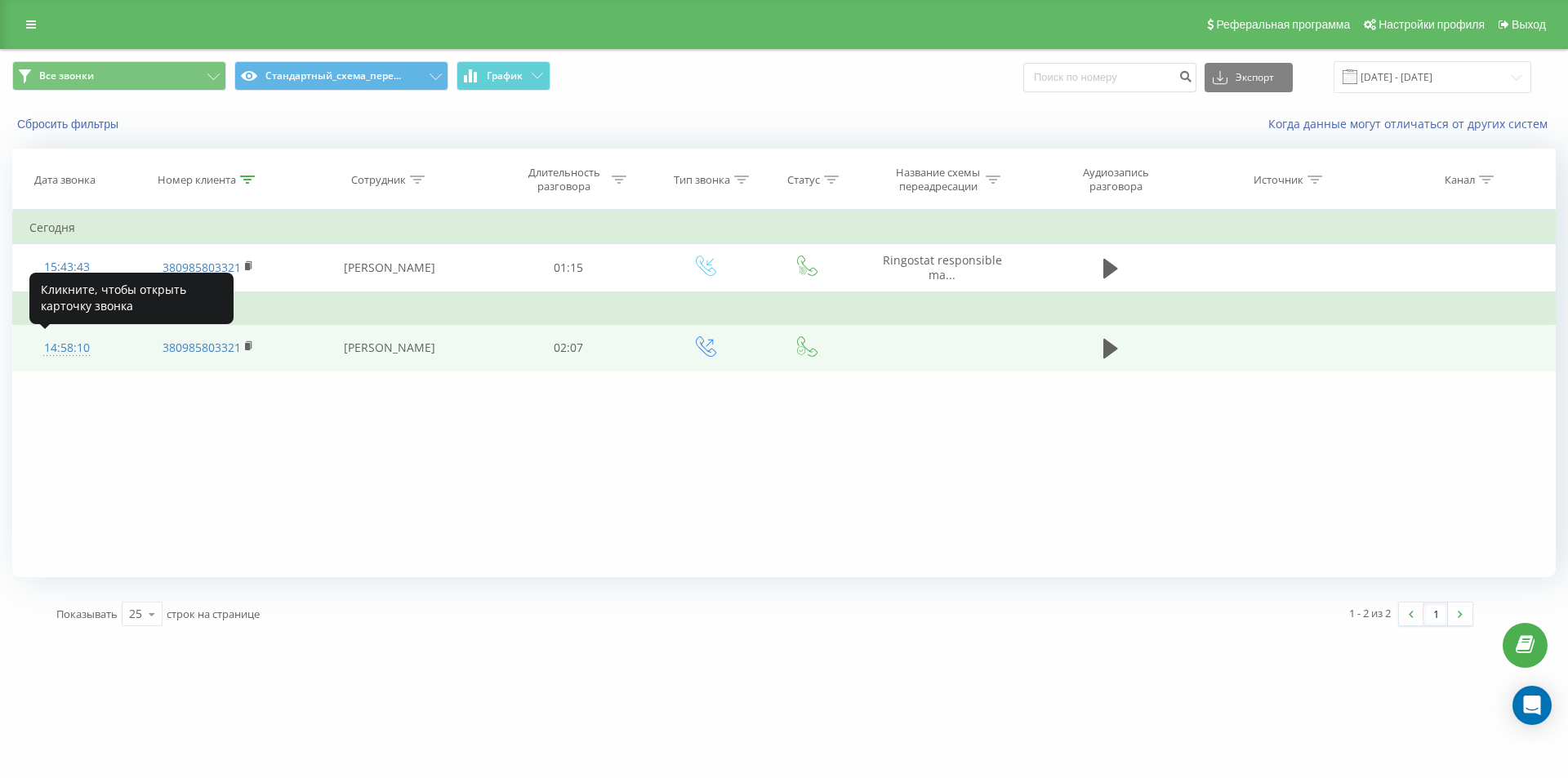
click at [71, 341] on div "14:58:10" at bounding box center [67, 348] width 74 height 31
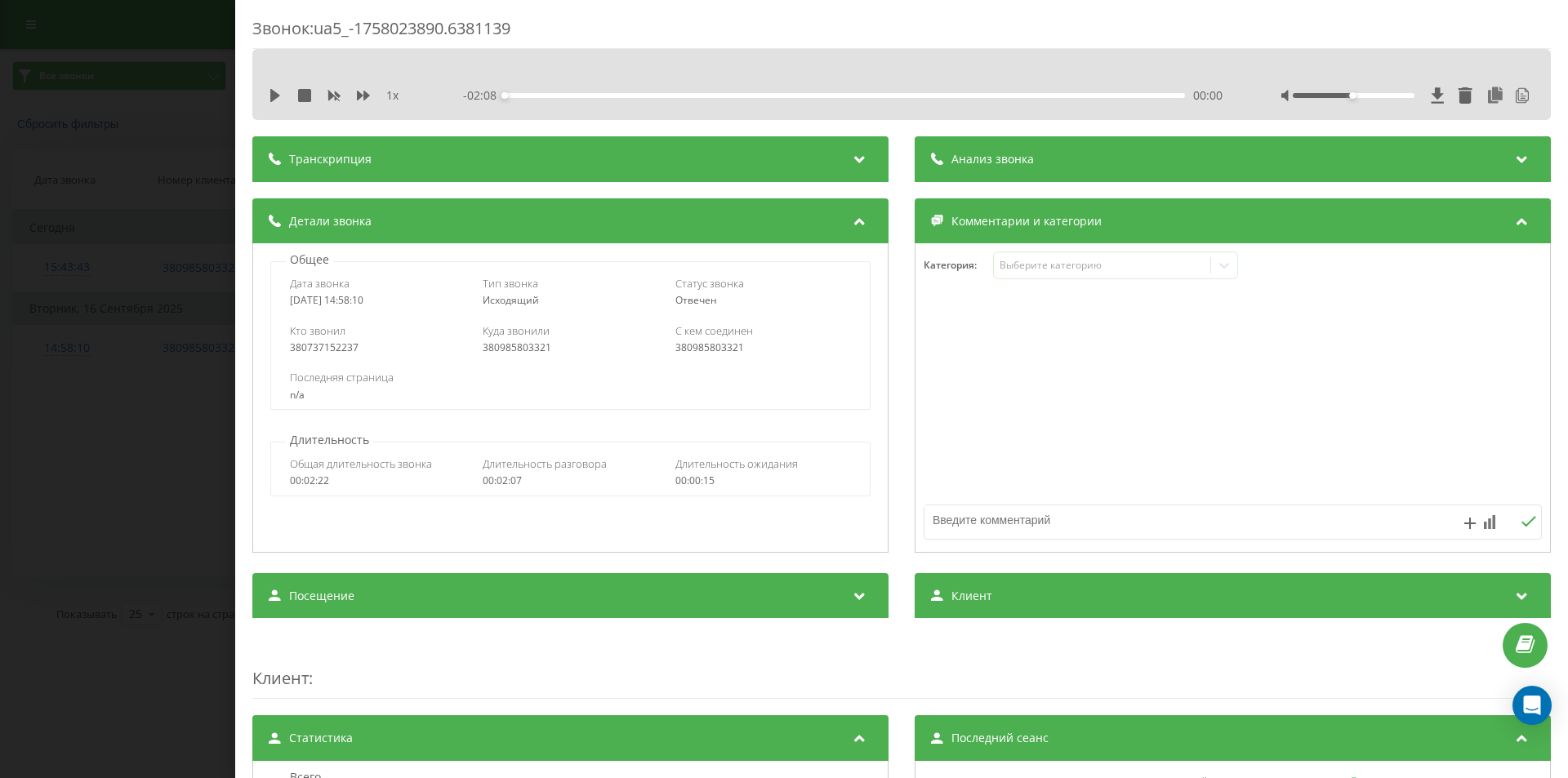
click at [320, 342] on div "380737152237" at bounding box center [377, 348] width 176 height 11
copy div "380737152237"
drag, startPoint x: 169, startPoint y: 338, endPoint x: 101, endPoint y: 6, distance: 338.9
click at [165, 330] on div "Звонок : ua5_-1758023890.6381139 1 x - 02:08 00:00 00:00 Транскрипция 00:00 Алл…" at bounding box center [784, 389] width 1568 height 778
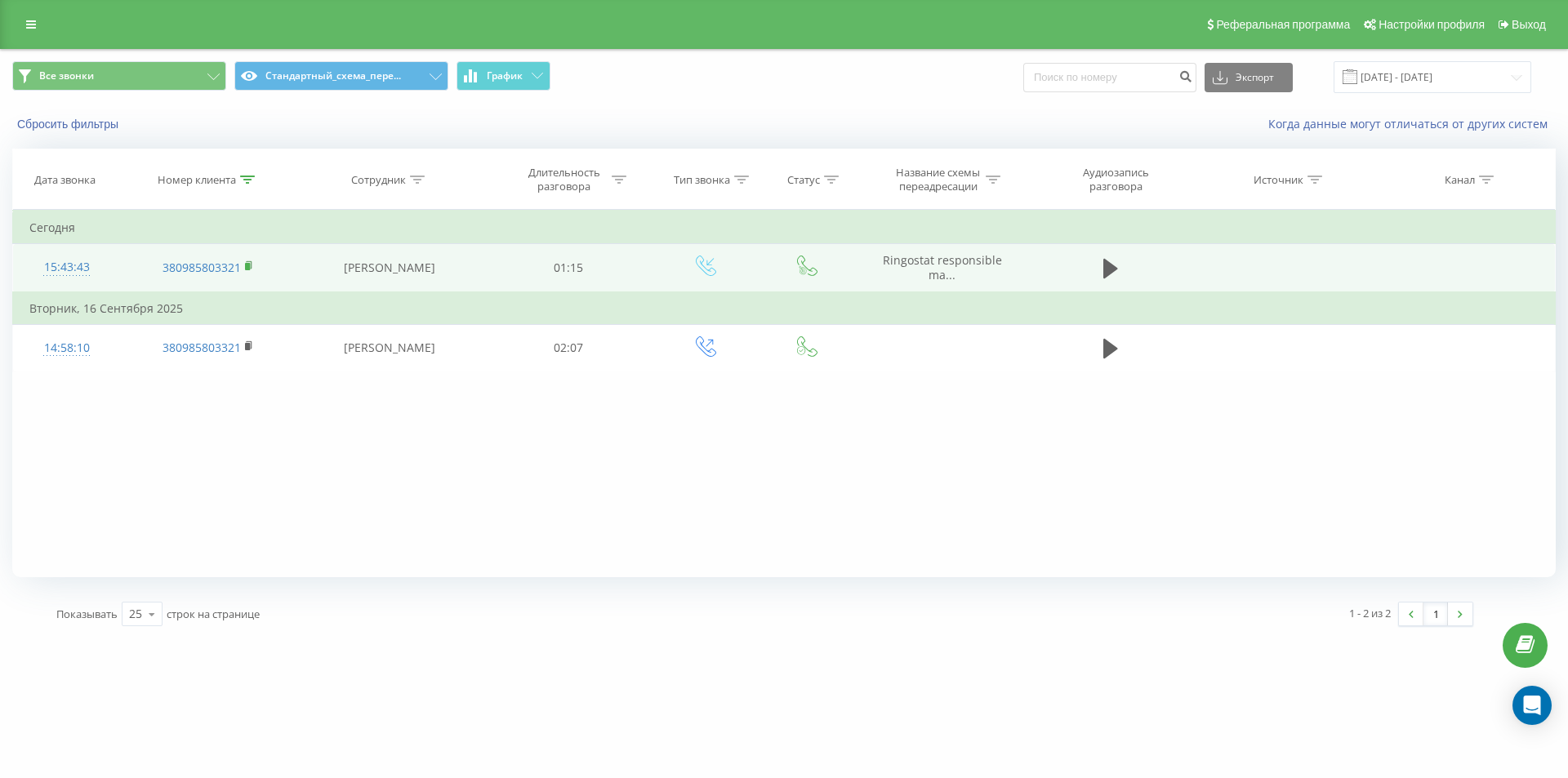
click at [248, 271] on icon at bounding box center [249, 266] width 9 height 11
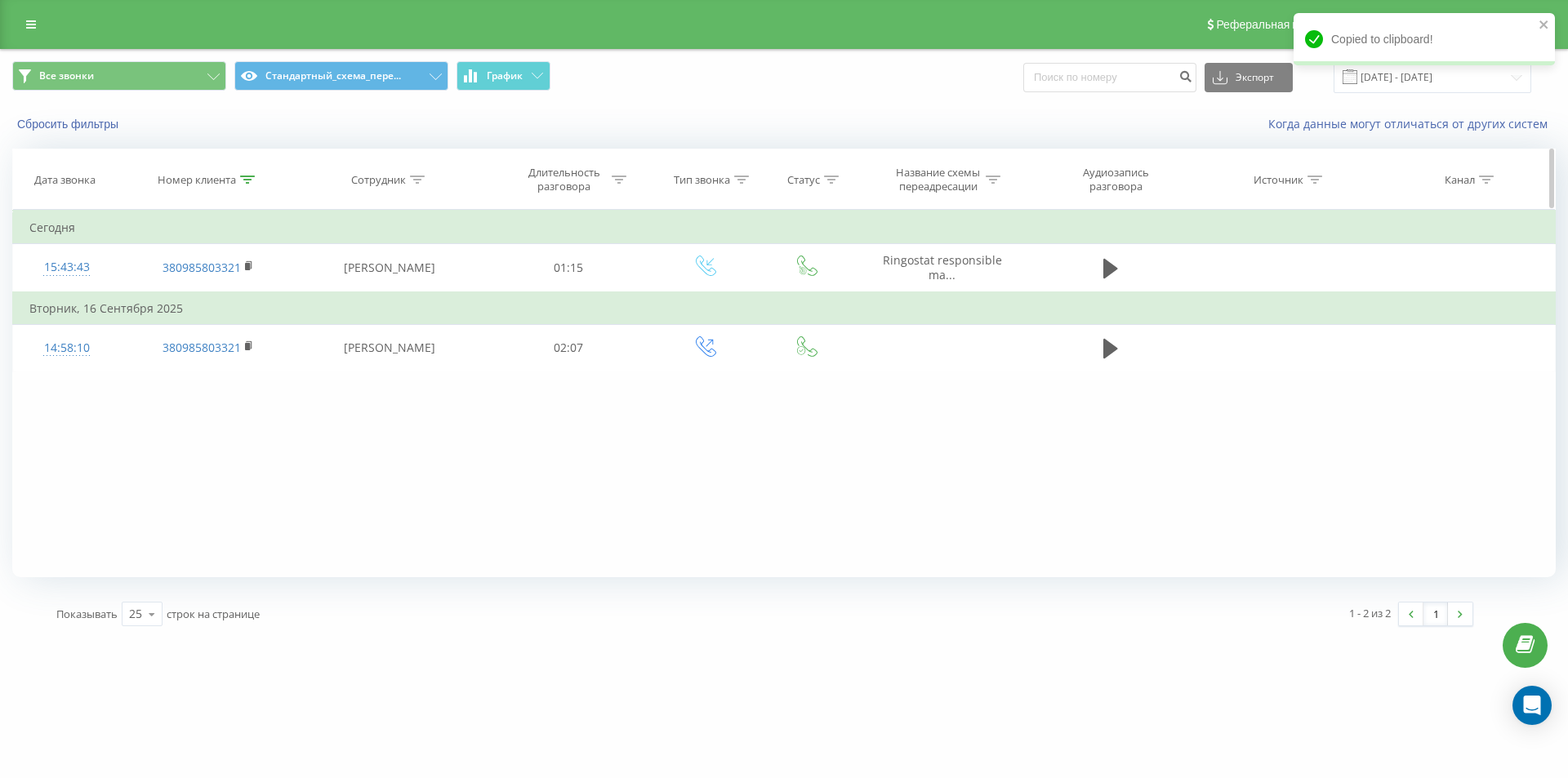
click at [249, 177] on icon at bounding box center [246, 180] width 14 height 9
drag, startPoint x: 223, startPoint y: 301, endPoint x: 0, endPoint y: 182, distance: 252.8
click at [24, 203] on div "Дата звонка Номер клиента Сотрудник Длительность разговора Тип звонка Статус На…" at bounding box center [784, 362] width 1543 height 429
click button "OK" at bounding box center [242, 329] width 69 height 20
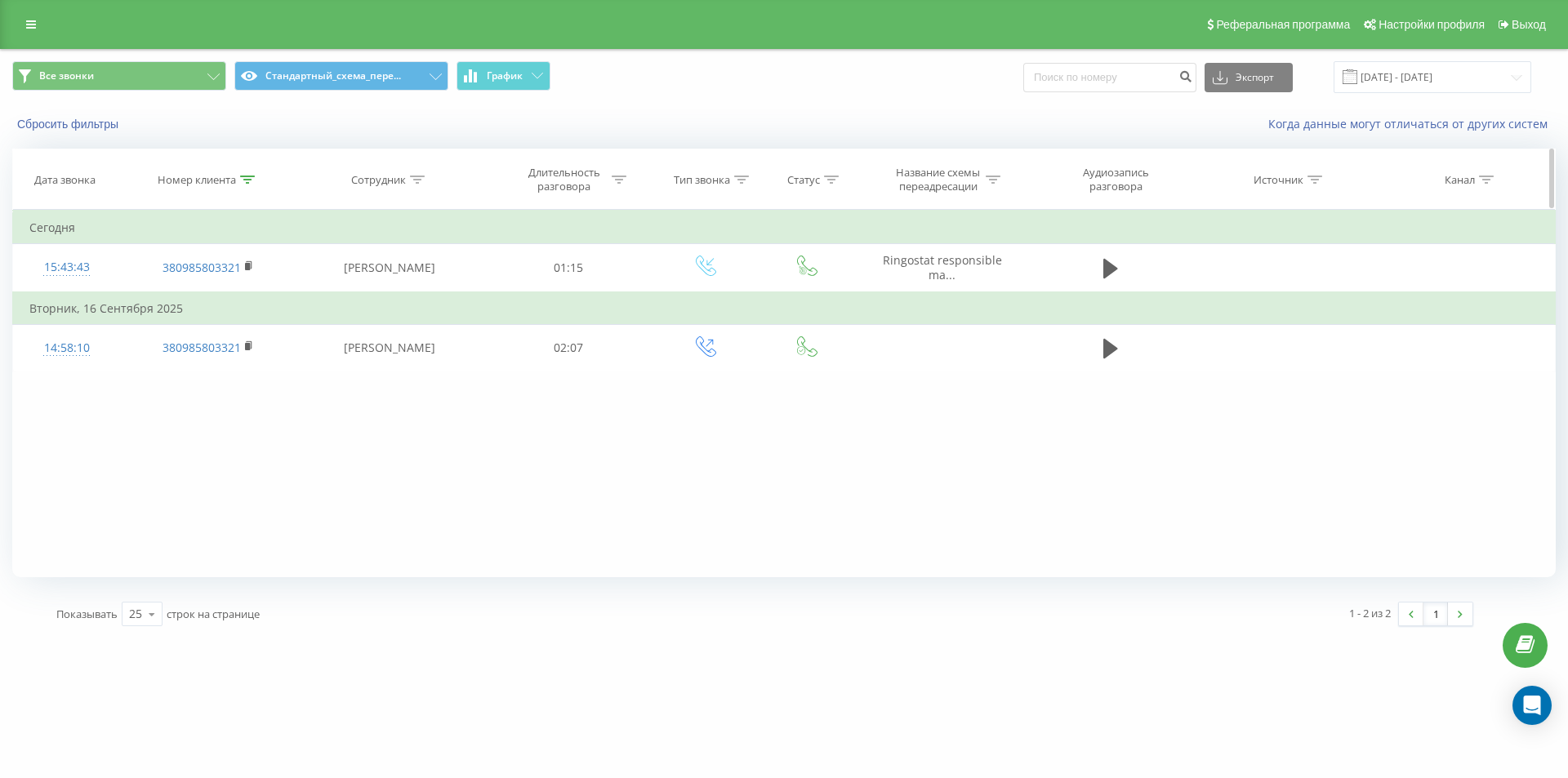
click at [246, 185] on div at bounding box center [246, 180] width 14 height 14
click at [186, 327] on button "Отмена" at bounding box center [170, 329] width 69 height 20
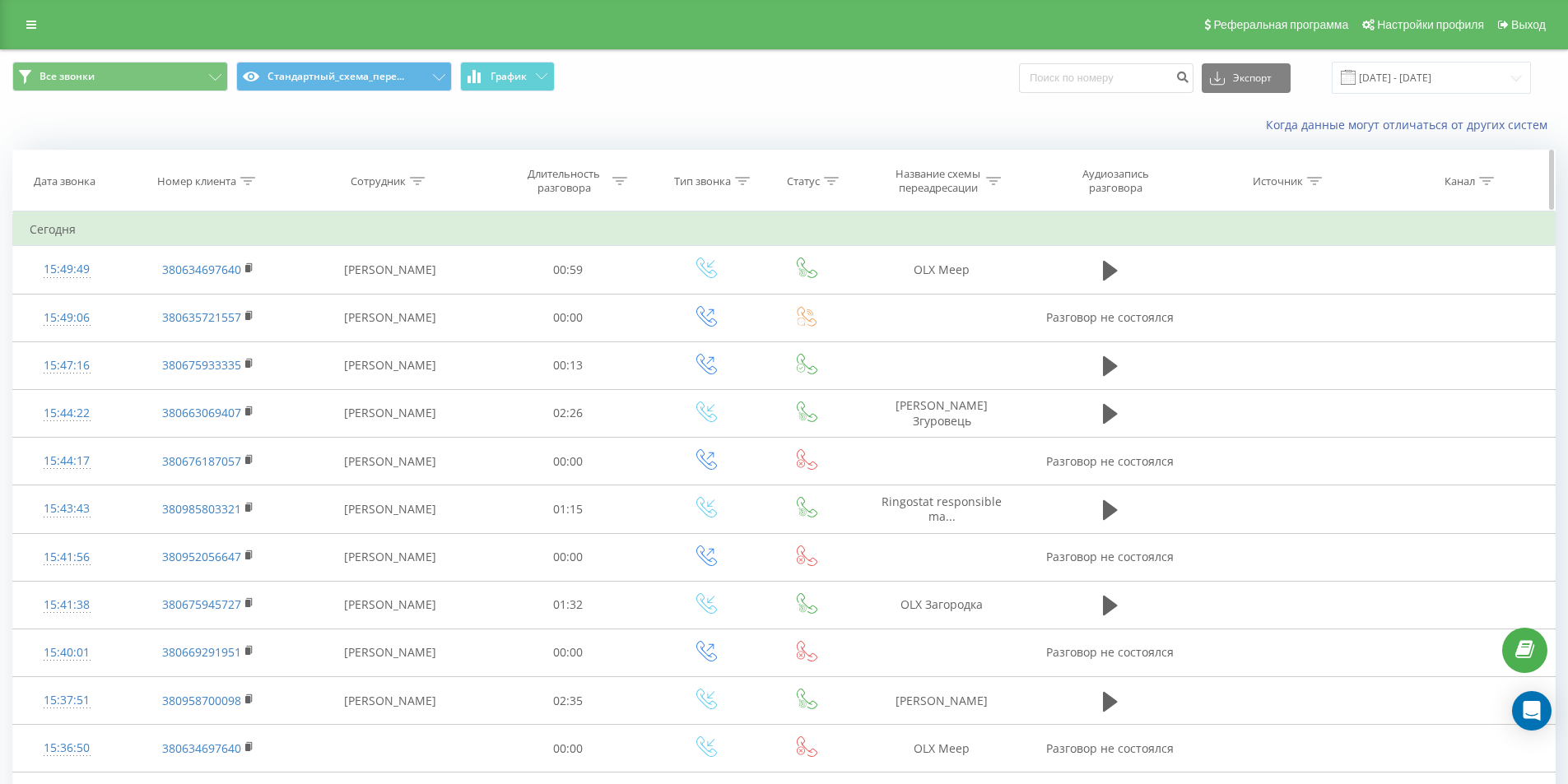
click at [246, 185] on div at bounding box center [247, 181] width 14 height 14
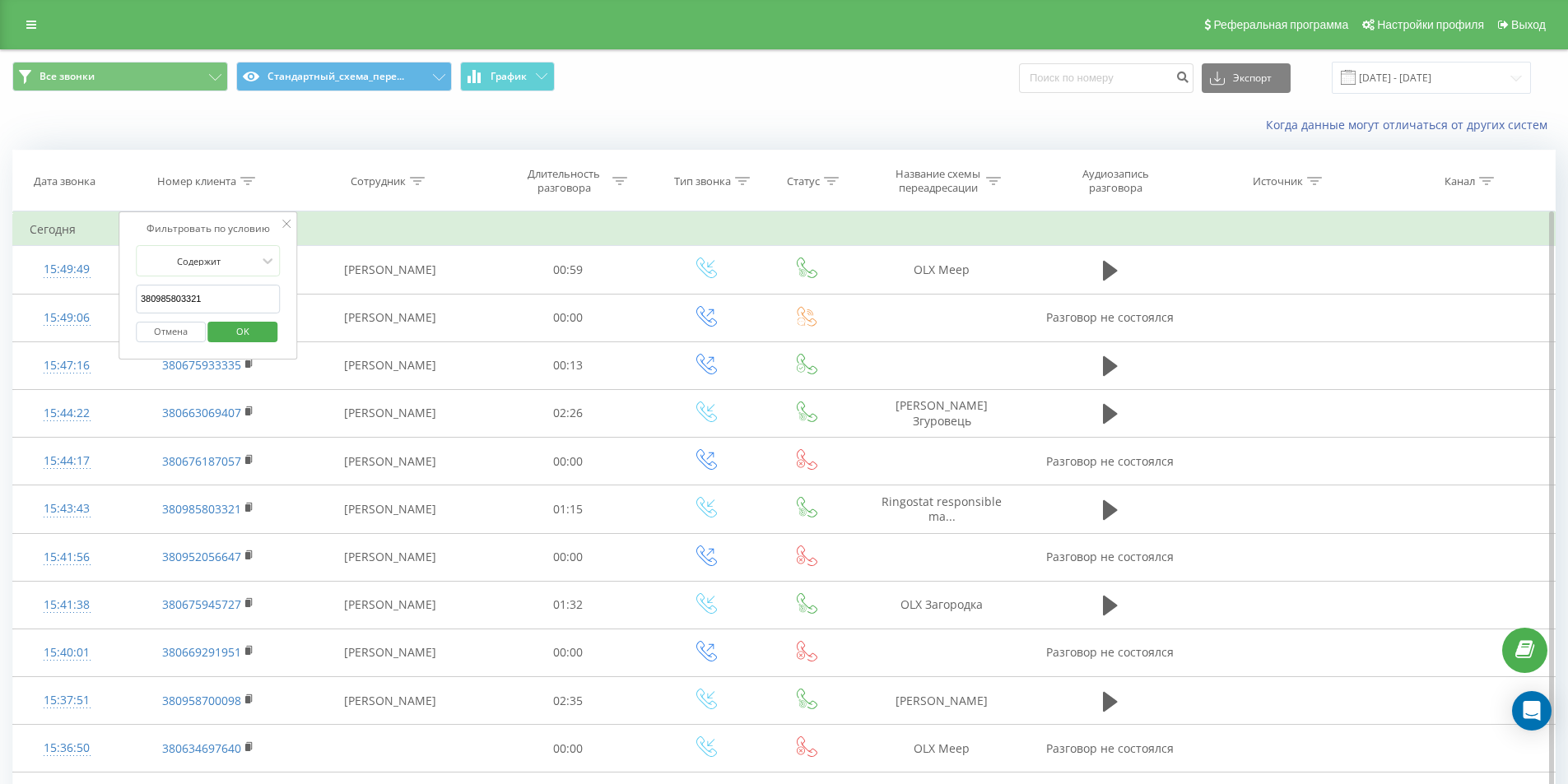
click at [220, 288] on input "380985803321" at bounding box center [208, 299] width 145 height 29
paste input "380663069407"
click button "OK" at bounding box center [242, 332] width 70 height 20
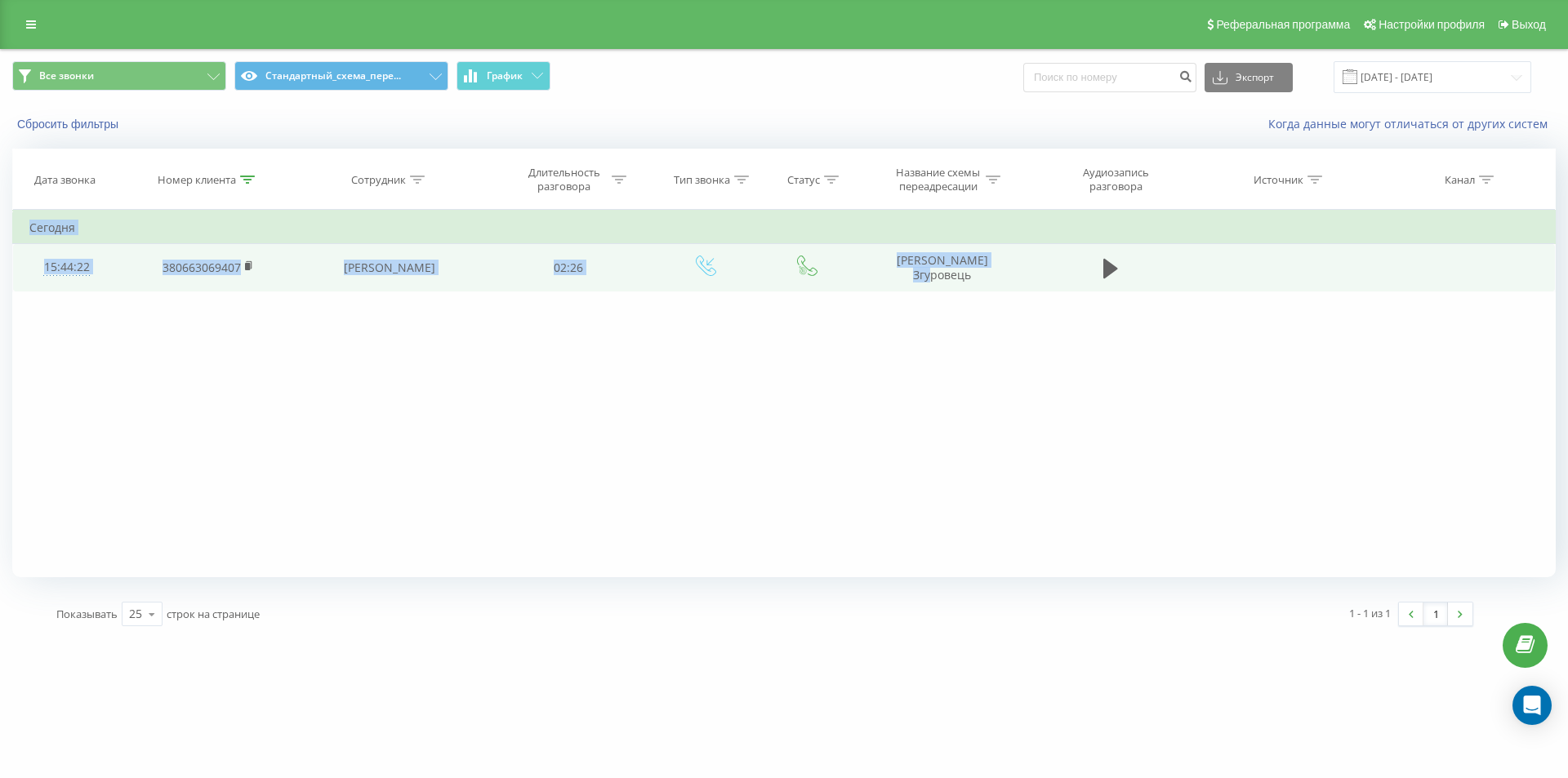
drag, startPoint x: 870, startPoint y: 297, endPoint x: 1011, endPoint y: 287, distance: 141.4
click at [1010, 286] on div "Фильтровать по условию Содержит 380663069407 Отмена OK Фильтровать по условию С…" at bounding box center [784, 394] width 1543 height 367
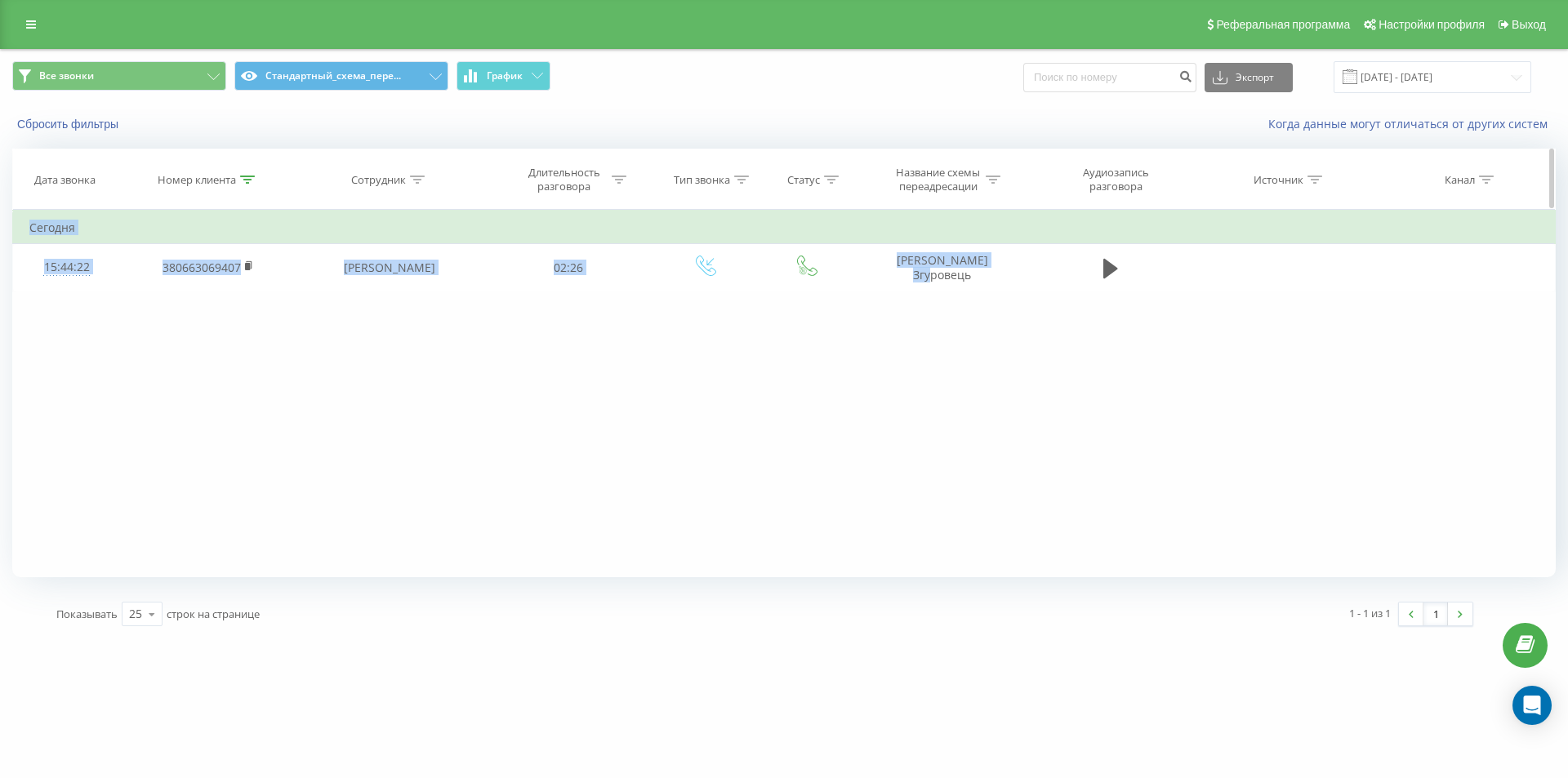
copy table "Фильтровать по условию Содержит Отмена OK Фильтровать по условию Содержит Отмен…"
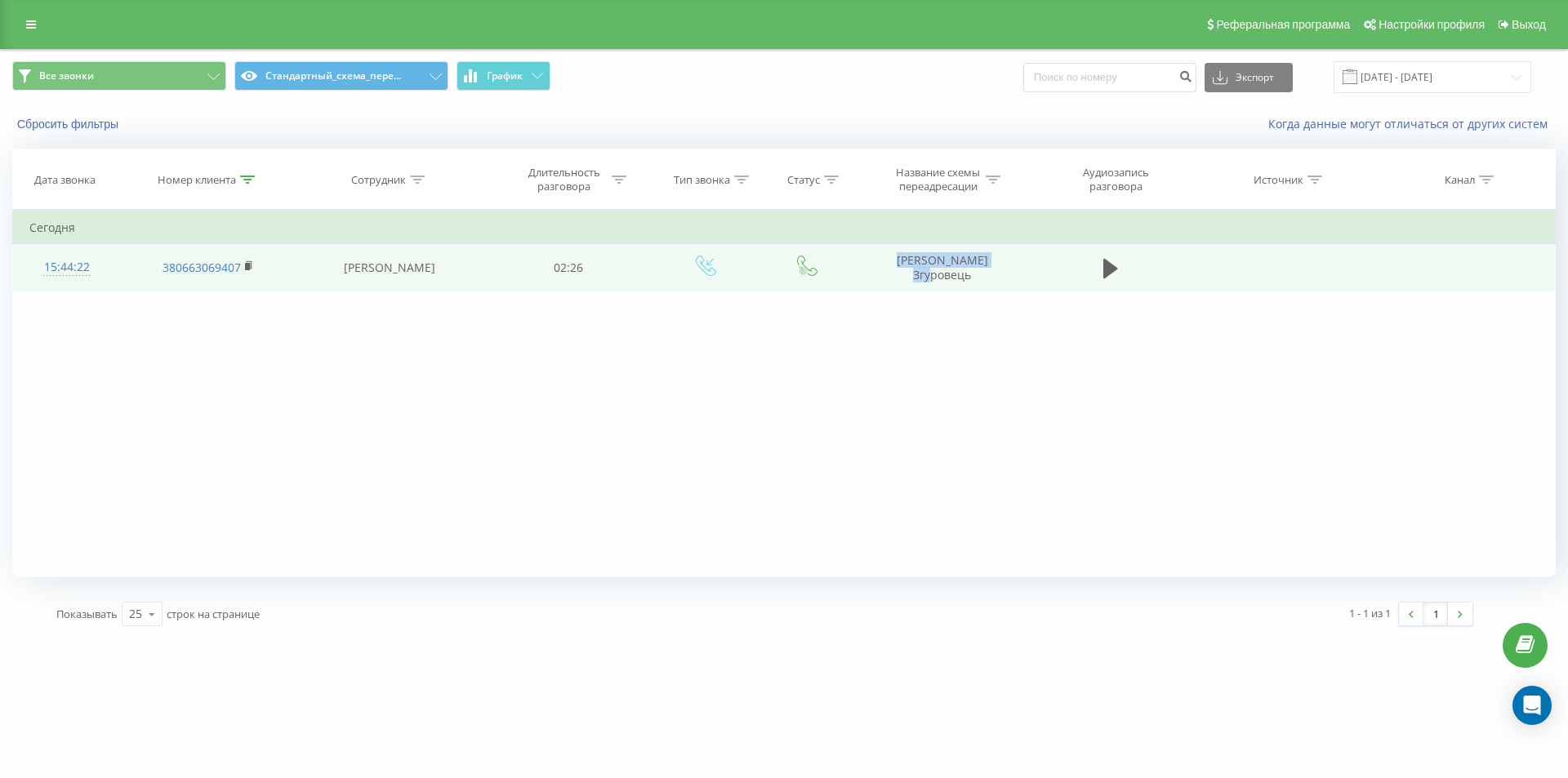
drag, startPoint x: 867, startPoint y: 282, endPoint x: 1009, endPoint y: 282, distance: 142.0
click at [1009, 282] on td "[PERSON_NAME] Згуровець" at bounding box center [941, 268] width 175 height 48
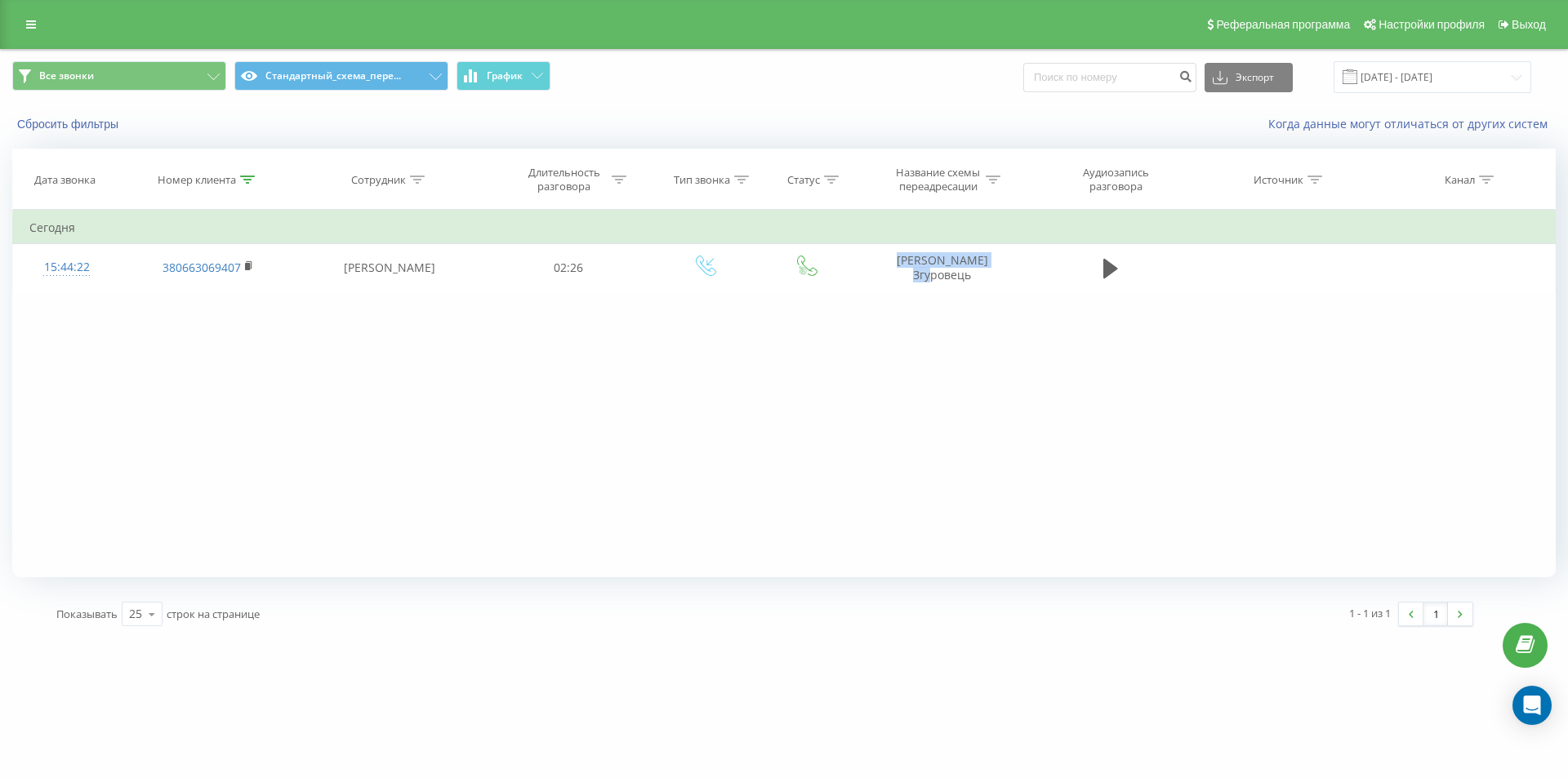
copy td "[PERSON_NAME] Згуровець"
click at [245, 188] on th "Номер клиента" at bounding box center [207, 180] width 175 height 61
click at [249, 176] on icon at bounding box center [246, 180] width 14 height 9
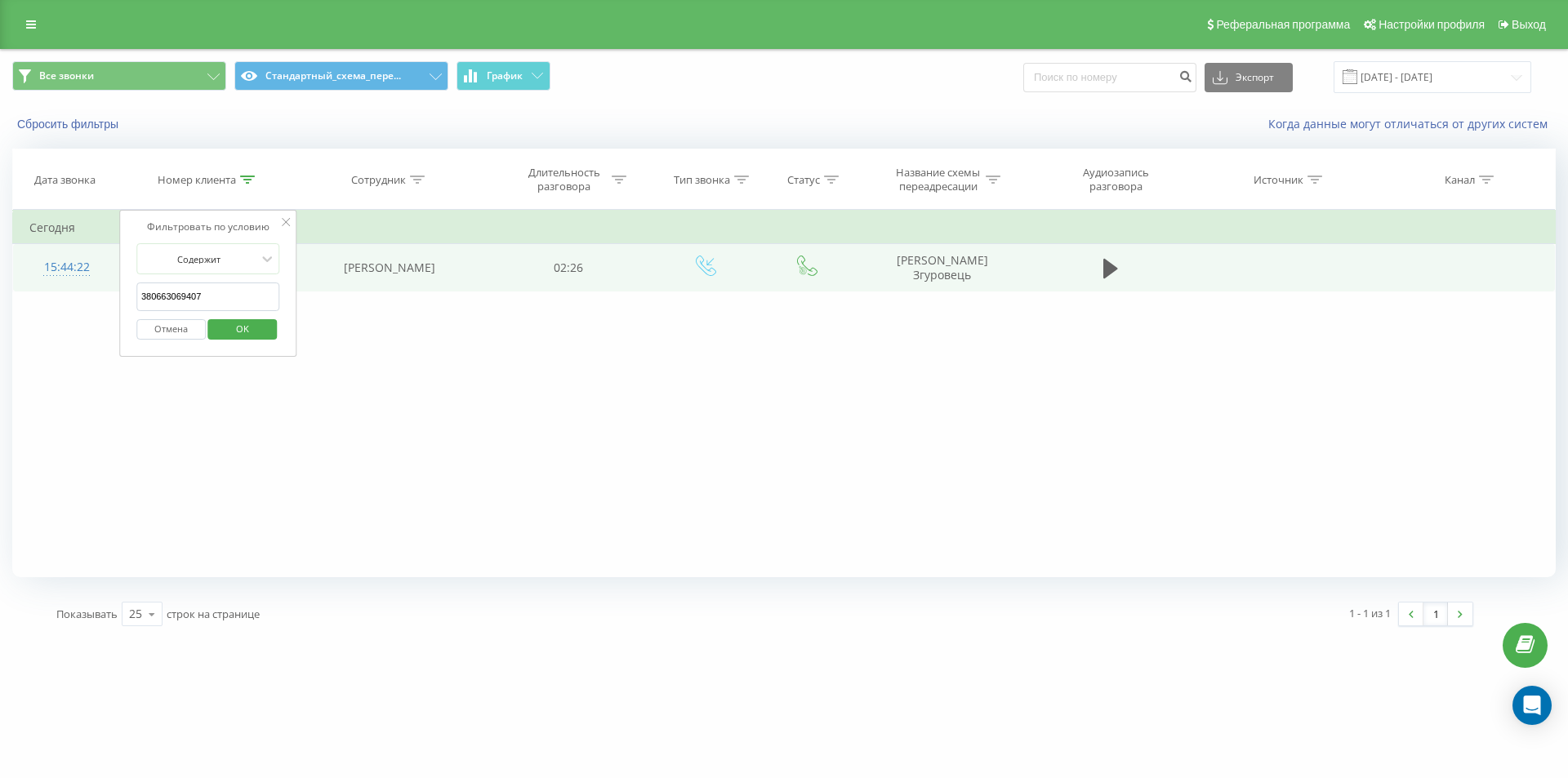
drag, startPoint x: 219, startPoint y: 292, endPoint x: 104, endPoint y: 282, distance: 115.4
click at [133, 286] on div "Фильтровать по условию Содержит 380663069407 Отмена OK" at bounding box center [207, 283] width 178 height 147
paste input "934661099"
click button "OK" at bounding box center [242, 329] width 69 height 20
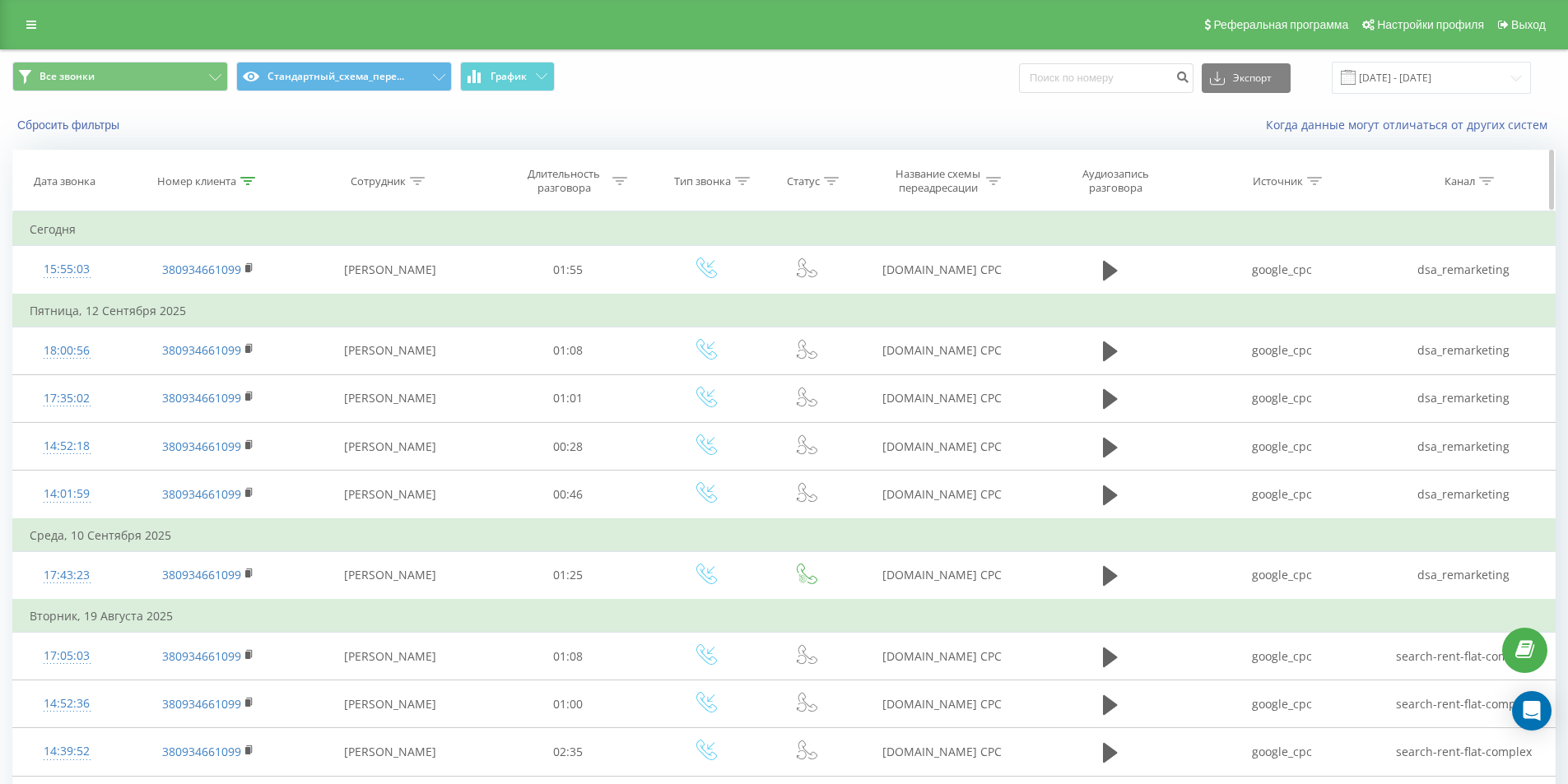
click at [246, 186] on div at bounding box center [247, 181] width 14 height 14
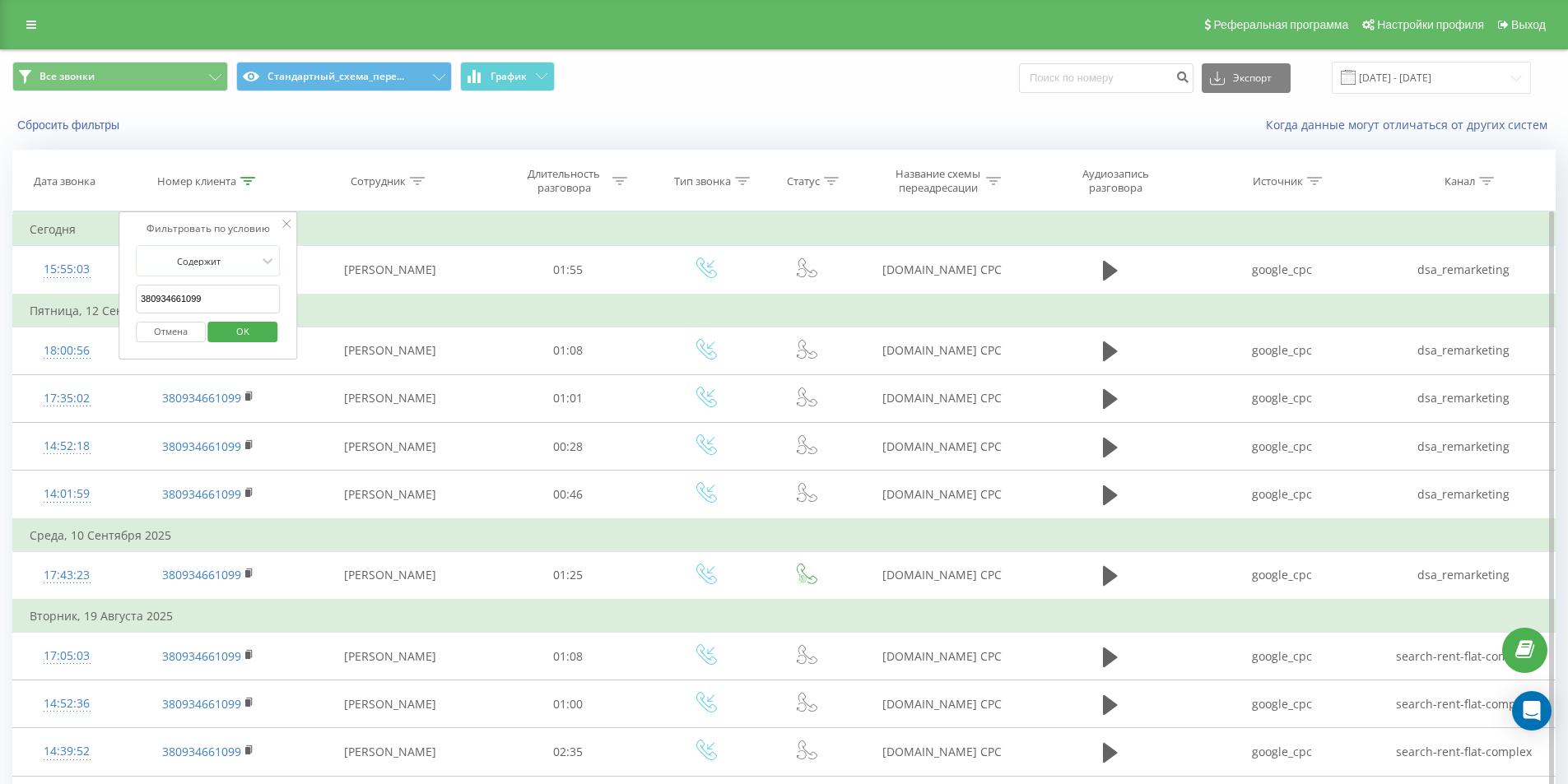
drag, startPoint x: 203, startPoint y: 288, endPoint x: 47, endPoint y: 236, distance: 164.4
paste input "634697640"
click button "OK" at bounding box center [242, 332] width 70 height 20
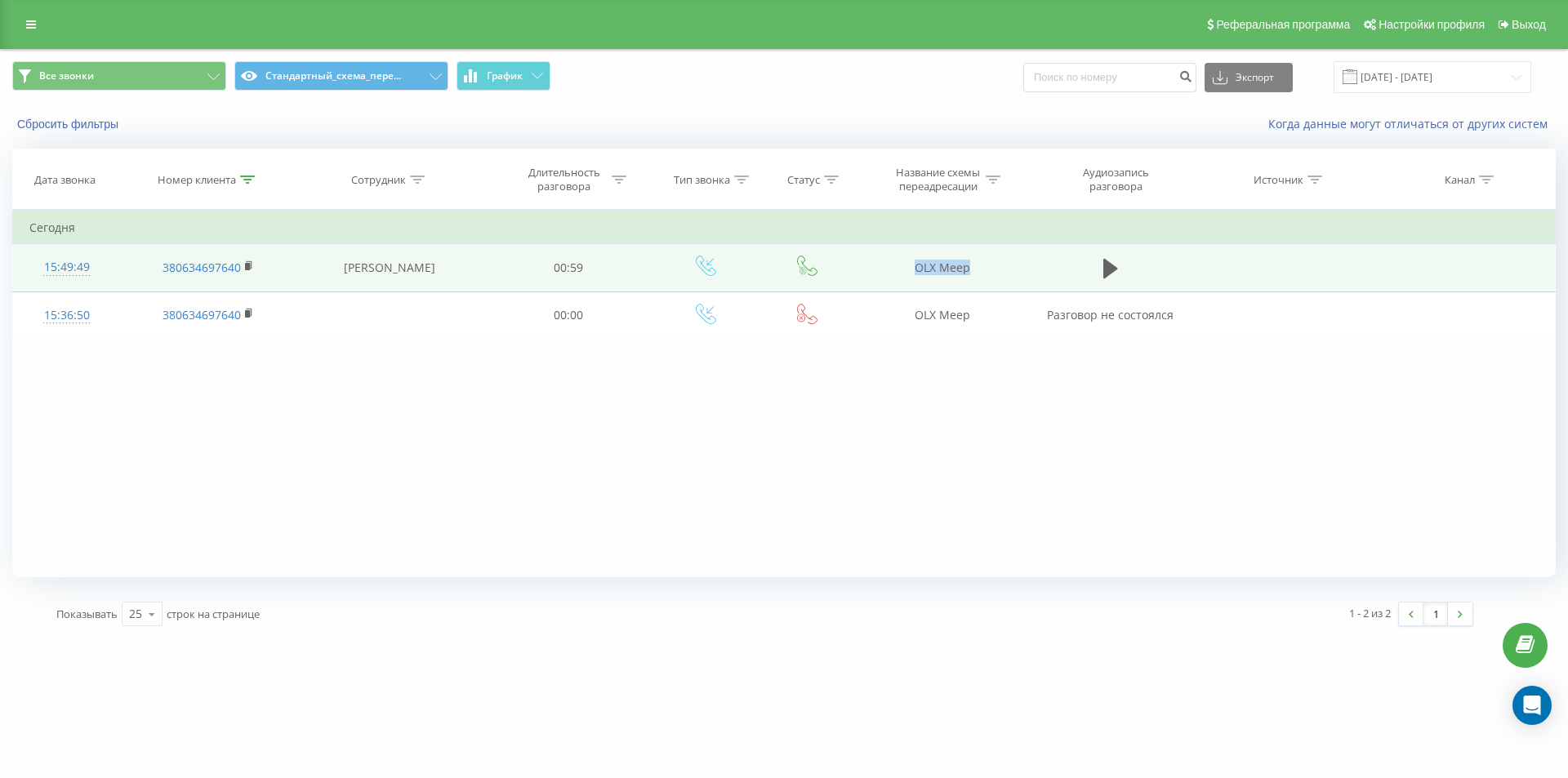
drag, startPoint x: 934, startPoint y: 276, endPoint x: 997, endPoint y: 276, distance: 63.0
click at [997, 276] on td "OLX Меер" at bounding box center [941, 268] width 175 height 48
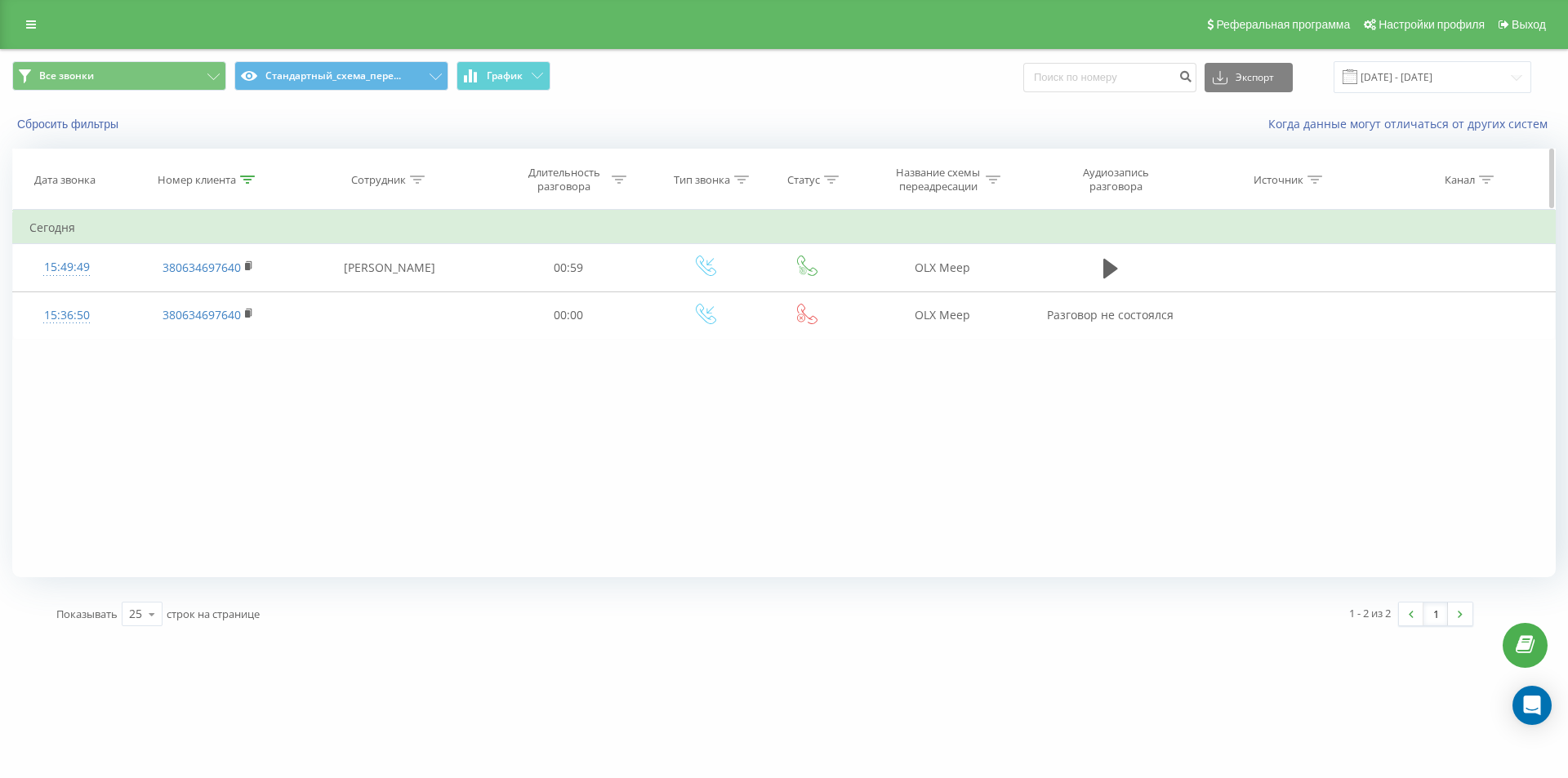
click at [246, 183] on icon at bounding box center [246, 180] width 14 height 9
drag, startPoint x: 227, startPoint y: 295, endPoint x: 25, endPoint y: 219, distance: 215.8
click at [40, 228] on table "Фильтровать по условию Содержит 380634697640 Отмена OK Фильтровать по условию С…" at bounding box center [784, 275] width 1543 height 130
paste input "974354207"
type input "380974354207"
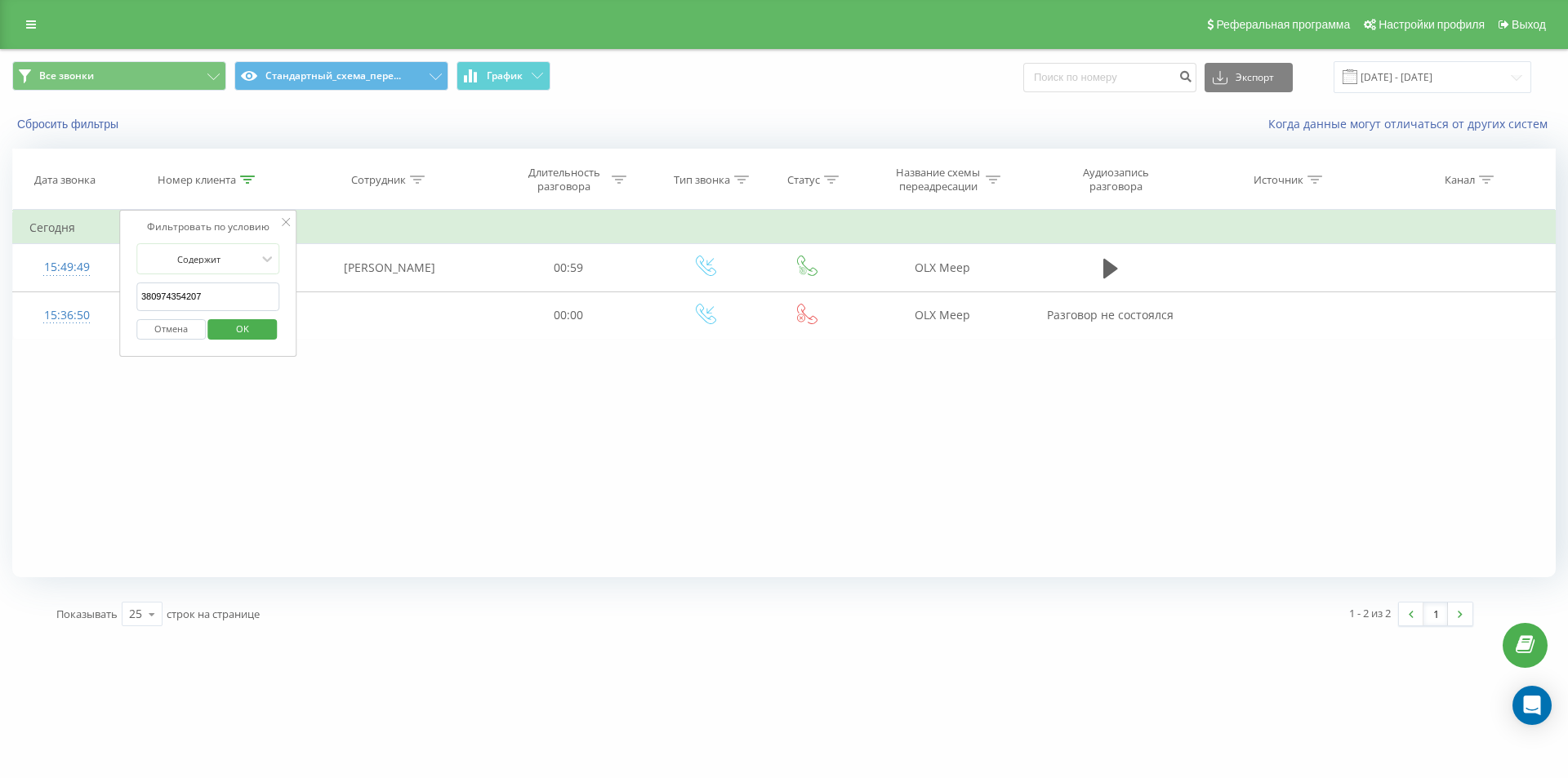
click button "OK" at bounding box center [242, 329] width 69 height 20
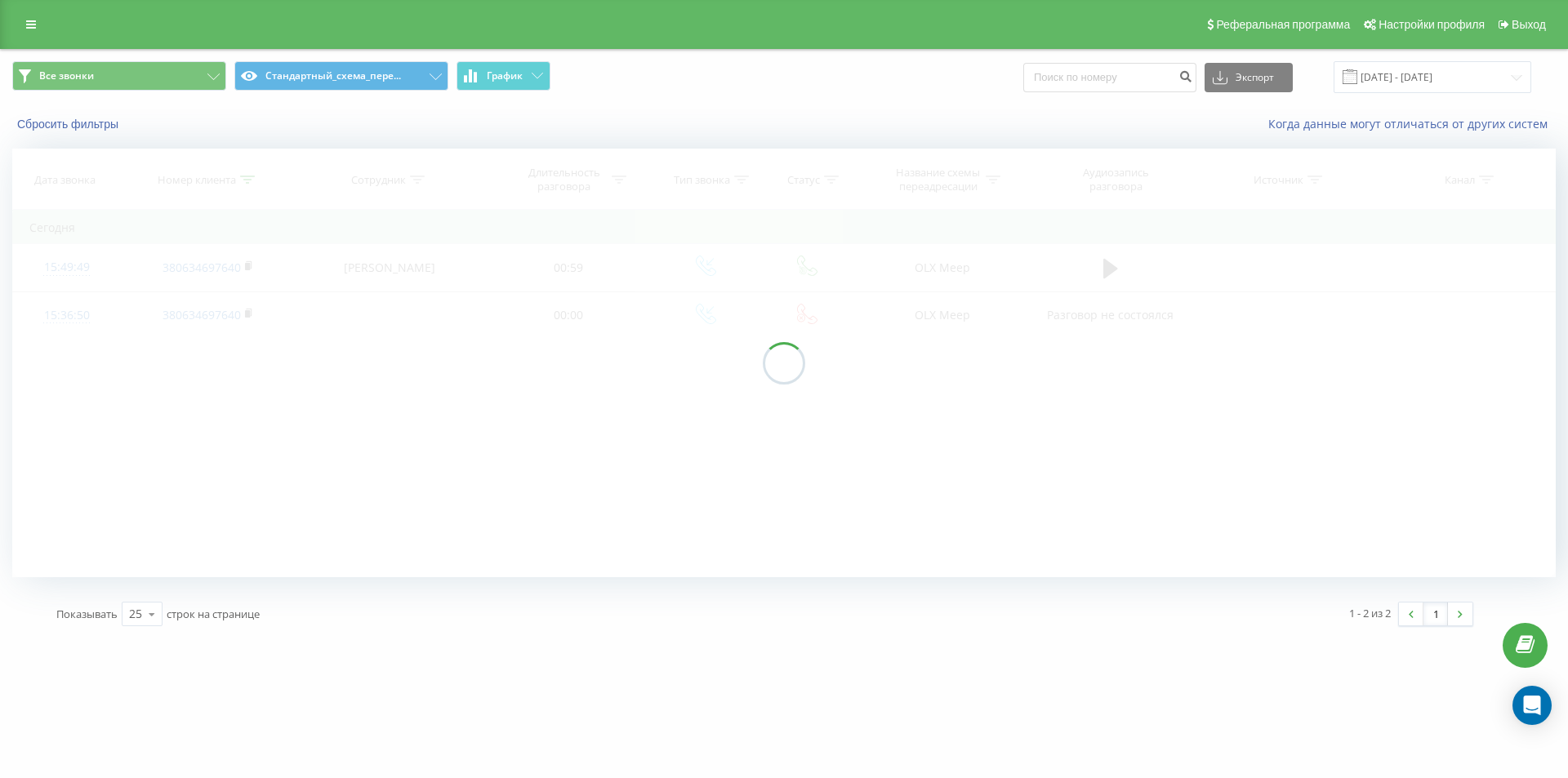
click at [771, 380] on div at bounding box center [784, 363] width 43 height 43
click at [607, 430] on div at bounding box center [784, 362] width 1543 height 429
click at [608, 419] on div at bounding box center [784, 362] width 1543 height 429
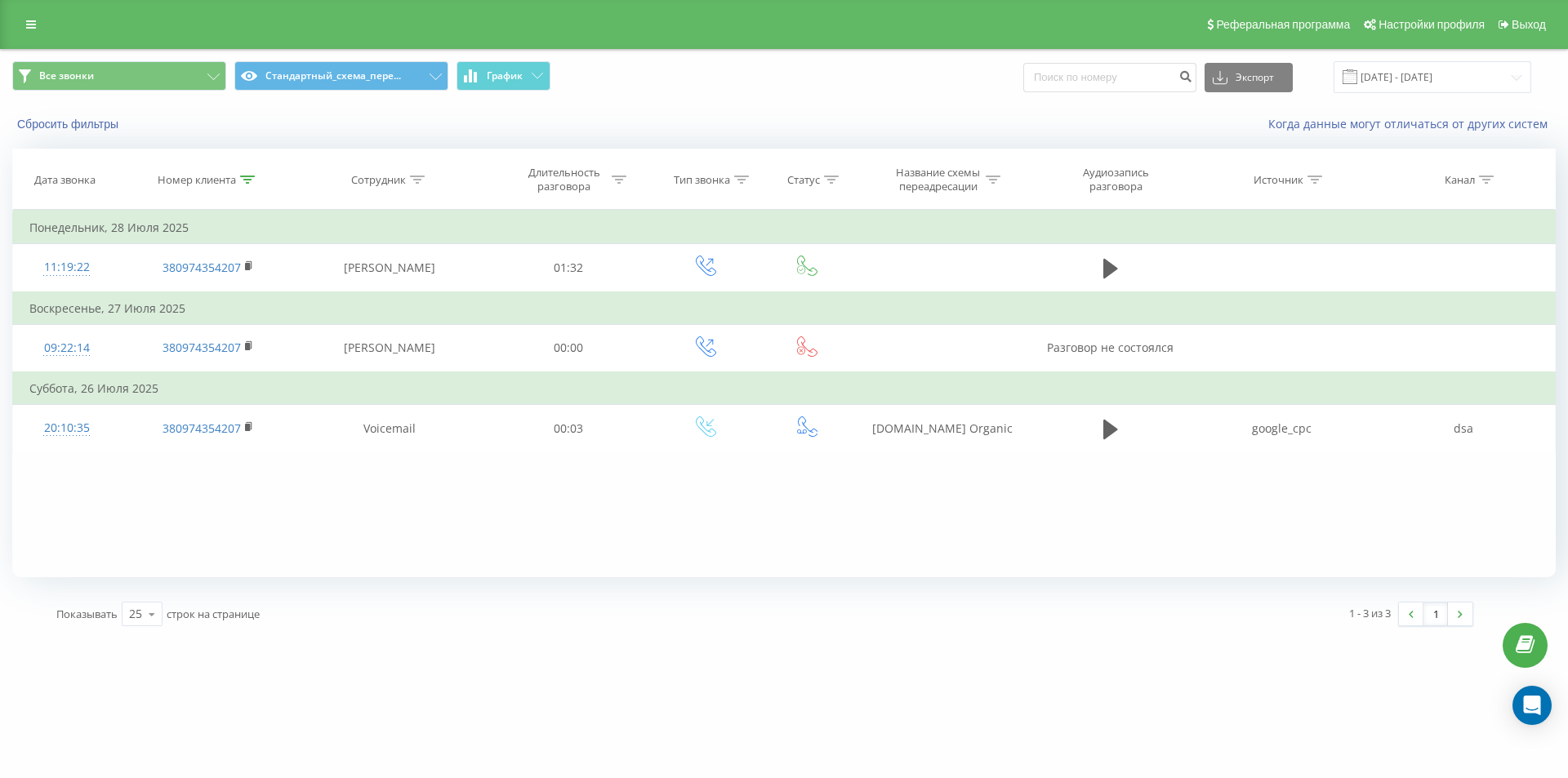
drag, startPoint x: 325, startPoint y: 512, endPoint x: 325, endPoint y: 496, distance: 16.0
click at [324, 512] on div "Фильтровать по условию Содержит 380974354207 Отмена OK Фильтровать по условию С…" at bounding box center [784, 394] width 1543 height 367
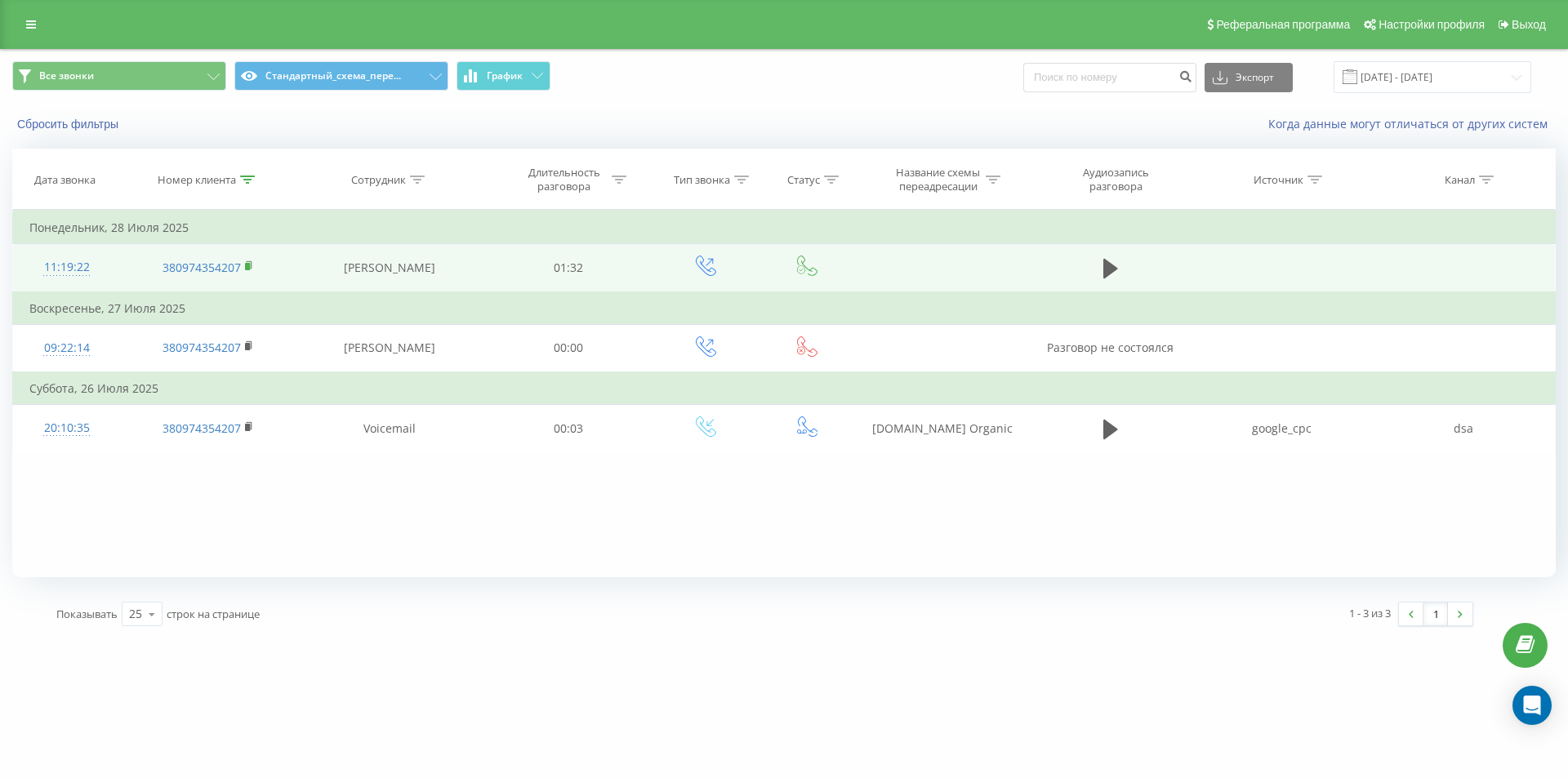
click at [252, 264] on icon at bounding box center [249, 266] width 9 height 11
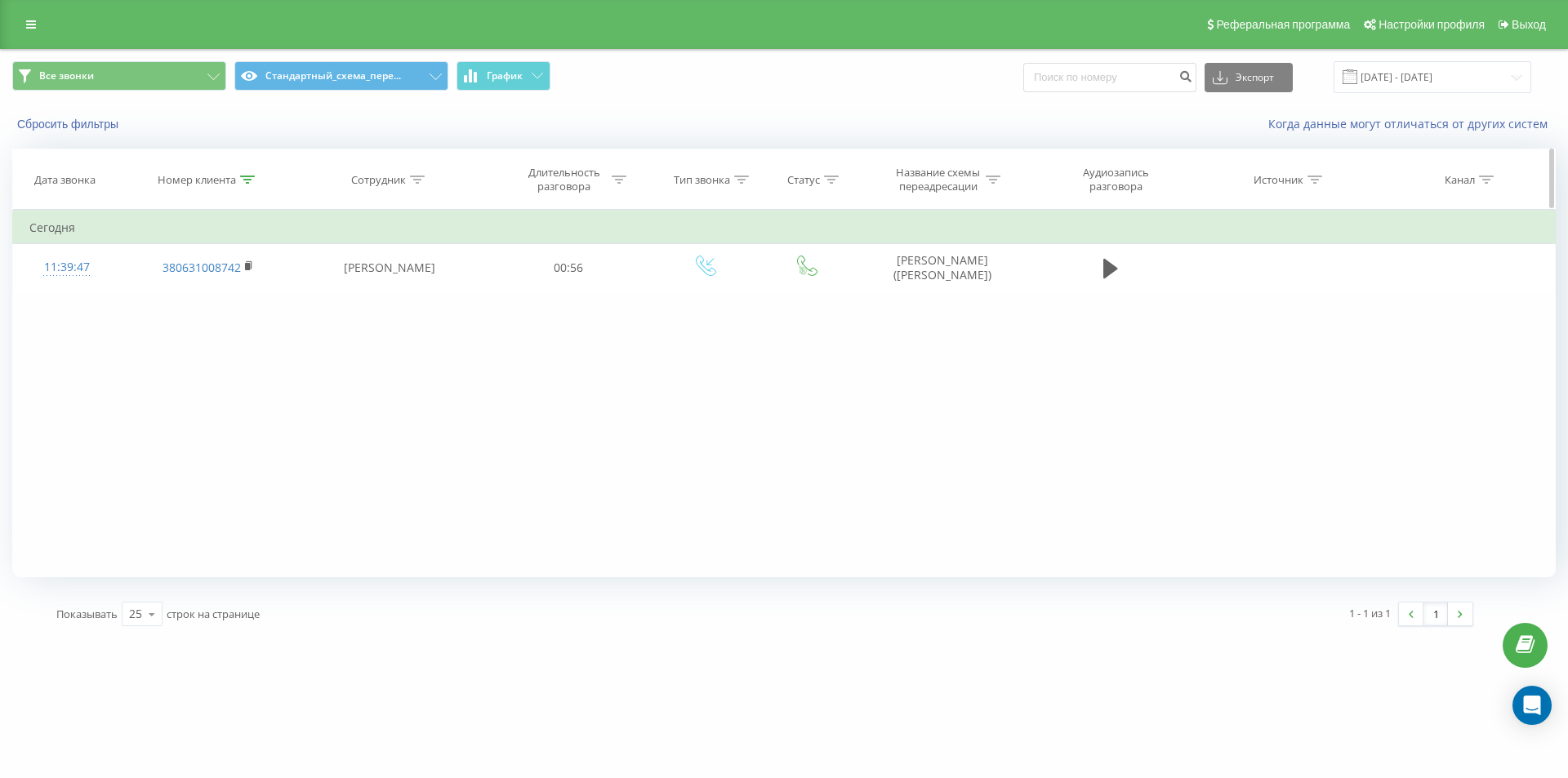
click at [243, 182] on icon at bounding box center [246, 180] width 14 height 9
click at [184, 329] on button "Отмена" at bounding box center [170, 329] width 69 height 20
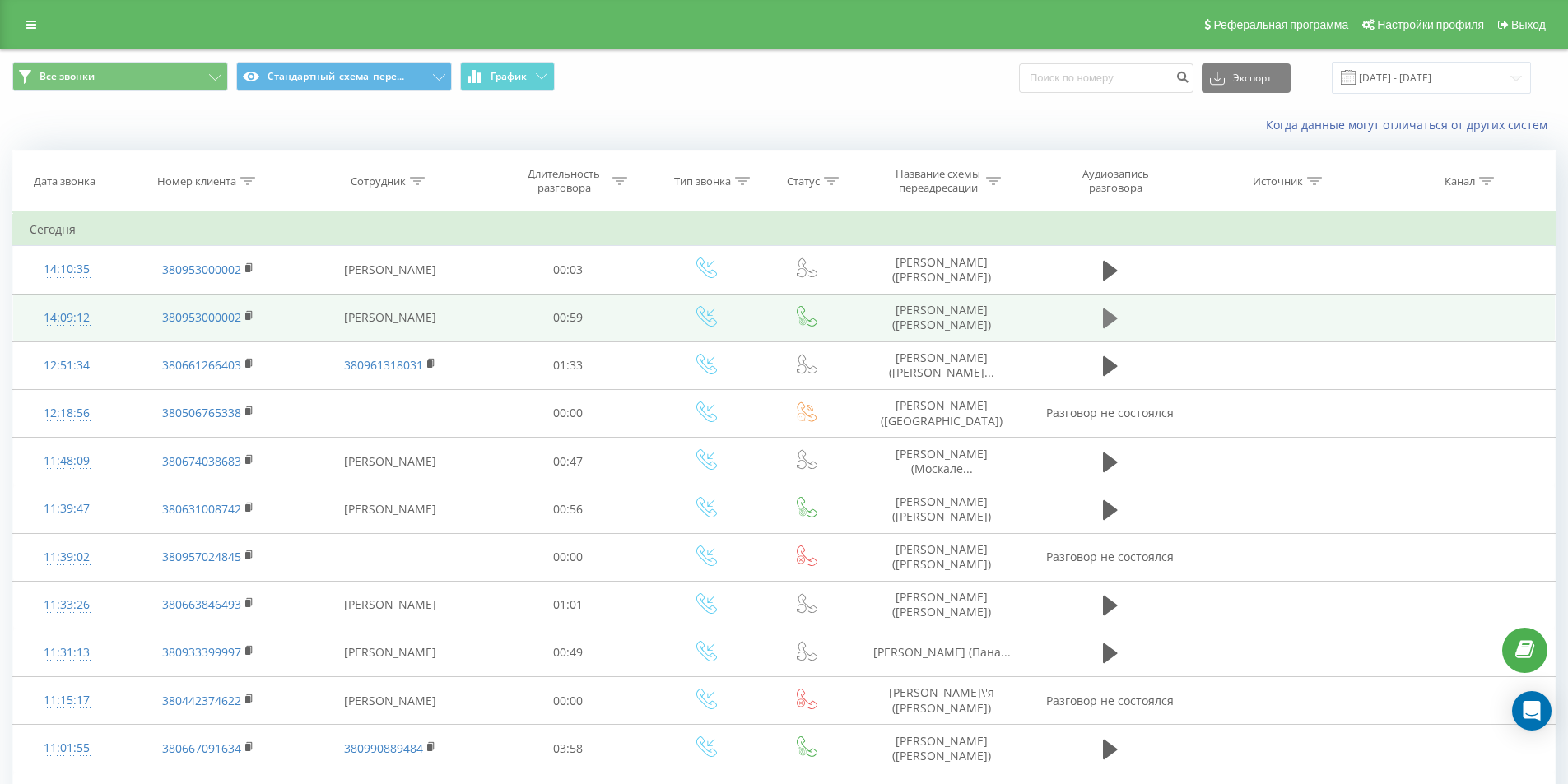
click at [1104, 316] on icon at bounding box center [1110, 318] width 14 height 20
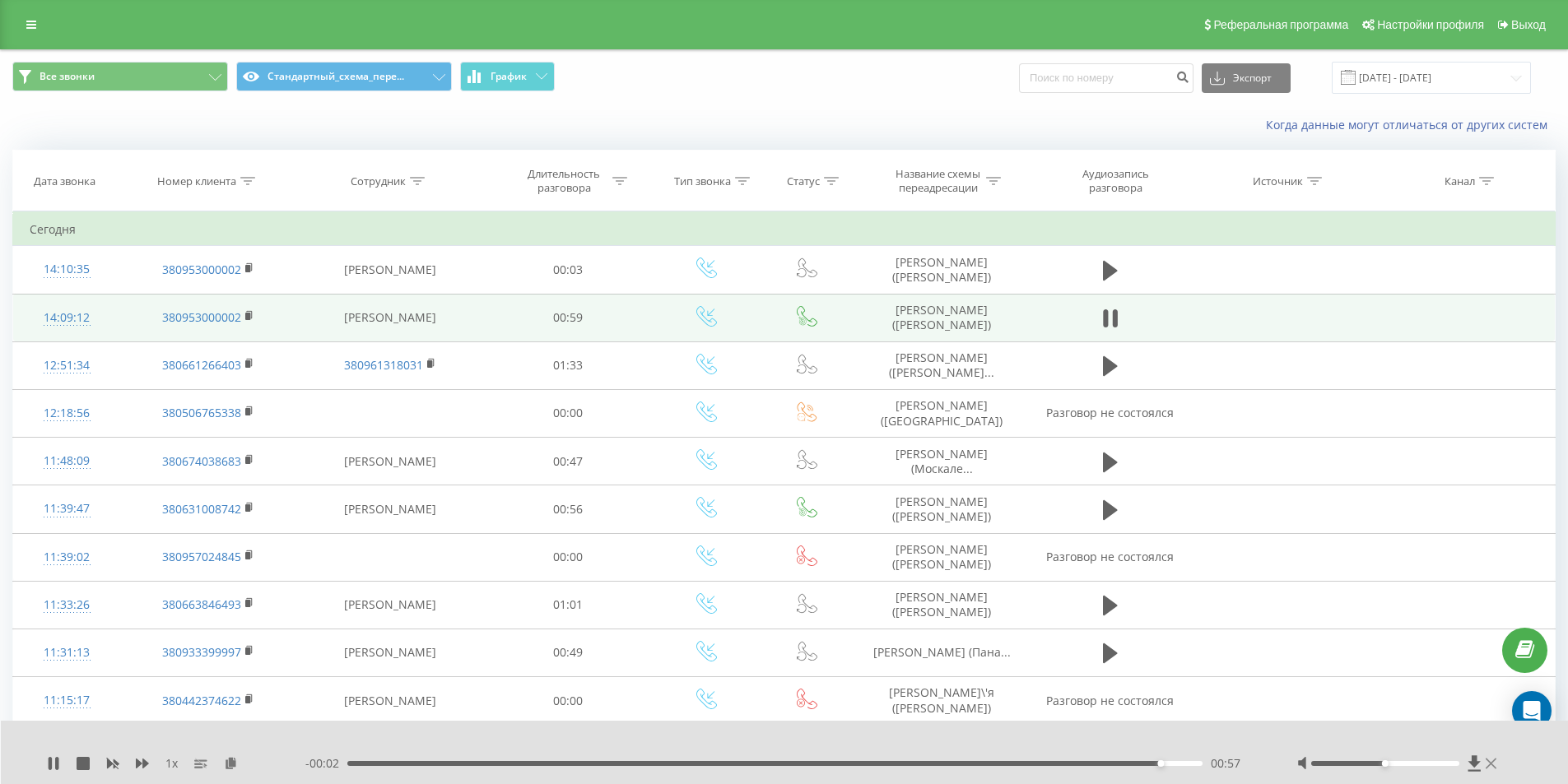
click at [1491, 768] on icon at bounding box center [1490, 764] width 11 height 13
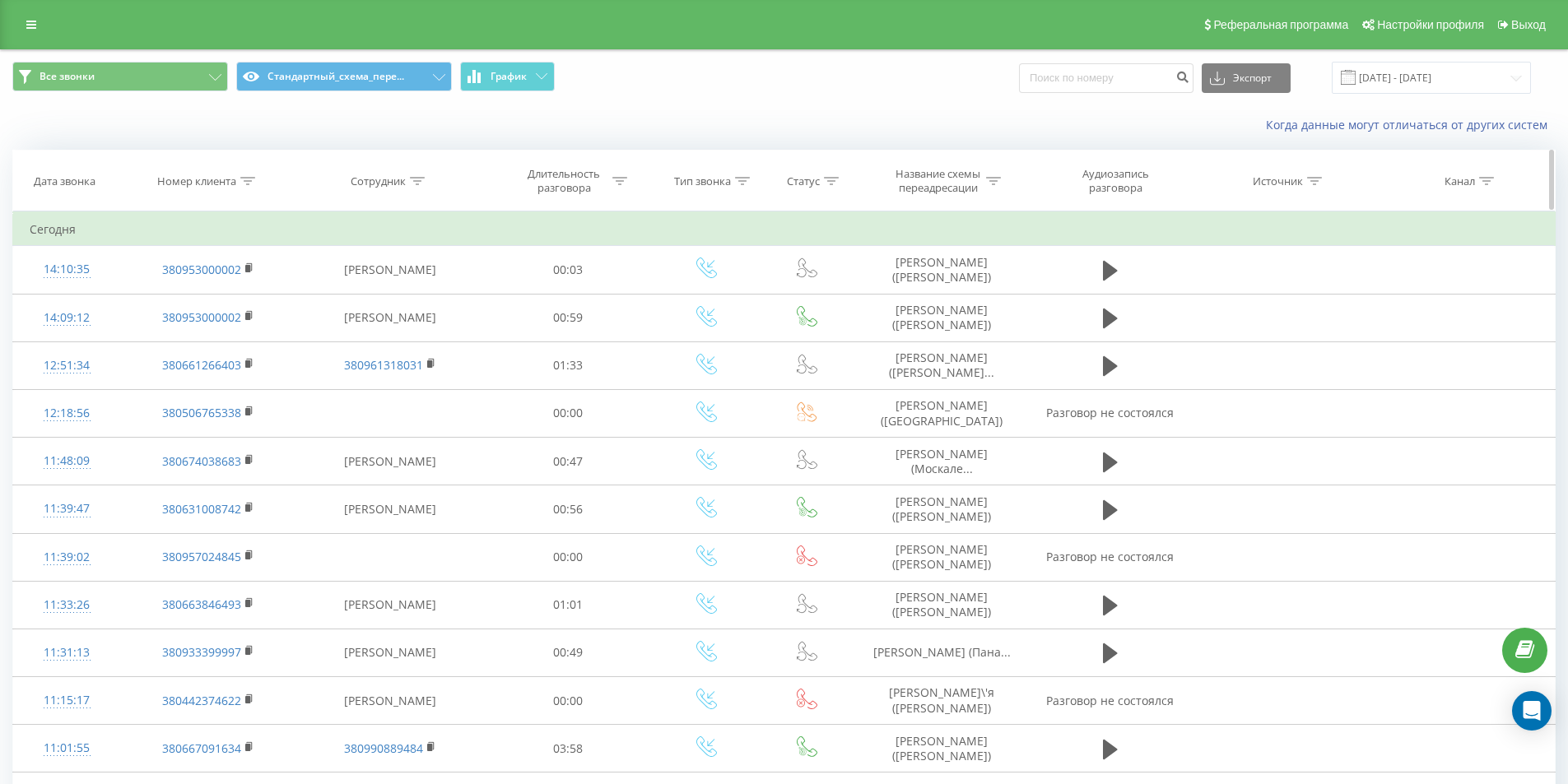
click at [244, 185] on div at bounding box center [247, 181] width 14 height 14
click at [215, 314] on div "Отмена OK" at bounding box center [208, 332] width 145 height 37
click at [219, 305] on input "text" at bounding box center [208, 299] width 145 height 29
paste input "380935921672"
click button "OK" at bounding box center [242, 332] width 70 height 20
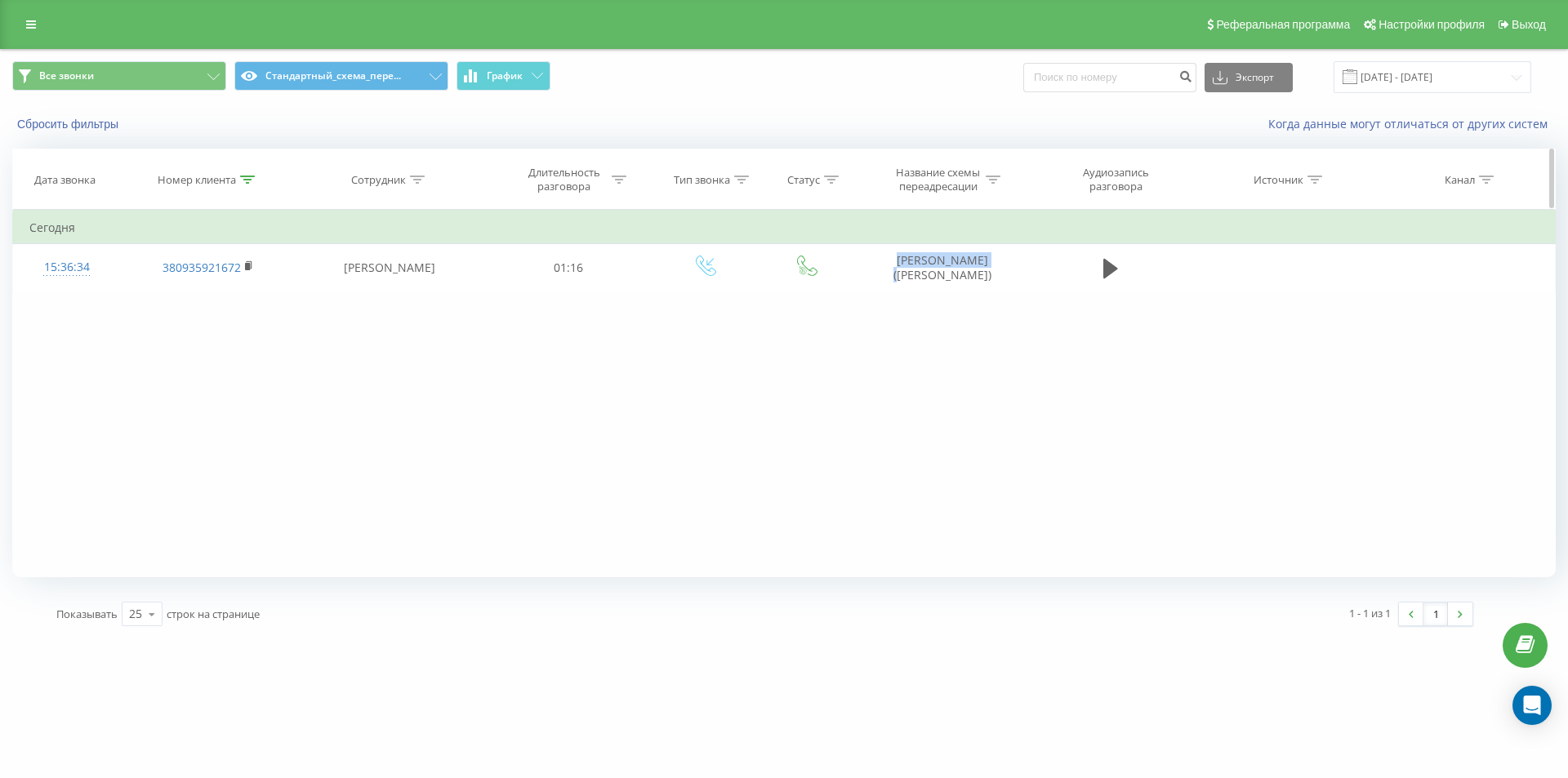
drag, startPoint x: 897, startPoint y: 253, endPoint x: 885, endPoint y: 159, distance: 94.8
click at [991, 256] on td "Білоконь Андрій (Шулянская)" at bounding box center [941, 268] width 175 height 48
copy td "Білоконь Андрій"
click at [245, 182] on icon at bounding box center [246, 180] width 14 height 9
drag, startPoint x: 165, startPoint y: 284, endPoint x: 6, endPoint y: 228, distance: 168.6
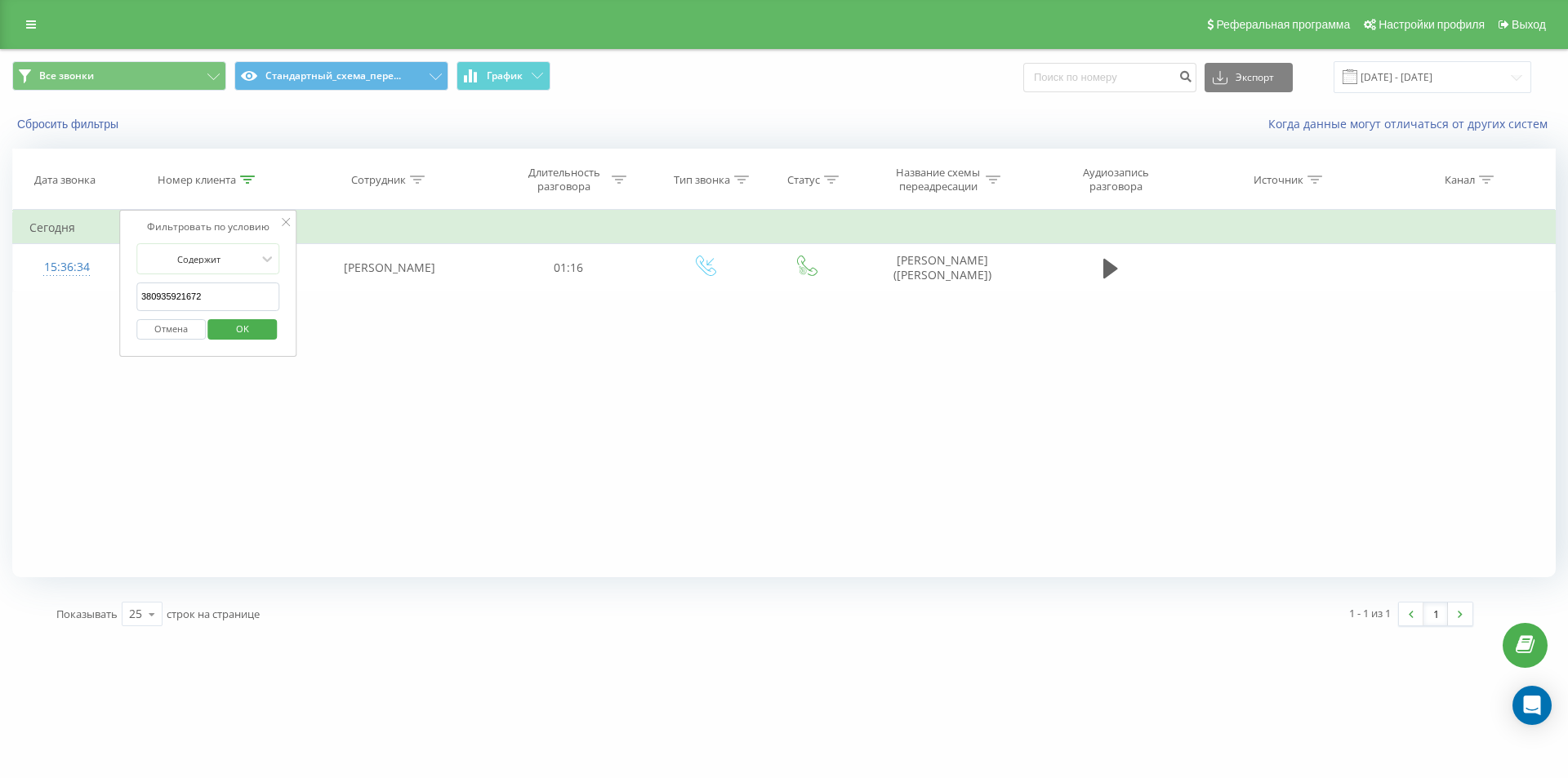
click at [60, 245] on table "Фильтровать по условию Содержит 380935921672 Отмена OK Фильтровать по условию С…" at bounding box center [784, 251] width 1543 height 82
paste input "85803321"
type input "380985803321"
click button "OK" at bounding box center [242, 329] width 69 height 20
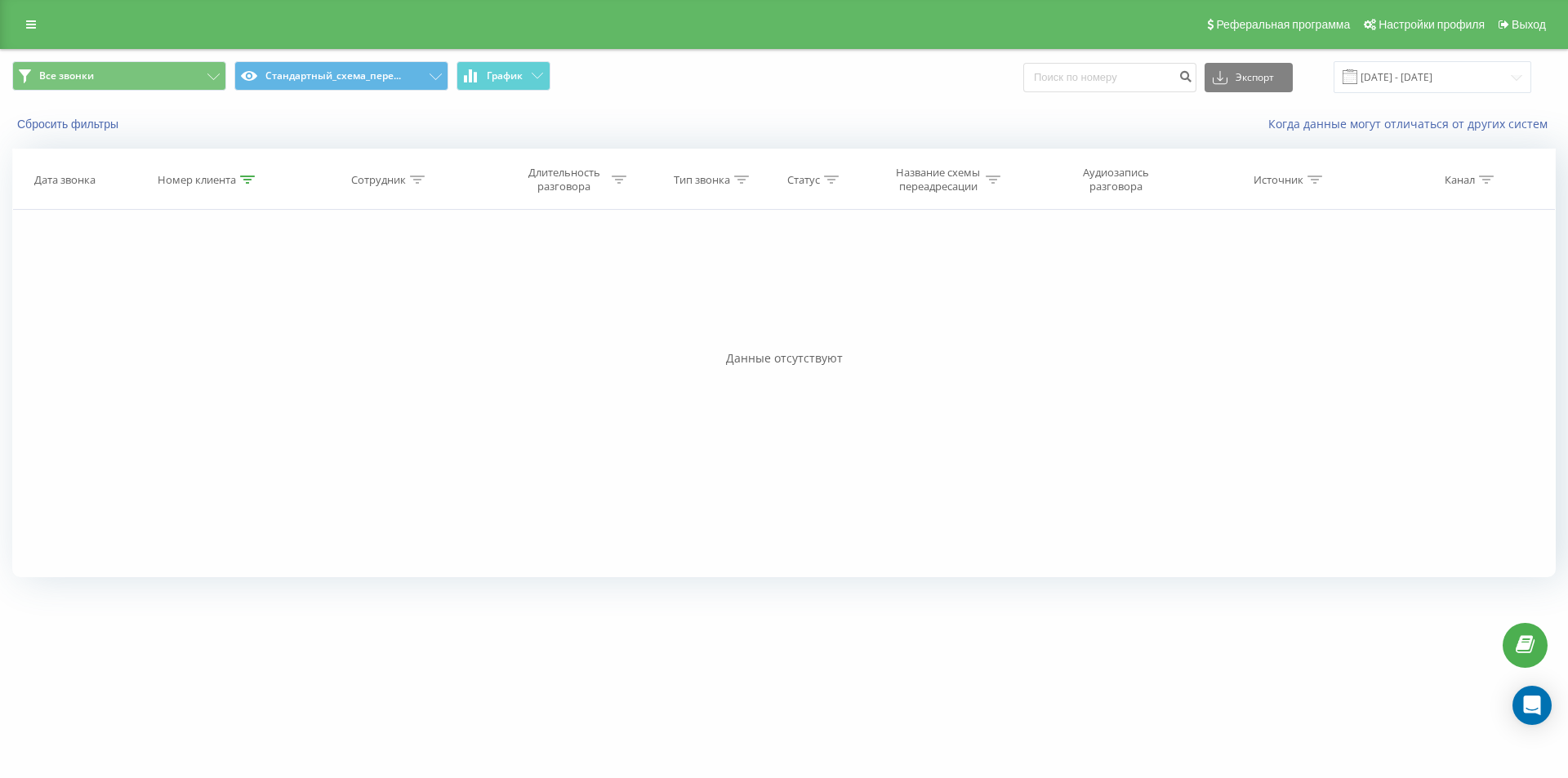
drag, startPoint x: 244, startPoint y: 185, endPoint x: 217, endPoint y: 241, distance: 62.2
click at [244, 186] on div at bounding box center [246, 180] width 14 height 14
click at [176, 324] on button "Отмена" at bounding box center [170, 329] width 69 height 20
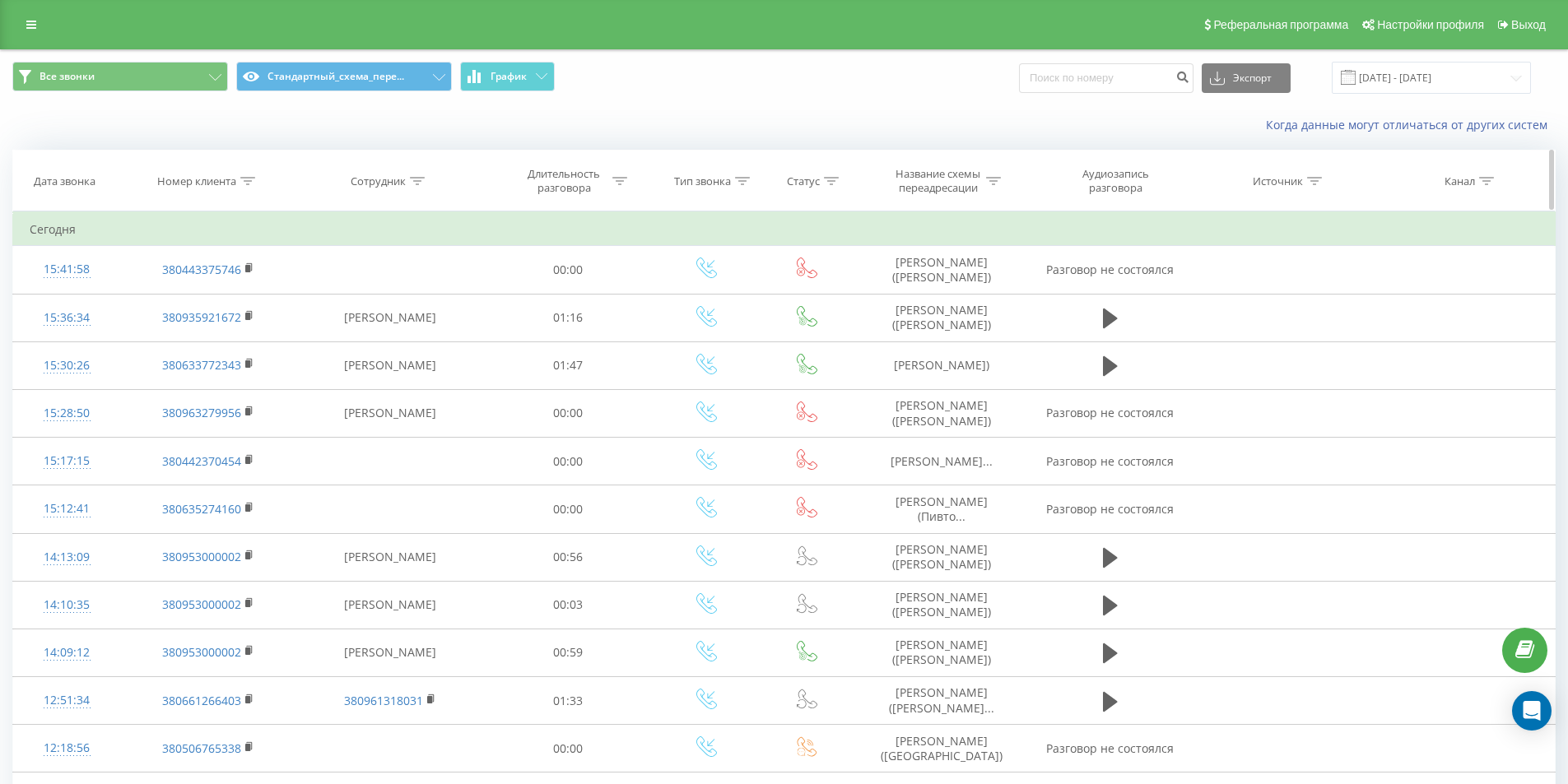
click at [242, 177] on icon at bounding box center [247, 181] width 14 height 9
click at [252, 306] on input "text" at bounding box center [208, 299] width 145 height 29
paste input "380985803321"
type input "380985803321"
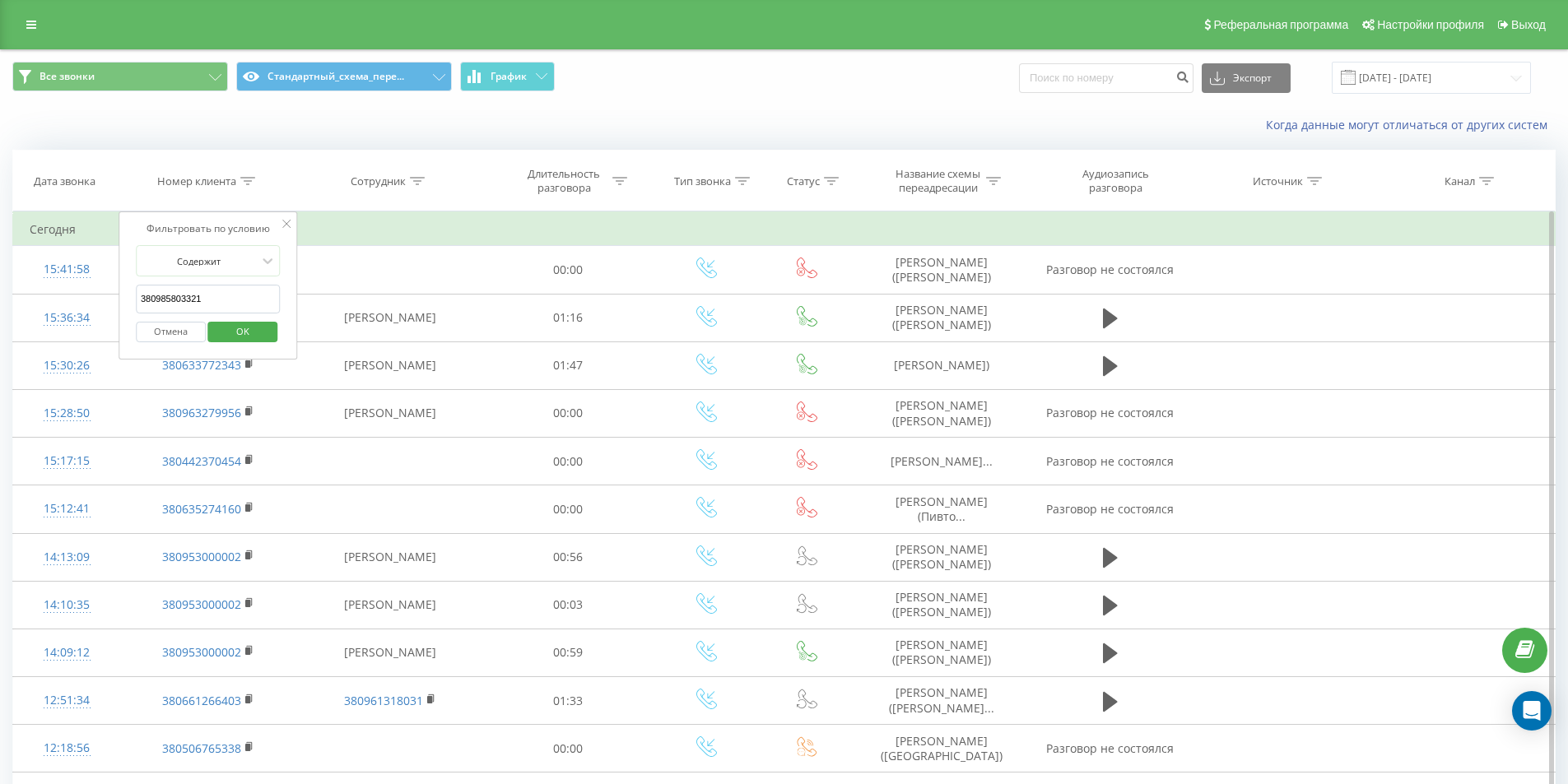
click button "OK" at bounding box center [242, 332] width 70 height 20
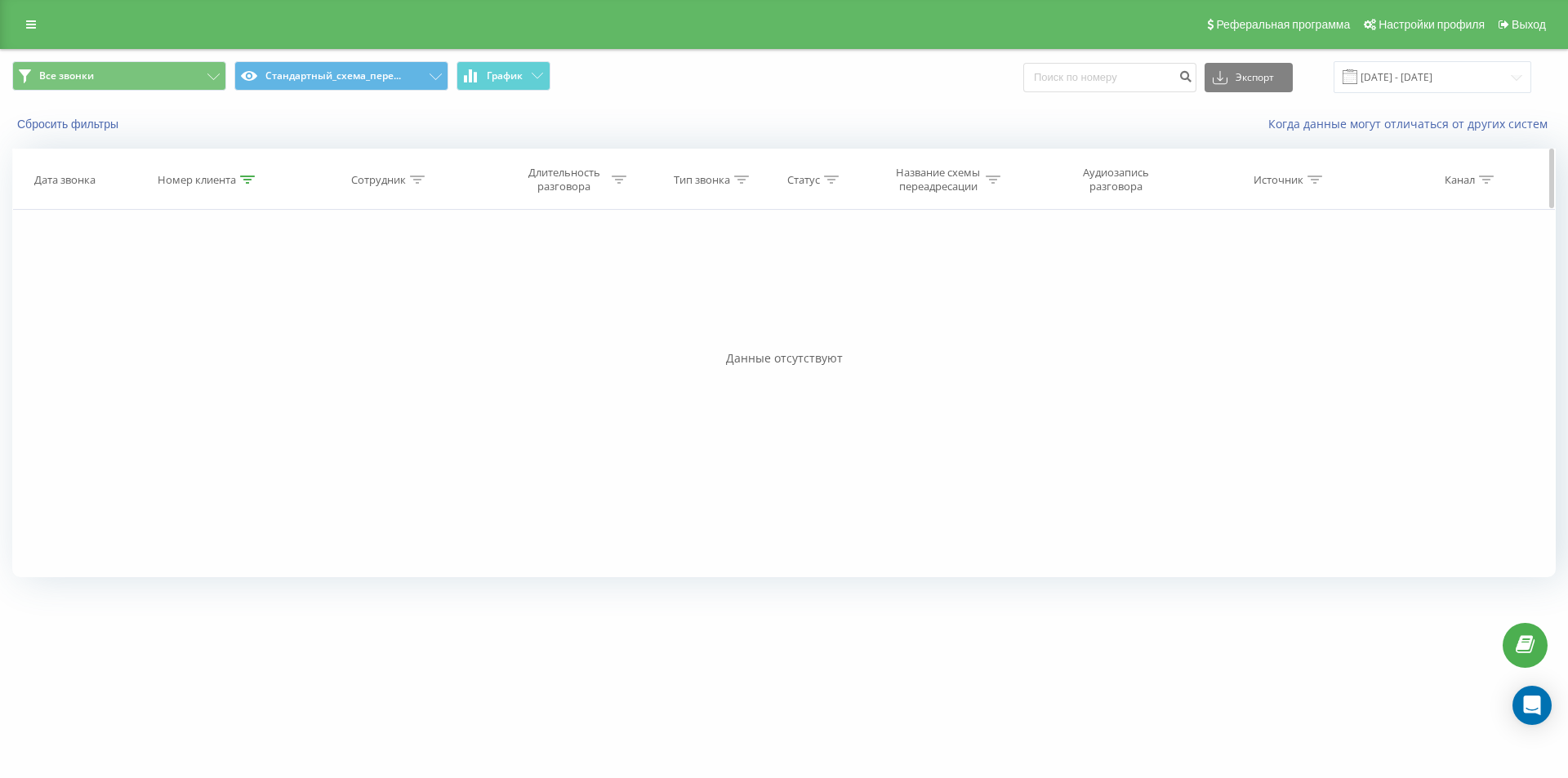
click at [245, 182] on icon at bounding box center [246, 180] width 14 height 9
click at [188, 328] on button "Отмена" at bounding box center [170, 329] width 69 height 20
